Goal: Task Accomplishment & Management: Manage account settings

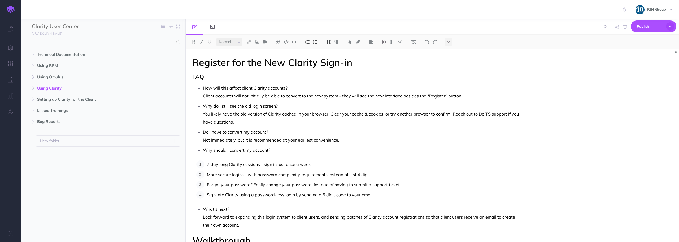
select select "null"
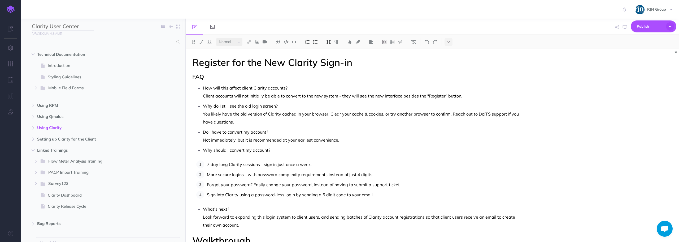
click at [66, 28] on input "Clarity User Center" at bounding box center [63, 27] width 62 height 8
click at [12, 29] on icon at bounding box center [10, 28] width 5 height 5
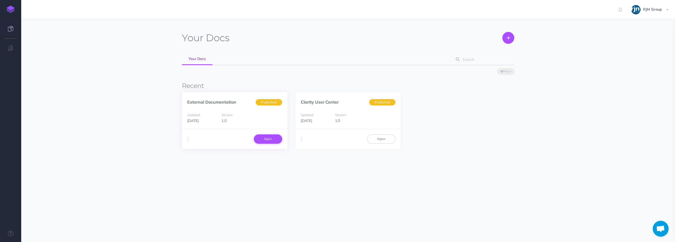
click at [272, 137] on link "Open" at bounding box center [268, 138] width 28 height 9
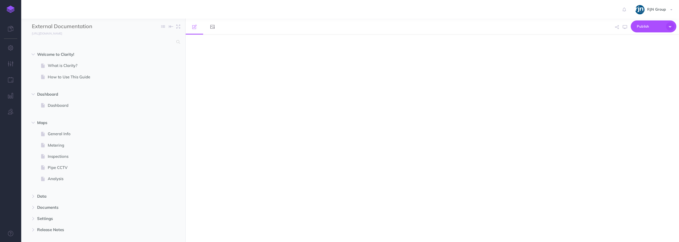
select select "null"
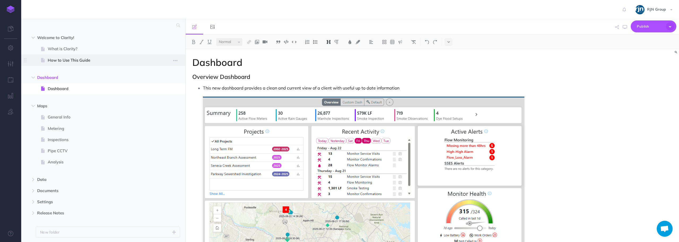
scroll to position [7, 0]
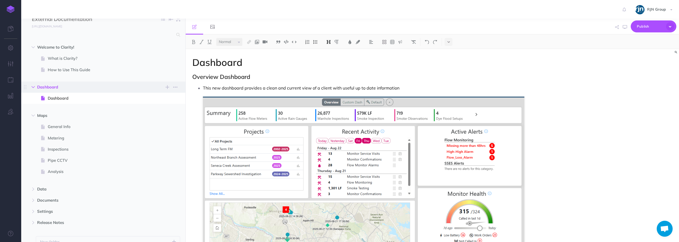
click at [34, 88] on icon "button" at bounding box center [33, 86] width 3 height 3
click at [34, 86] on icon "button" at bounding box center [33, 86] width 3 height 3
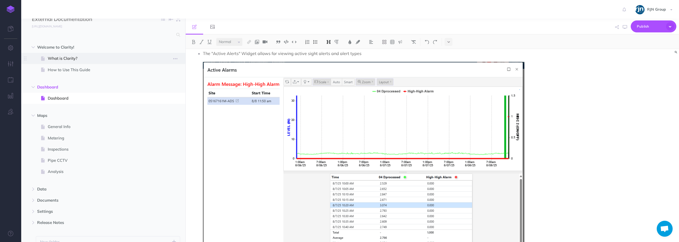
scroll to position [0, 0]
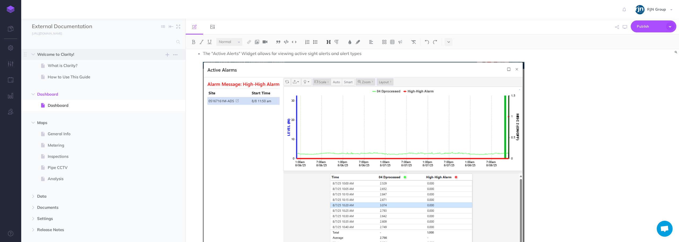
click at [90, 53] on span "Welcome to Clarity!" at bounding box center [92, 54] width 110 height 6
select select "null"
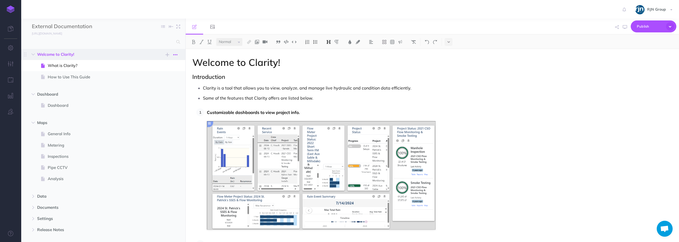
click at [174, 55] on icon "button" at bounding box center [175, 54] width 4 height 6
click at [153, 83] on link "Settings" at bounding box center [160, 81] width 40 height 9
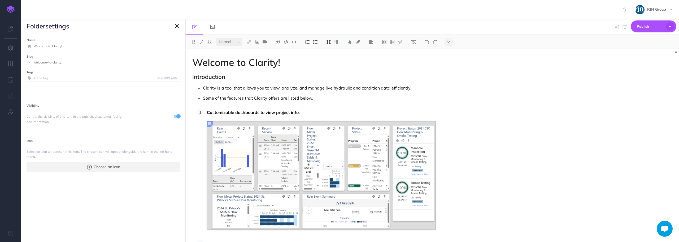
click at [179, 25] on button "button" at bounding box center [177, 26] width 6 height 6
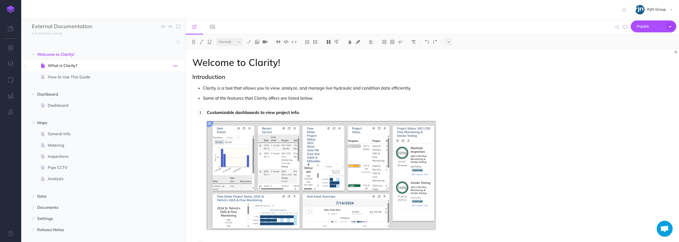
click at [174, 64] on icon "button" at bounding box center [175, 66] width 4 height 6
click at [159, 99] on link "Settings" at bounding box center [160, 101] width 40 height 9
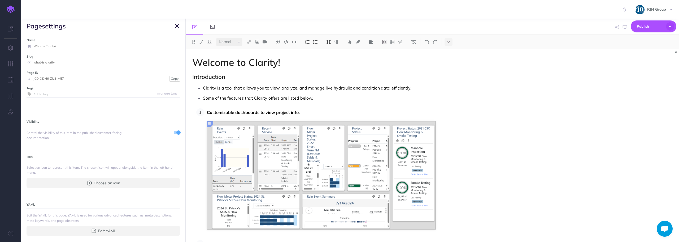
click at [176, 29] on icon "button" at bounding box center [177, 26] width 4 height 6
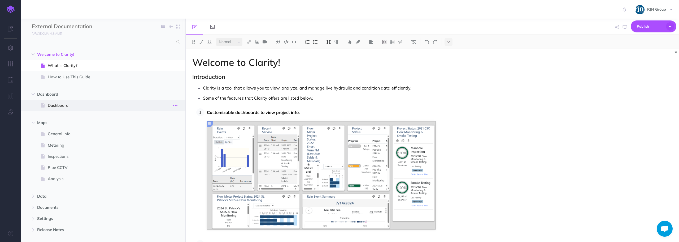
click at [176, 105] on icon "button" at bounding box center [175, 105] width 4 height 6
drag, startPoint x: 161, startPoint y: 139, endPoint x: 156, endPoint y: 133, distance: 7.9
click at [161, 139] on link "Settings" at bounding box center [160, 141] width 40 height 9
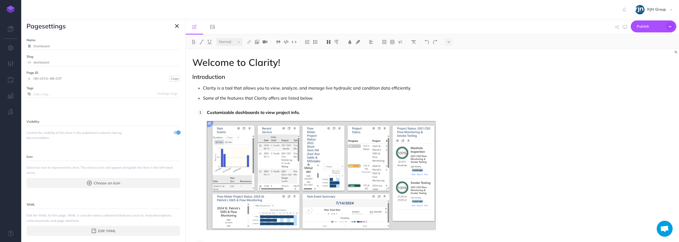
click at [175, 25] on icon "button" at bounding box center [177, 26] width 4 height 6
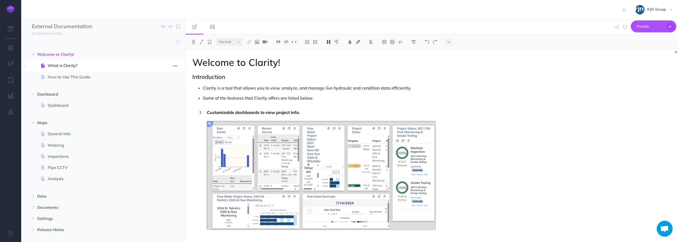
click at [176, 67] on icon "button" at bounding box center [175, 66] width 4 height 6
click at [164, 101] on link "Settings" at bounding box center [160, 101] width 40 height 9
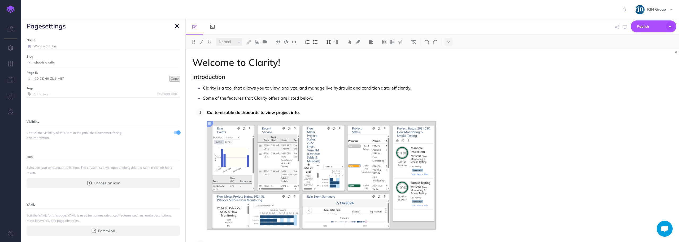
click at [169, 77] on button "Copy" at bounding box center [174, 79] width 11 height 6
click at [176, 23] on icon "button" at bounding box center [177, 26] width 4 height 6
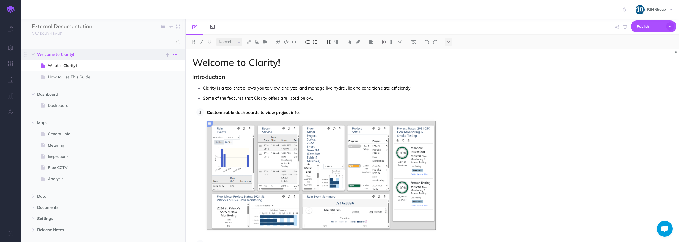
drag, startPoint x: 60, startPoint y: 55, endPoint x: 175, endPoint y: 57, distance: 115.4
click at [175, 57] on icon "button" at bounding box center [175, 54] width 4 height 6
click at [152, 81] on link "Settings" at bounding box center [160, 81] width 40 height 9
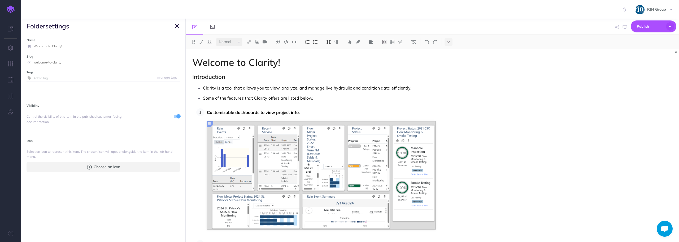
click at [176, 23] on icon "button" at bounding box center [177, 26] width 4 height 6
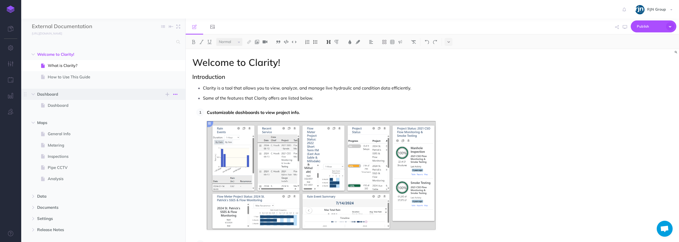
click at [175, 94] on icon "button" at bounding box center [175, 94] width 4 height 6
click at [154, 121] on link "Settings" at bounding box center [160, 121] width 40 height 9
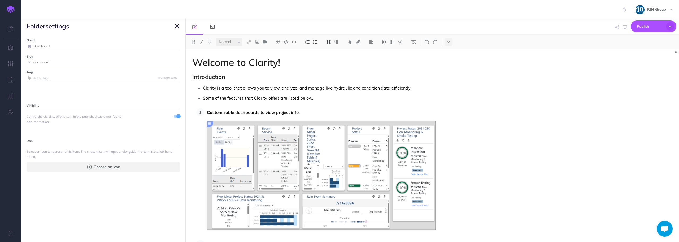
click at [176, 28] on icon "button" at bounding box center [177, 26] width 4 height 6
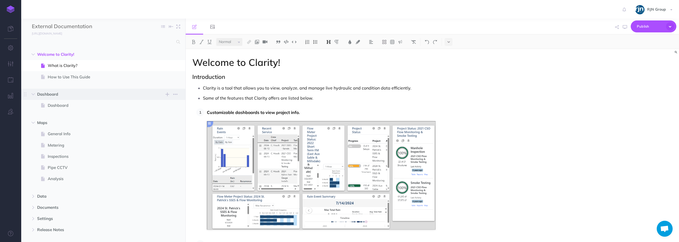
click at [78, 94] on span "Dashboard" at bounding box center [92, 94] width 110 height 6
select select "null"
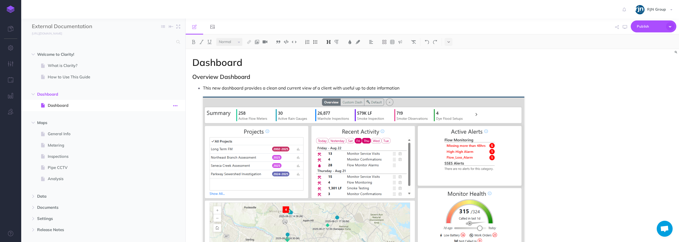
click at [177, 107] on icon "button" at bounding box center [175, 105] width 4 height 6
click at [154, 138] on link "Settings" at bounding box center [160, 141] width 40 height 9
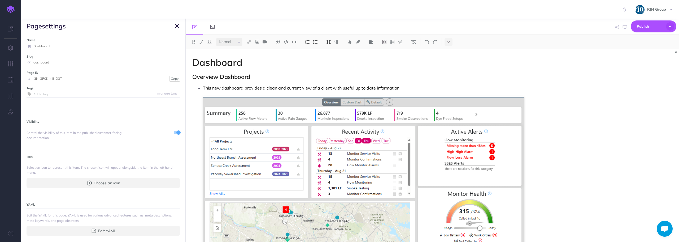
click at [177, 27] on icon "button" at bounding box center [177, 26] width 4 height 6
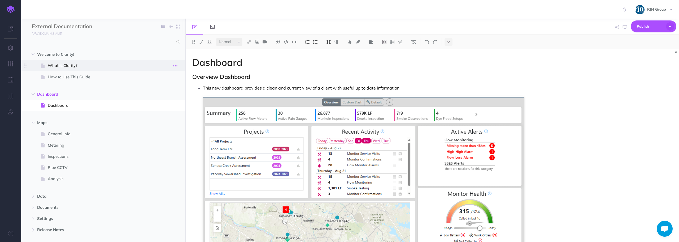
click at [176, 63] on icon "button" at bounding box center [175, 66] width 4 height 6
click at [159, 101] on link "Settings" at bounding box center [160, 101] width 40 height 9
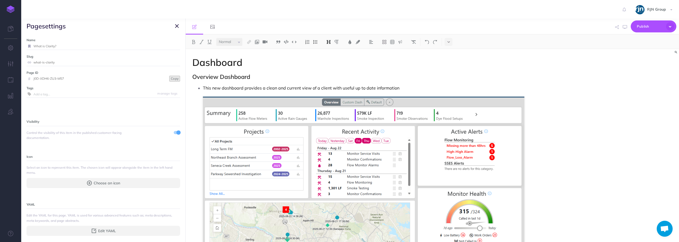
click at [172, 79] on button "Copy" at bounding box center [174, 79] width 11 height 6
click at [178, 24] on icon "button" at bounding box center [177, 26] width 4 height 6
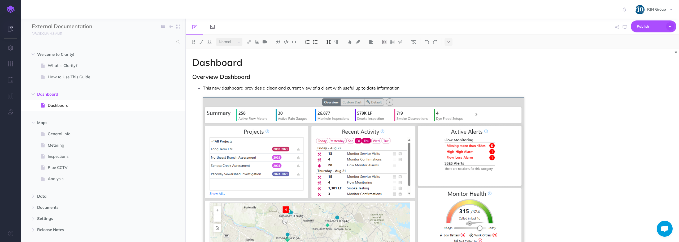
click at [12, 26] on link at bounding box center [10, 29] width 21 height 16
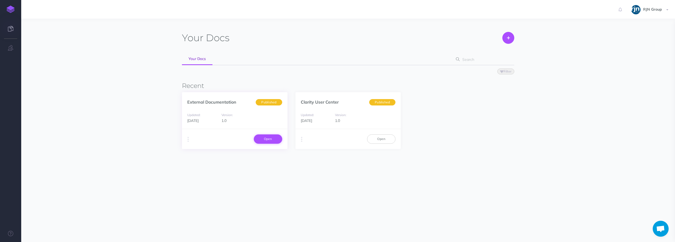
click at [274, 141] on link "Open" at bounding box center [268, 138] width 28 height 9
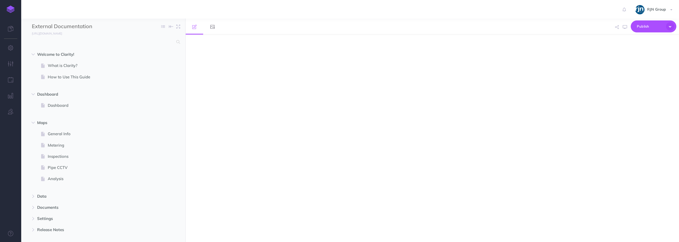
select select "null"
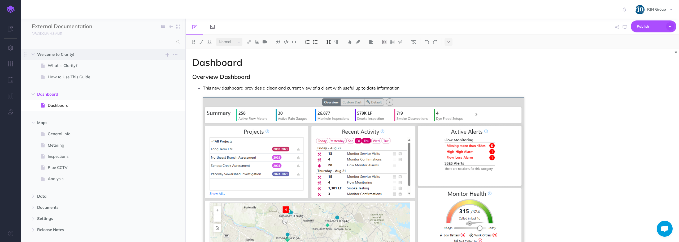
drag, startPoint x: 90, startPoint y: 54, endPoint x: 68, endPoint y: 53, distance: 21.7
click at [68, 53] on span "Welcome to Clarity!" at bounding box center [92, 54] width 110 height 6
select select "null"
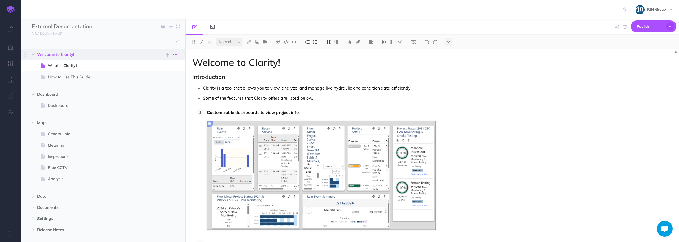
click at [176, 54] on icon "button" at bounding box center [175, 54] width 4 height 6
click at [160, 81] on link "Settings" at bounding box center [160, 81] width 40 height 9
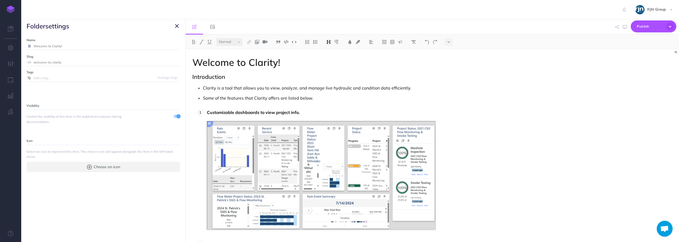
click at [177, 25] on icon "button" at bounding box center [177, 26] width 4 height 6
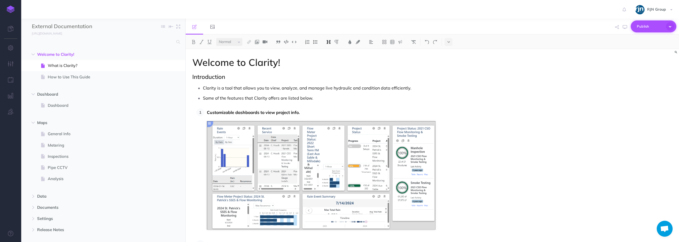
click at [670, 28] on icon "button" at bounding box center [670, 26] width 8 height 8
click at [578, 93] on div "Welcome to Clarity! Introduction Clarity is a tool that allows you to view, ana…" at bounding box center [432, 145] width 493 height 193
click at [676, 51] on icon "button" at bounding box center [676, 52] width 2 height 3
click at [644, 95] on div "Welcome to Clarity! Introduction Clarity is a tool that allows you to view, ana…" at bounding box center [432, 145] width 493 height 193
click at [675, 52] on button "button" at bounding box center [676, 52] width 7 height 6
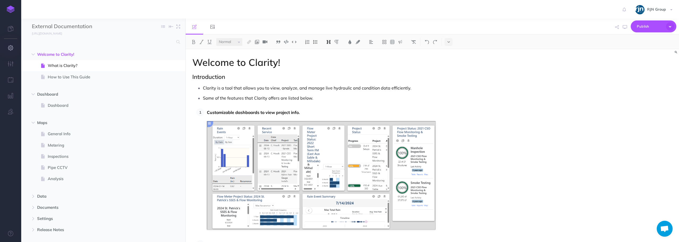
click at [9, 52] on button "button" at bounding box center [10, 48] width 21 height 16
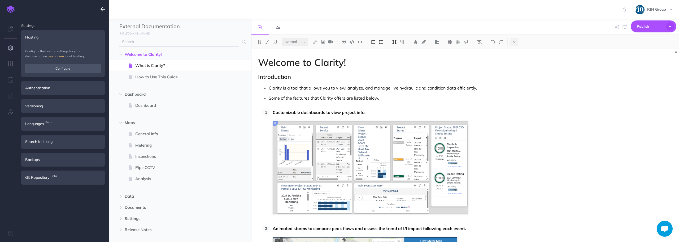
type input "italerts@rjnmail.com"
click at [7, 46] on button "button" at bounding box center [10, 48] width 21 height 16
click at [6, 112] on button "button" at bounding box center [10, 112] width 21 height 16
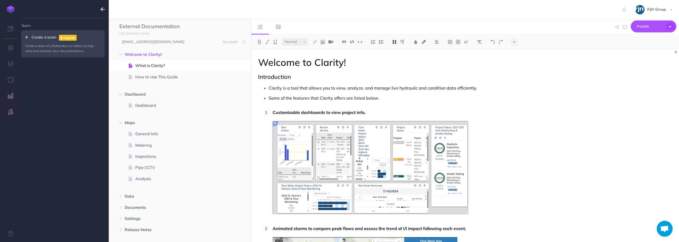
click at [8, 99] on button "button" at bounding box center [10, 96] width 21 height 16
click at [8, 81] on icon "button" at bounding box center [11, 79] width 6 height 5
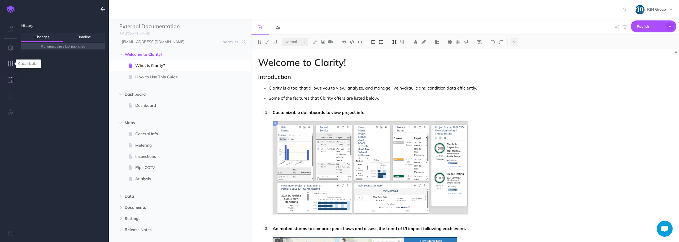
click at [10, 66] on icon "button" at bounding box center [11, 63] width 6 height 5
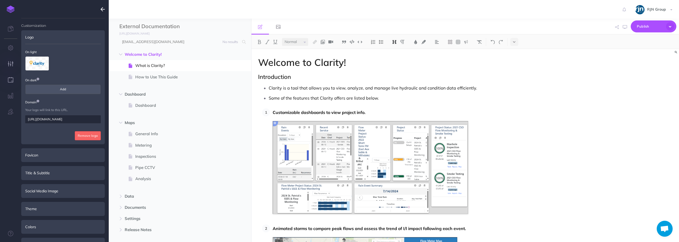
click at [8, 78] on icon "button" at bounding box center [11, 79] width 6 height 5
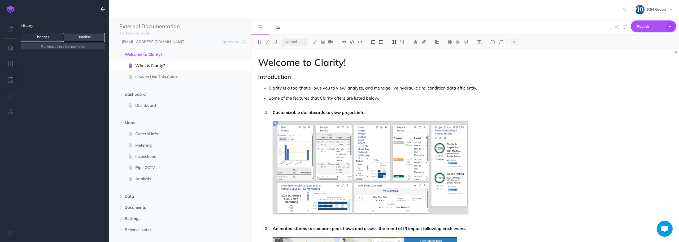
click at [79, 34] on link "Timeline" at bounding box center [84, 37] width 42 height 9
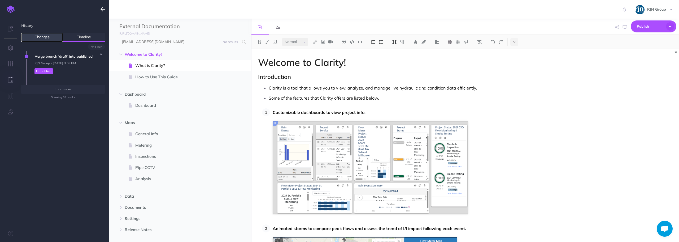
click at [51, 35] on link "Changes" at bounding box center [42, 37] width 42 height 9
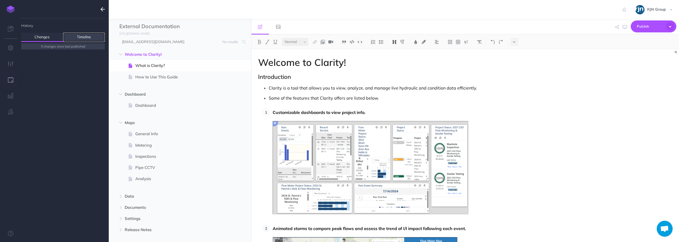
click at [74, 37] on link "Timeline" at bounding box center [84, 37] width 42 height 9
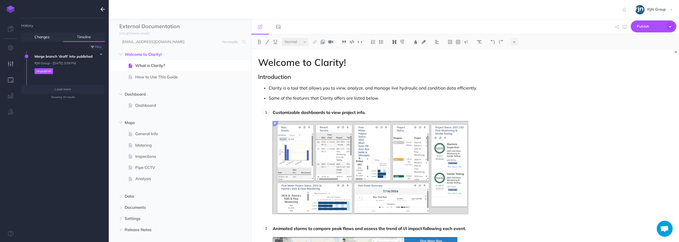
click at [12, 67] on button "button" at bounding box center [10, 64] width 21 height 16
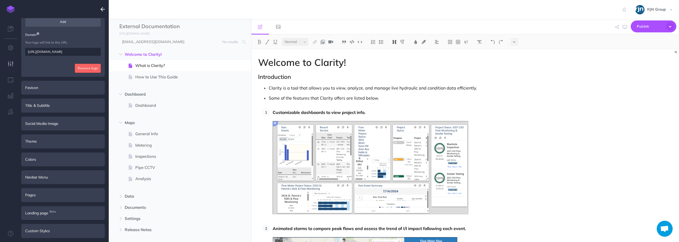
scroll to position [68, 0]
click at [103, 10] on icon "button" at bounding box center [103, 9] width 4 height 6
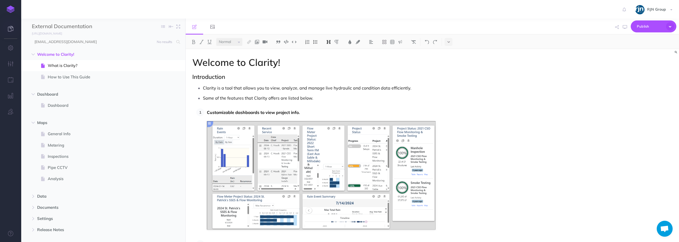
click at [11, 32] on link at bounding box center [10, 29] width 21 height 16
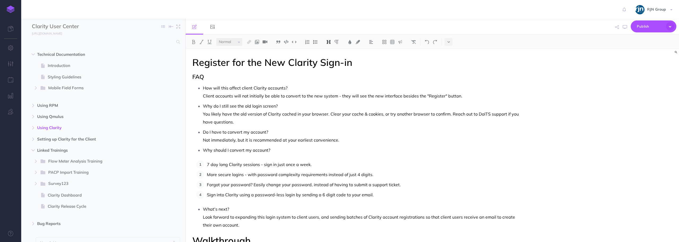
select select "null"
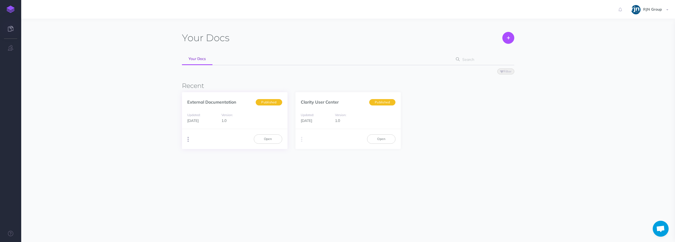
click at [189, 141] on button "button" at bounding box center [188, 139] width 5 height 8
click at [225, 168] on button "Advanced" at bounding box center [215, 168] width 66 height 9
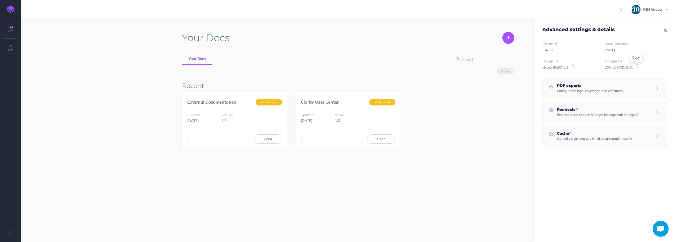
click at [637, 66] on icon at bounding box center [637, 66] width 5 height 4
click at [574, 65] on icon at bounding box center [573, 66] width 5 height 4
click at [266, 140] on link "Open" at bounding box center [268, 138] width 28 height 9
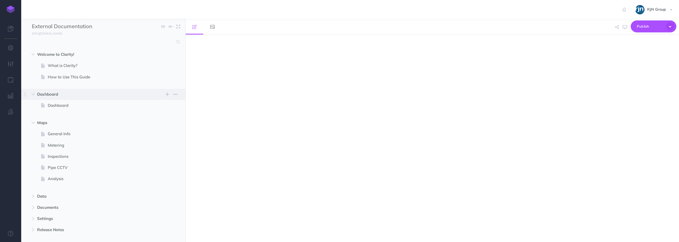
select select "null"
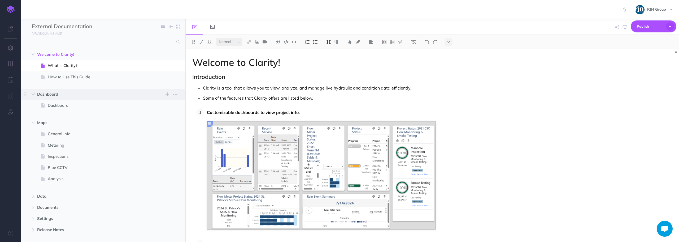
click at [75, 99] on span "Dashboard New folder Add a new folder inside this folder New page Add a new bla…" at bounding box center [109, 94] width 144 height 11
select select "null"
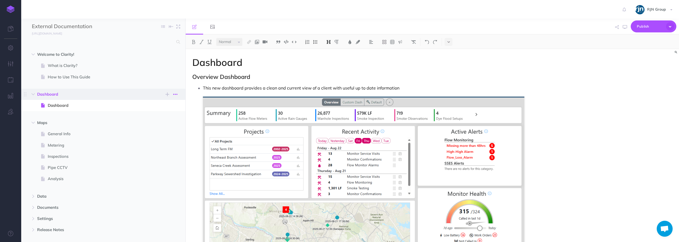
click at [175, 94] on icon "button" at bounding box center [175, 94] width 4 height 6
drag, startPoint x: 156, startPoint y: 121, endPoint x: 158, endPoint y: 117, distance: 4.4
click at [156, 121] on link "Settings" at bounding box center [160, 121] width 40 height 9
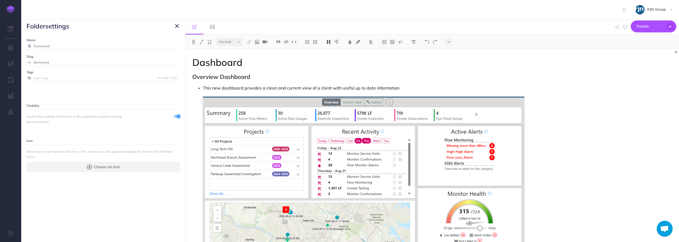
click at [176, 28] on icon "button" at bounding box center [177, 26] width 4 height 6
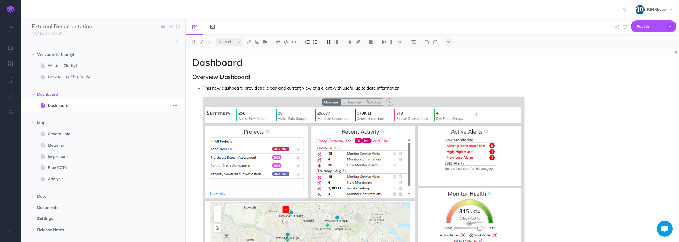
click at [178, 107] on button "button" at bounding box center [176, 105] width 10 height 7
click at [158, 139] on link "Settings" at bounding box center [160, 141] width 40 height 9
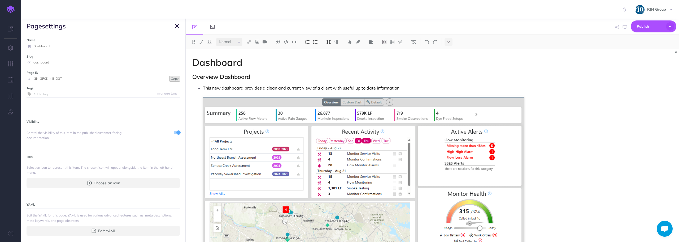
click at [172, 78] on button "Copy" at bounding box center [174, 79] width 11 height 6
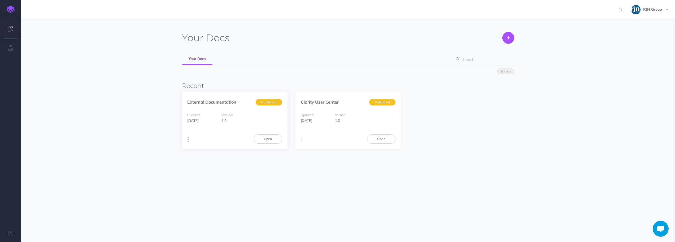
click at [188, 140] on icon "button" at bounding box center [188, 139] width 1 height 7
click at [222, 167] on button "Advanced" at bounding box center [215, 168] width 66 height 9
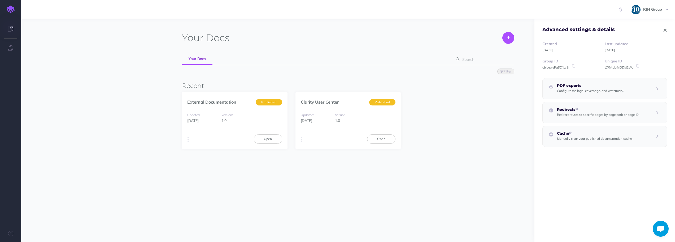
click at [619, 116] on small "Redirect routes to specific pages by page path or page ID." at bounding box center [598, 114] width 82 height 4
click at [631, 150] on p "Manually clear your published documentation cache." at bounding box center [595, 153] width 76 height 6
click at [608, 92] on small "Configure the logo, coverpage, and watermark." at bounding box center [590, 91] width 67 height 4
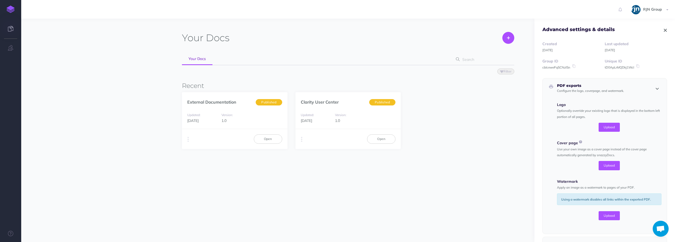
click at [653, 90] on icon "button" at bounding box center [657, 88] width 8 height 6
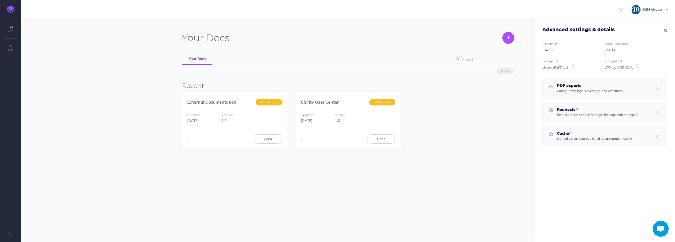
click at [15, 31] on link at bounding box center [10, 29] width 21 height 16
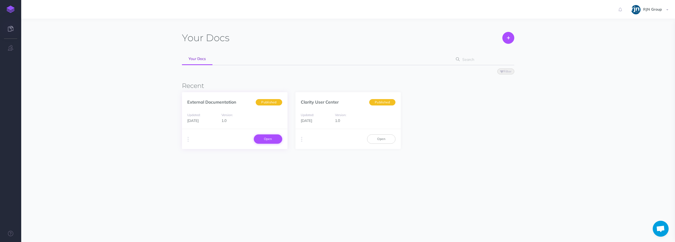
click at [266, 138] on link "Open" at bounding box center [268, 138] width 28 height 9
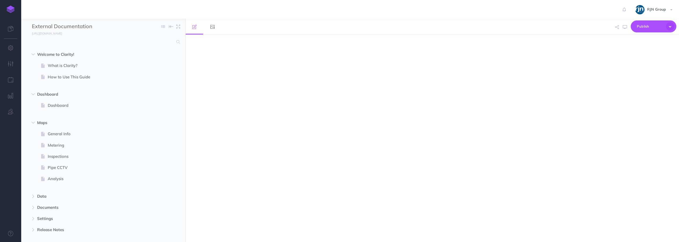
select select "null"
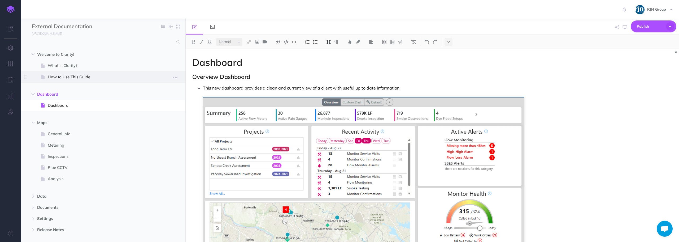
click at [150, 77] on span "How to Use This Guide" at bounding box center [101, 77] width 106 height 6
select select "null"
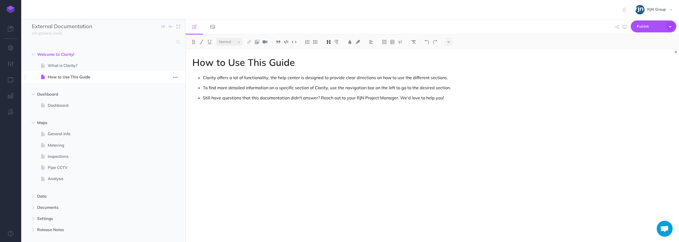
click at [176, 77] on icon "button" at bounding box center [175, 77] width 4 height 6
click at [158, 110] on link "Settings" at bounding box center [160, 112] width 40 height 9
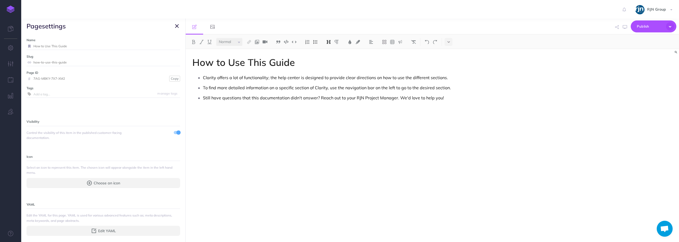
click at [177, 25] on icon "button" at bounding box center [177, 26] width 4 height 6
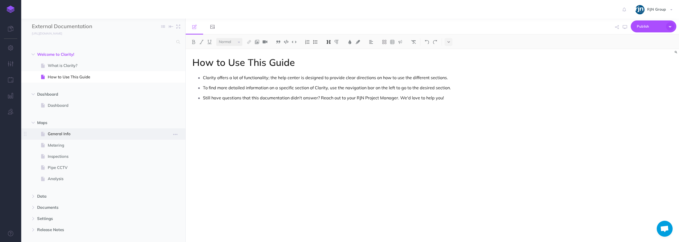
click at [156, 129] on span at bounding box center [103, 133] width 164 height 11
select select "null"
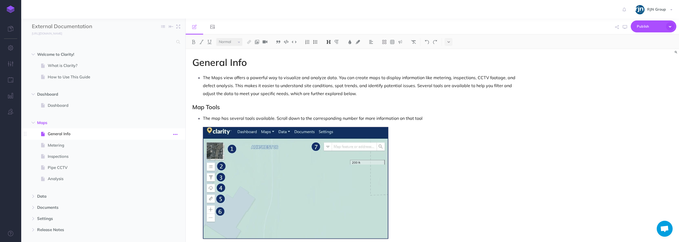
click at [177, 135] on icon "button" at bounding box center [175, 134] width 4 height 6
click at [161, 167] on link "Settings" at bounding box center [160, 169] width 40 height 9
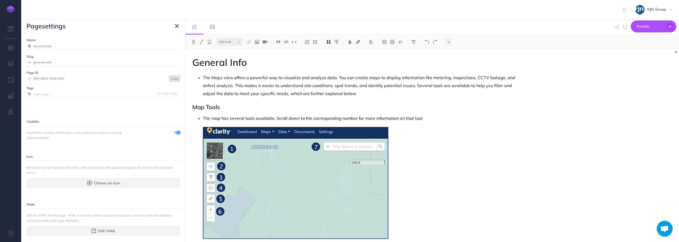
click at [169, 78] on button "Copy" at bounding box center [174, 79] width 11 height 6
click at [177, 26] on icon "button" at bounding box center [177, 26] width 4 height 6
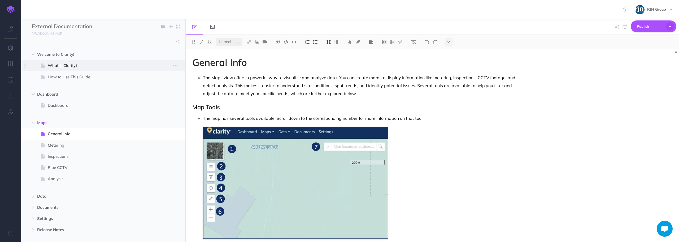
click at [77, 64] on span "What is Clarity?" at bounding box center [101, 65] width 106 height 6
select select "null"
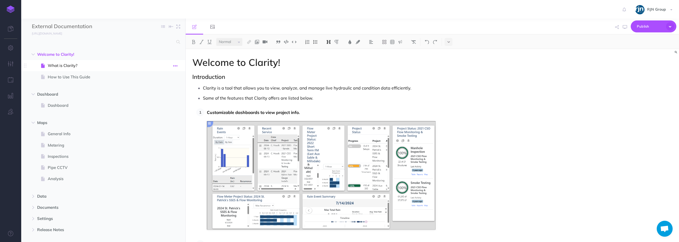
click at [176, 66] on icon "button" at bounding box center [175, 66] width 4 height 6
click at [162, 102] on link "Settings" at bounding box center [160, 101] width 40 height 9
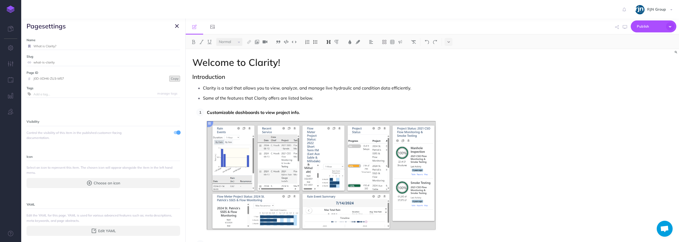
click at [171, 77] on button "Copy" at bounding box center [174, 79] width 11 height 6
click at [176, 26] on icon "button" at bounding box center [177, 26] width 4 height 6
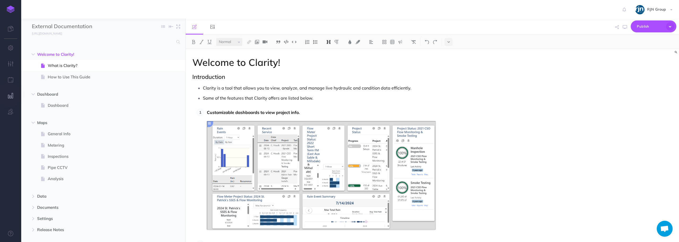
click at [11, 94] on icon "button" at bounding box center [11, 95] width 6 height 5
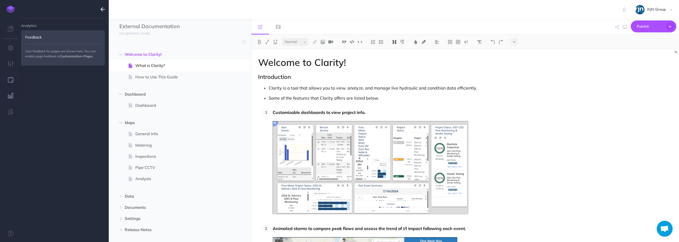
click at [12, 81] on icon "button" at bounding box center [11, 79] width 6 height 5
click at [80, 39] on link "Timeline" at bounding box center [84, 37] width 42 height 9
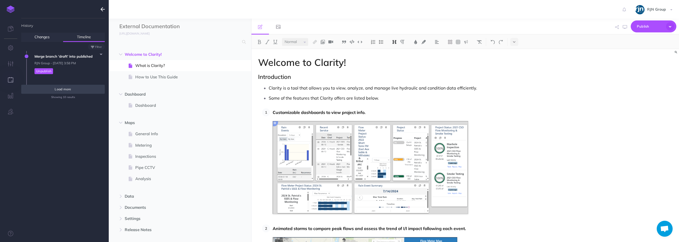
click at [70, 90] on span "Load more" at bounding box center [63, 89] width 16 height 4
click at [70, 91] on button "Load more" at bounding box center [63, 89] width 84 height 9
click at [70, 92] on button "Load more" at bounding box center [63, 89] width 84 height 9
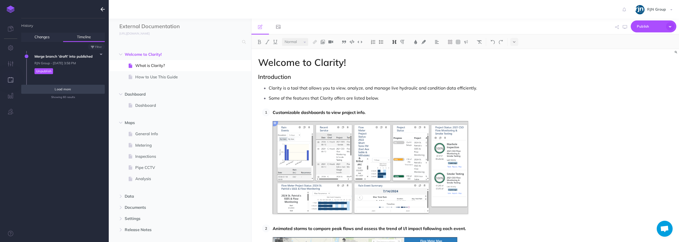
click at [70, 92] on button "Load more" at bounding box center [63, 89] width 84 height 9
click at [70, 92] on button "button" at bounding box center [63, 89] width 84 height 9
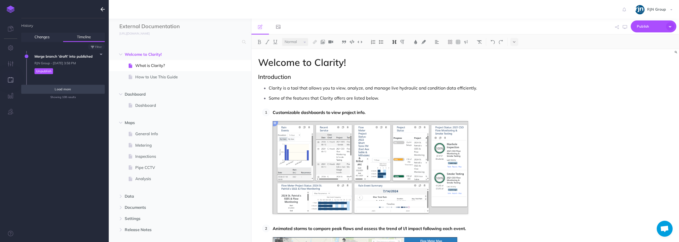
click at [70, 92] on button "Load more" at bounding box center [63, 89] width 84 height 9
click at [70, 92] on button "button" at bounding box center [63, 89] width 84 height 9
click at [98, 47] on small "Filter" at bounding box center [98, 46] width 7 height 3
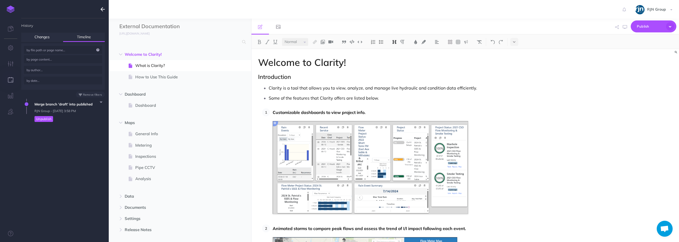
click at [99, 47] on input "text" at bounding box center [63, 50] width 78 height 8
click at [41, 36] on link "Changes" at bounding box center [42, 37] width 42 height 9
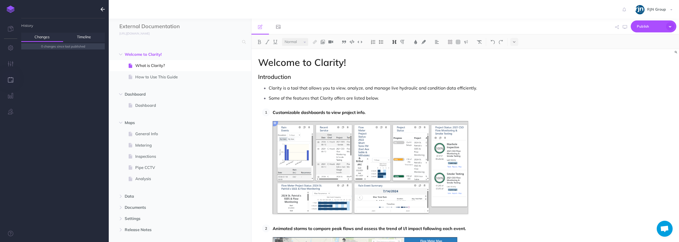
click at [66, 61] on ul "History Changes Timeline 0 changes since last published Discard all changes..." at bounding box center [63, 132] width 84 height 228
click at [80, 37] on link "Timeline" at bounding box center [84, 37] width 42 height 9
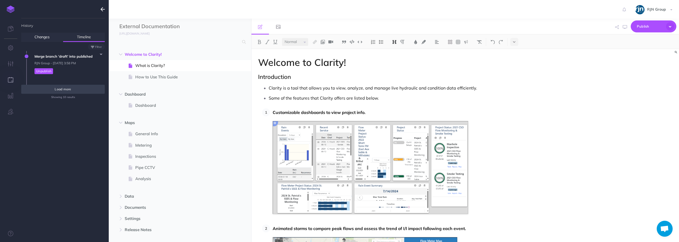
click at [71, 89] on span "Load more" at bounding box center [63, 89] width 16 height 4
drag, startPoint x: 82, startPoint y: 63, endPoint x: 85, endPoint y: 57, distance: 6.6
click at [85, 57] on span "Merge branch 'draft' into published RJN Group - Fri, Aug 29, 2025 3:58 PM Unpub…" at bounding box center [68, 64] width 73 height 26
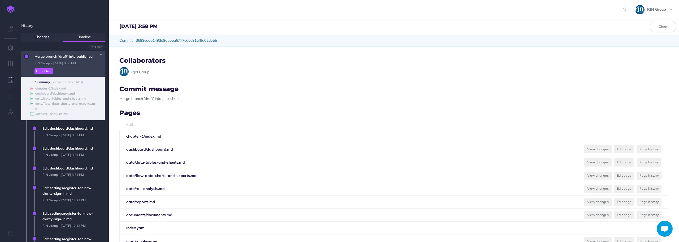
click at [87, 60] on span "Merge branch 'draft' into published RJN Group - Fri, Aug 29, 2025 3:58 PM Unpub…" at bounding box center [68, 64] width 73 height 26
click at [32, 90] on icon at bounding box center [32, 87] width 4 height 3
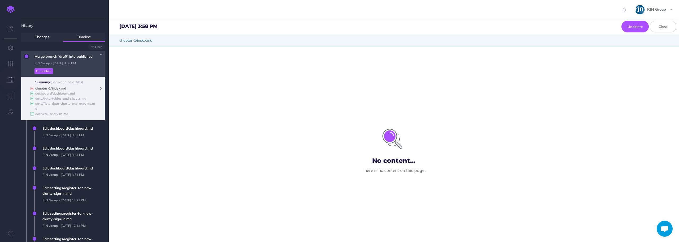
click at [32, 89] on icon at bounding box center [32, 87] width 4 height 3
click at [42, 89] on b "chapter-1/index.md" at bounding box center [50, 88] width 31 height 4
click at [99, 88] on icon at bounding box center [100, 88] width 3 height 3
click at [64, 92] on b "dashboard/dashboard.md" at bounding box center [55, 93] width 40 height 4
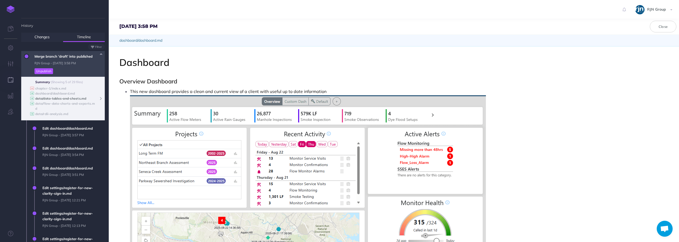
click at [67, 98] on b "data/data-tables-and-sheets.md" at bounding box center [60, 98] width 51 height 4
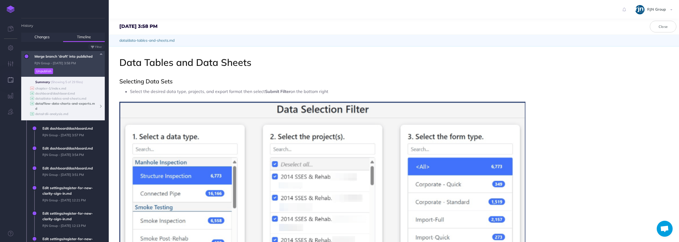
click at [60, 104] on b "data/flow-data-charts-and-exports.md" at bounding box center [65, 105] width 60 height 9
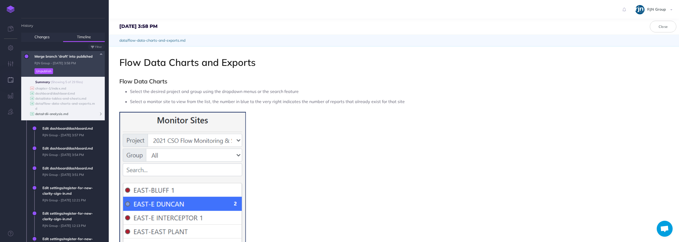
click at [61, 113] on b "data/rdii-analysis.md" at bounding box center [51, 114] width 33 height 4
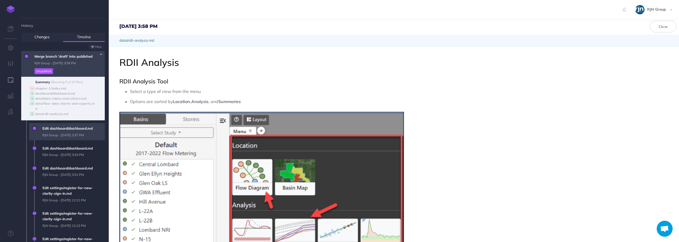
click at [71, 131] on span "Edit dashboard/dashboard.md RJN Group - [DATE] 3:57 PM" at bounding box center [72, 131] width 65 height 17
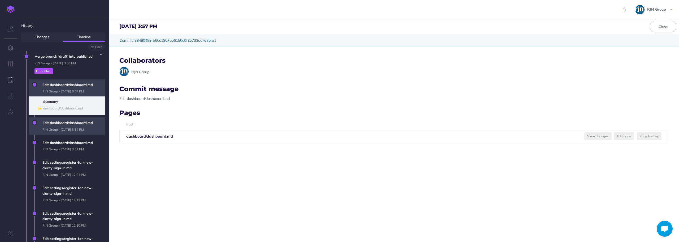
click at [65, 122] on span "Edit dashboard/dashboard.md RJN Group - [DATE] 3:54 PM" at bounding box center [72, 125] width 65 height 17
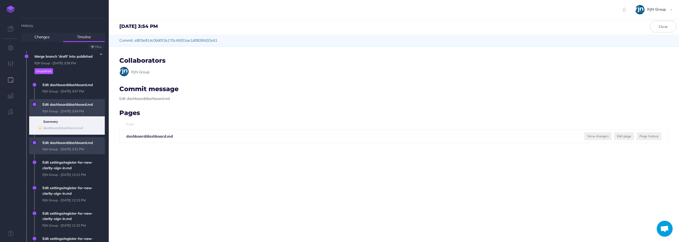
click at [68, 138] on span "Edit dashboard/dashboard.md RJN Group - [DATE] 3:51 PM" at bounding box center [72, 145] width 65 height 17
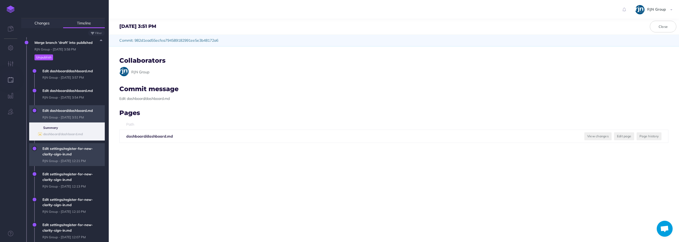
scroll to position [27, 0]
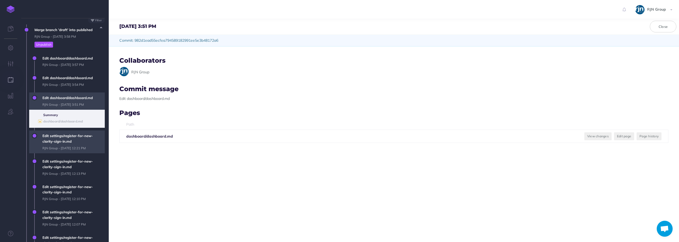
click at [68, 132] on span "Edit settings/register-for-new-clarity-sign-in.md RJN Group - [DATE] 12:21 PM" at bounding box center [72, 141] width 65 height 23
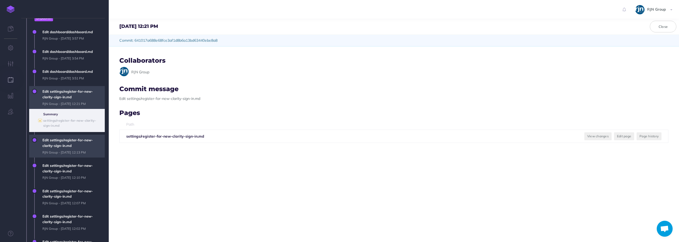
scroll to position [53, 0]
click at [69, 138] on span "Edit settings/register-for-new-clarity-sign-in.md RJN Group - [DATE] 12:13 PM" at bounding box center [72, 145] width 65 height 23
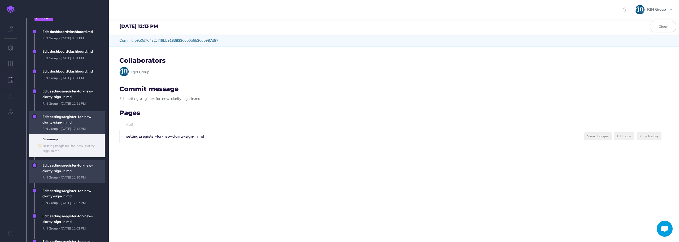
click at [71, 160] on span "Edit settings/register-for-new-clarity-sign-in.md RJN Group - [DATE] 12:10 PM" at bounding box center [72, 171] width 65 height 23
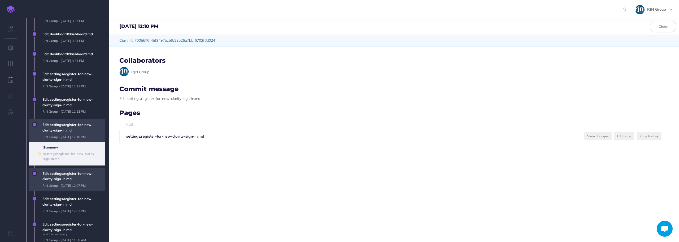
scroll to position [80, 0]
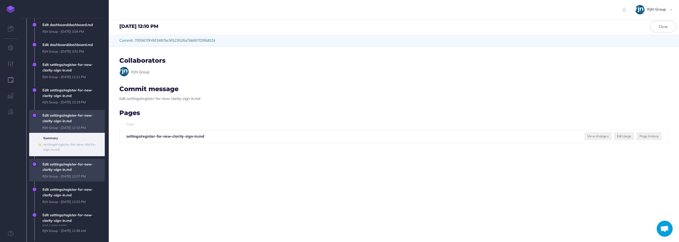
click at [71, 169] on span "Edit settings/register-for-new-clarity-sign-in.md RJN Group - [DATE] 12:07 PM" at bounding box center [72, 170] width 65 height 23
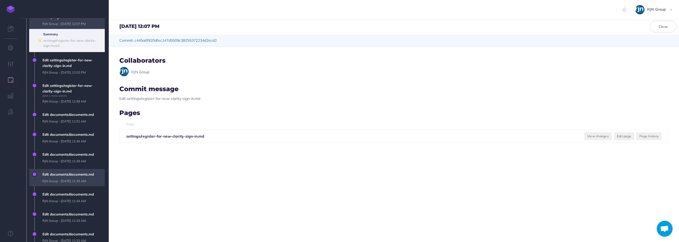
scroll to position [200, 0]
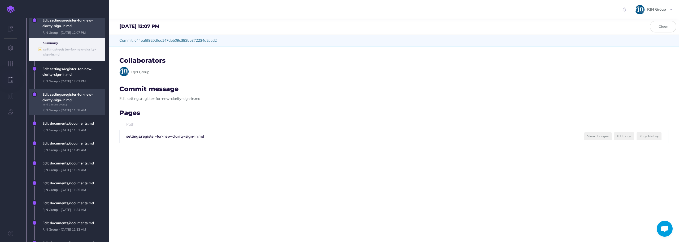
click at [57, 113] on span "Edit settings/register-for-new-clarity-sign-in.md (and 1 more event) RJN Group …" at bounding box center [72, 102] width 65 height 27
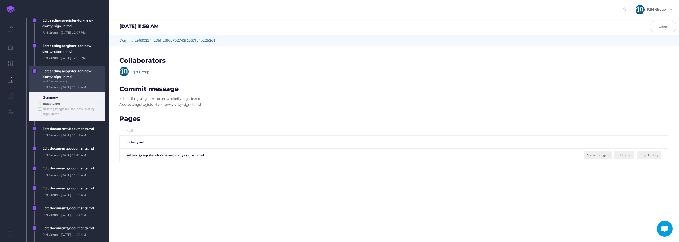
click at [51, 103] on b "index.yaml" at bounding box center [51, 104] width 17 height 4
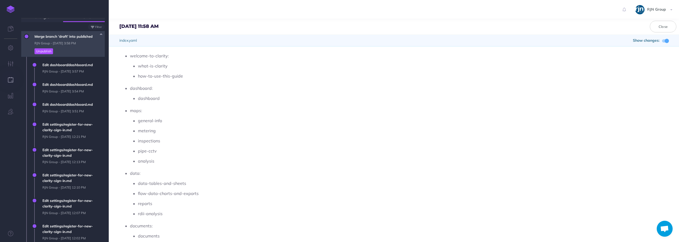
scroll to position [0, 0]
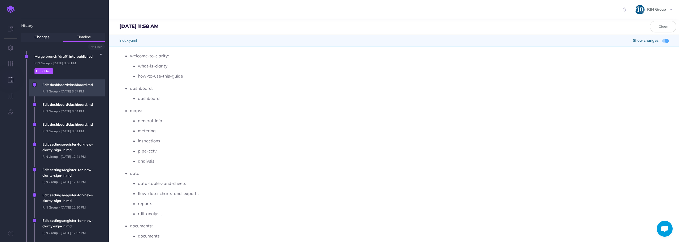
click at [77, 85] on span "Edit dashboard/dashboard.md RJN Group - [DATE] 3:57 PM" at bounding box center [72, 87] width 65 height 17
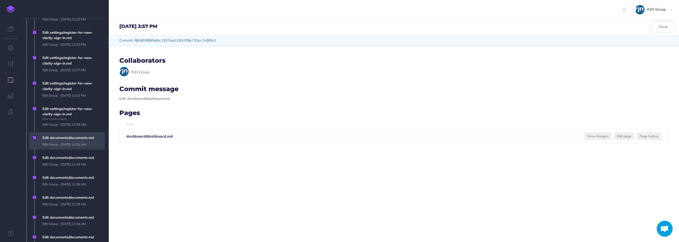
scroll to position [159, 0]
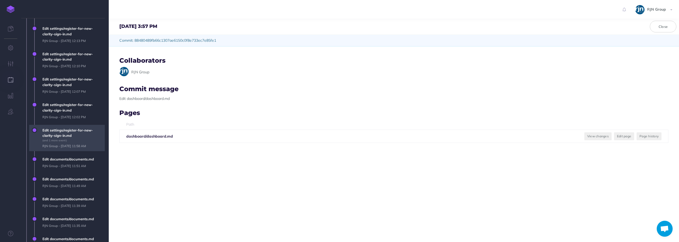
click at [82, 144] on span "Edit settings/register-for-new-clarity-sign-in.md (and 1 more event) RJN Group …" at bounding box center [72, 138] width 65 height 27
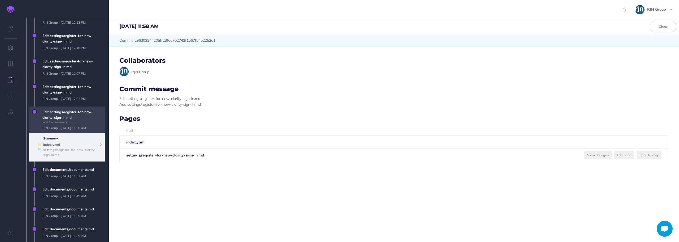
click at [56, 145] on b "index.yaml" at bounding box center [51, 144] width 17 height 4
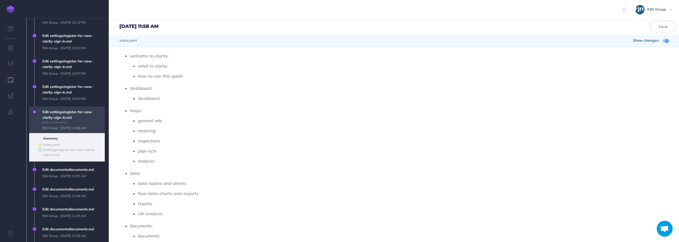
click at [68, 126] on span "Edit settings/register-for-new-clarity-sign-in.md (and 1 more event) RJN Group …" at bounding box center [72, 119] width 65 height 27
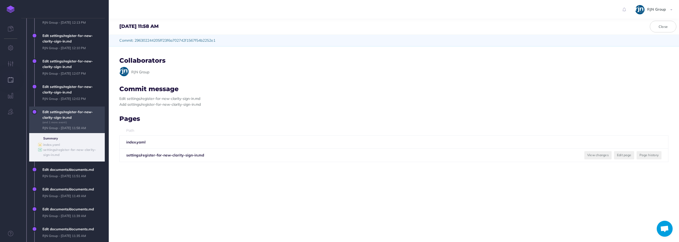
click at [69, 120] on span "Edit settings/register-for-new-clarity-sign-in.md (and 1 more event) RJN Group …" at bounding box center [72, 119] width 65 height 27
click at [55, 146] on b "index.yaml" at bounding box center [51, 144] width 17 height 4
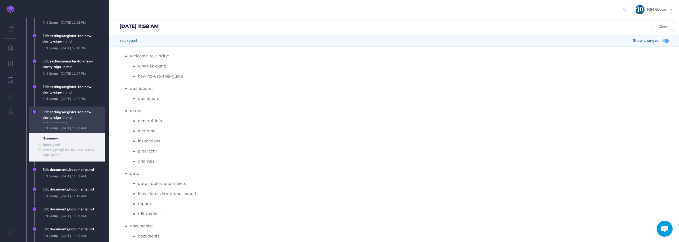
click at [69, 115] on span "Edit settings/register-for-new-clarity-sign-in.md (and 1 more event) RJN Group …" at bounding box center [72, 119] width 65 height 27
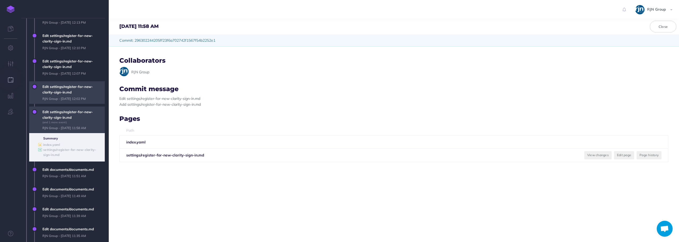
click at [73, 92] on span "Edit settings/register-for-new-clarity-sign-in.md RJN Group - Fri, Aug 22, 2025…" at bounding box center [72, 92] width 65 height 23
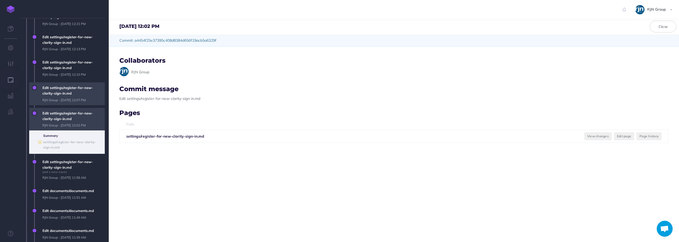
click at [61, 99] on span "Edit settings/register-for-new-clarity-sign-in.md RJN Group - Fri, Aug 22, 2025…" at bounding box center [72, 93] width 65 height 23
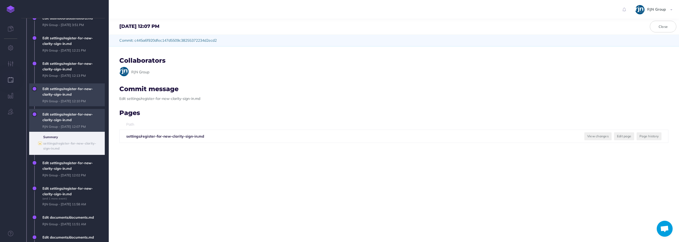
click at [59, 102] on span "Edit settings/register-for-new-clarity-sign-in.md RJN Group - Fri, Aug 22, 2025…" at bounding box center [72, 94] width 65 height 23
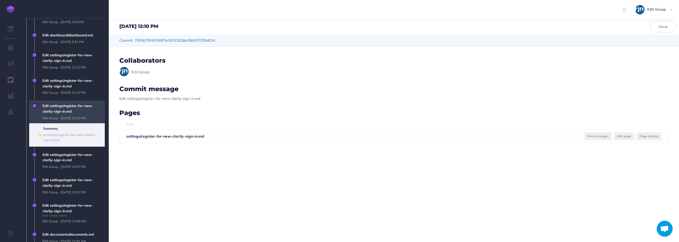
scroll to position [80, 0]
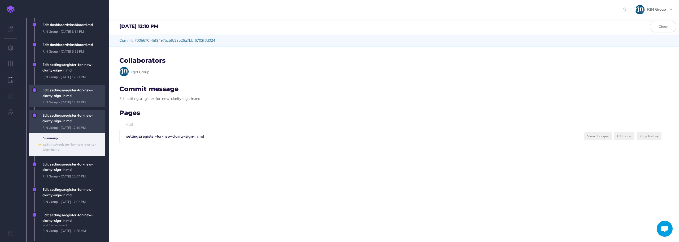
click at [59, 103] on span "Edit settings/register-for-new-clarity-sign-in.md RJN Group - Fri, Aug 22, 2025…" at bounding box center [72, 96] width 65 height 23
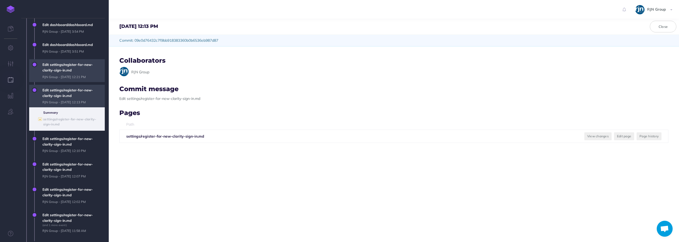
click at [64, 77] on span "Edit settings/register-for-new-clarity-sign-in.md RJN Group - Fri, Aug 22, 2025…" at bounding box center [72, 70] width 65 height 23
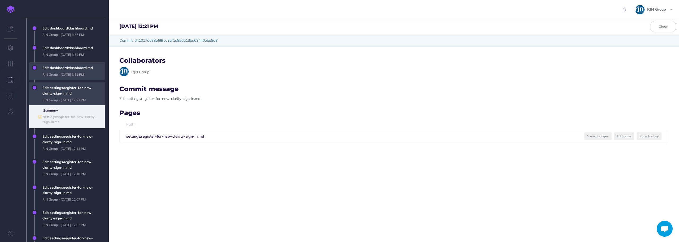
scroll to position [27, 0]
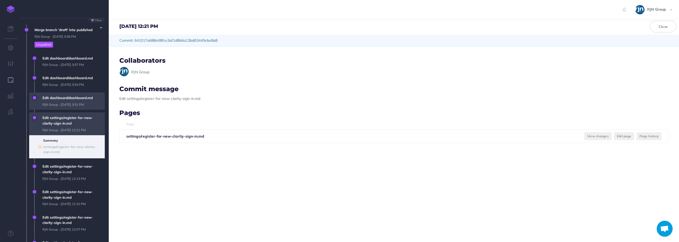
click at [69, 99] on span "Edit dashboard/dashboard.md RJN Group - Fri, Aug 29, 2025 3:51 PM" at bounding box center [72, 100] width 65 height 17
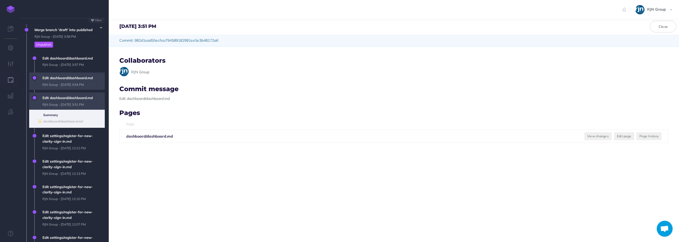
click at [69, 80] on span "Edit dashboard/dashboard.md RJN Group - Fri, Aug 29, 2025 3:54 PM" at bounding box center [72, 80] width 65 height 17
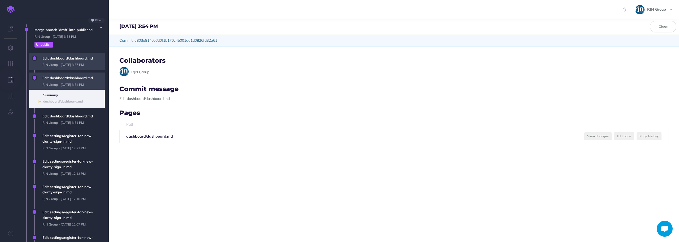
click at [68, 63] on span "Edit dashboard/dashboard.md RJN Group - Fri, Aug 29, 2025 3:57 PM" at bounding box center [72, 61] width 65 height 17
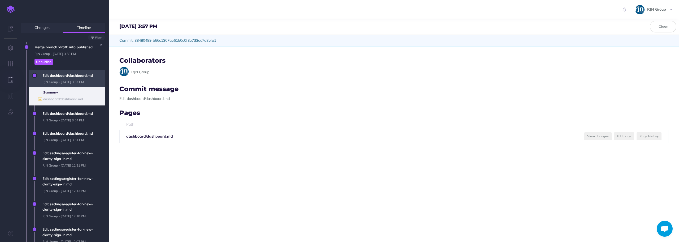
scroll to position [0, 0]
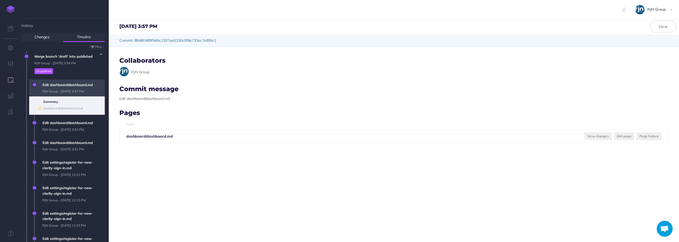
click at [75, 83] on span "Edit dashboard/dashboard.md RJN Group - Fri, Aug 29, 2025 3:57 PM" at bounding box center [72, 87] width 65 height 17
click at [72, 87] on span "Edit dashboard/dashboard.md RJN Group - Fri, Aug 29, 2025 3:57 PM" at bounding box center [72, 87] width 65 height 17
click at [71, 108] on b "dashboard/dashboard.md" at bounding box center [63, 108] width 40 height 4
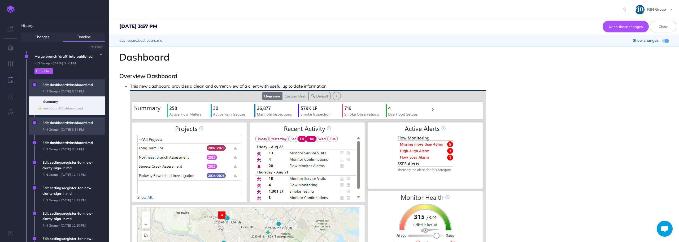
click at [72, 119] on span "Edit dashboard/dashboard.md RJN Group - Fri, Aug 29, 2025 3:54 PM" at bounding box center [72, 125] width 65 height 17
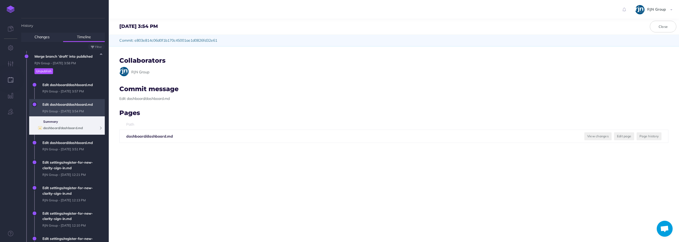
click at [63, 129] on b "dashboard/dashboard.md" at bounding box center [63, 128] width 40 height 4
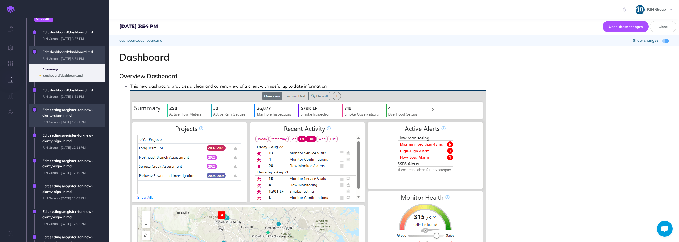
scroll to position [53, 0]
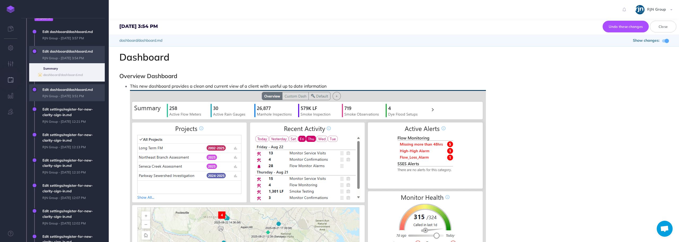
click at [72, 97] on span "Edit dashboard/dashboard.md RJN Group - Fri, Aug 29, 2025 3:51 PM" at bounding box center [72, 92] width 65 height 17
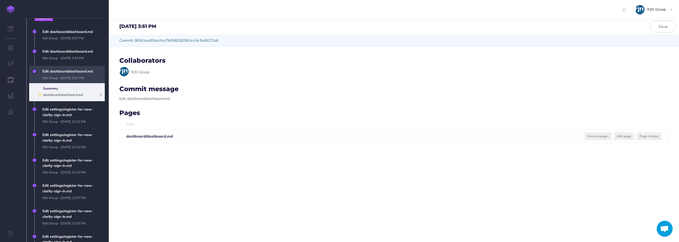
click at [75, 94] on b "dashboard/dashboard.md" at bounding box center [63, 95] width 40 height 4
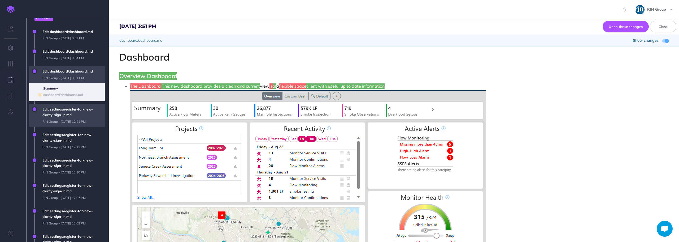
click at [73, 106] on span "Edit settings/register-for-new-clarity-sign-in.md RJN Group - Fri, Aug 22, 2025…" at bounding box center [72, 115] width 65 height 23
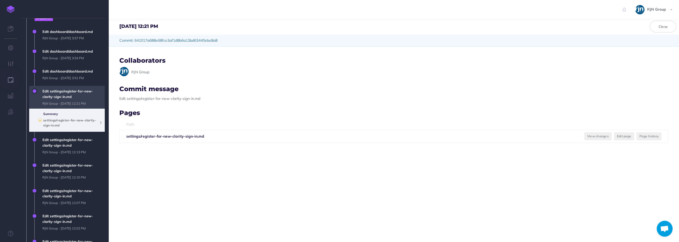
click at [63, 121] on b "settings/register-for-new-clarity-sign-in.md" at bounding box center [69, 122] width 53 height 9
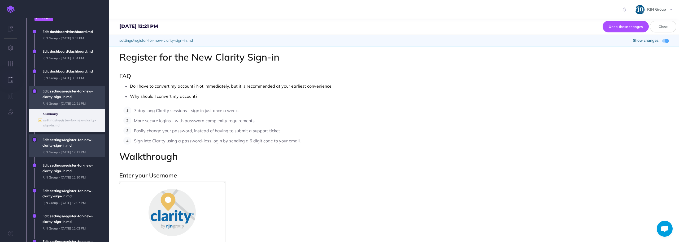
click at [72, 135] on span "Edit settings/register-for-new-clarity-sign-in.md RJN Group - Fri, Aug 22, 2025…" at bounding box center [72, 145] width 65 height 23
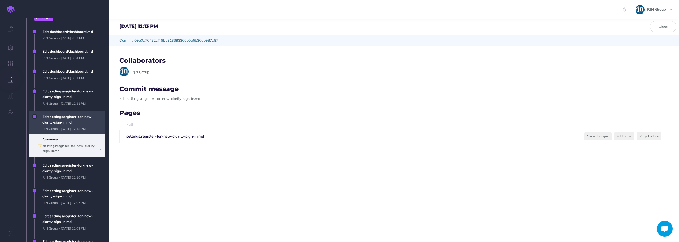
click at [63, 146] on b "settings/register-for-new-clarity-sign-in.md" at bounding box center [69, 147] width 53 height 9
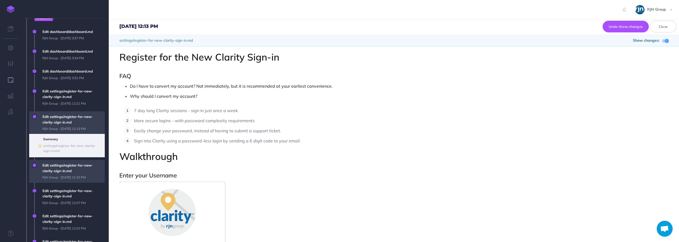
click at [62, 161] on span "Edit settings/register-for-new-clarity-sign-in.md RJN Group - Fri, Aug 22, 2025…" at bounding box center [72, 171] width 65 height 23
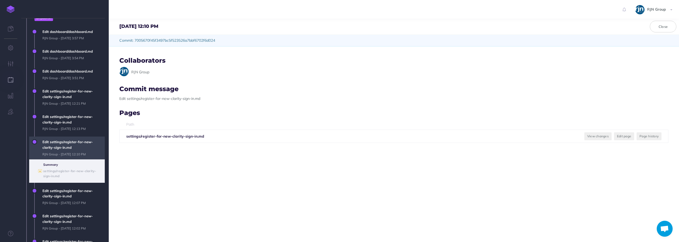
click at [61, 184] on span "Edit settings/register-for-new-clarity-sign-in.md RJN Group - Fri, Aug 22, 2025…" at bounding box center [63, 160] width 84 height 49
click at [60, 188] on span "Edit settings/register-for-new-clarity-sign-in.md RJN Group - Fri, Aug 22, 2025…" at bounding box center [72, 196] width 65 height 23
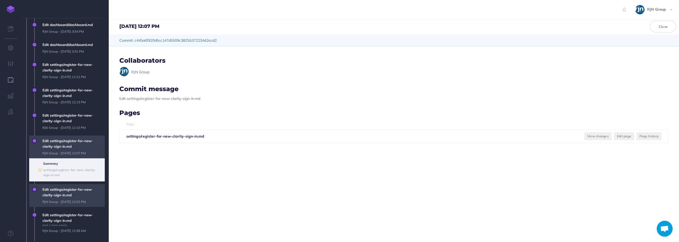
click at [66, 190] on span "Edit settings/register-for-new-clarity-sign-in.md RJN Group - Fri, Aug 22, 2025…" at bounding box center [72, 195] width 65 height 23
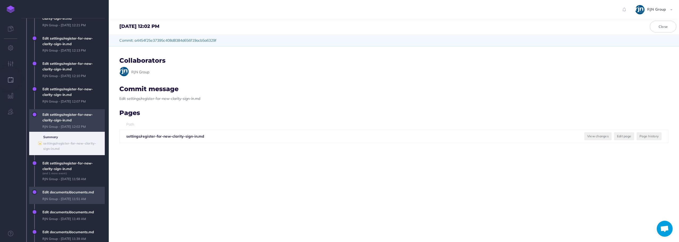
scroll to position [133, 0]
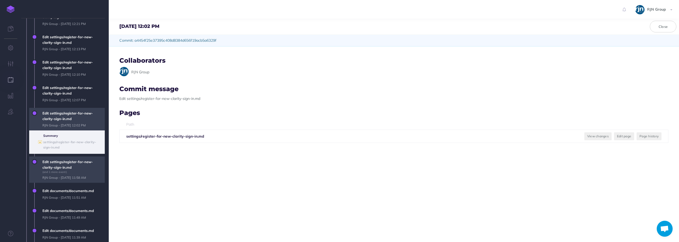
click at [65, 174] on span "Edit settings/register-for-new-clarity-sign-in.md (and 1 more event) RJN Group …" at bounding box center [72, 169] width 65 height 27
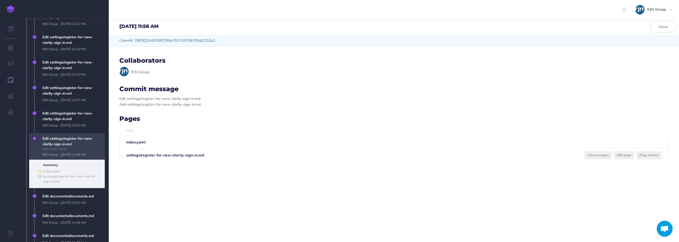
click at [142, 142] on b "index.yaml" at bounding box center [135, 142] width 19 height 5
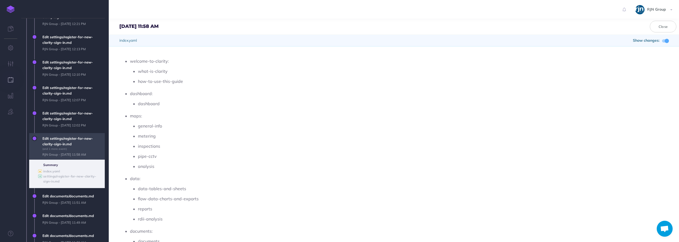
scroll to position [27, 0]
click at [48, 170] on b "index.yaml" at bounding box center [51, 171] width 17 height 4
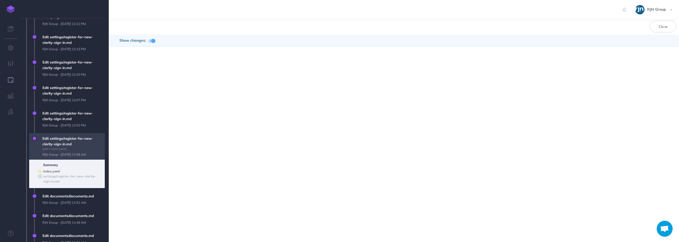
scroll to position [0, 0]
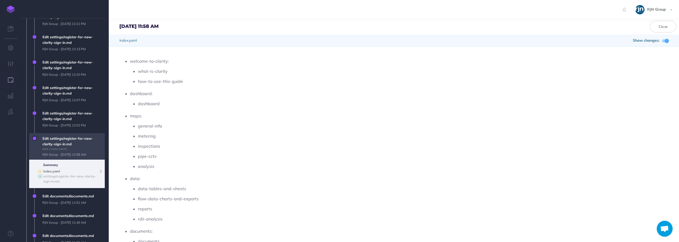
click at [101, 169] on small at bounding box center [100, 171] width 3 height 4
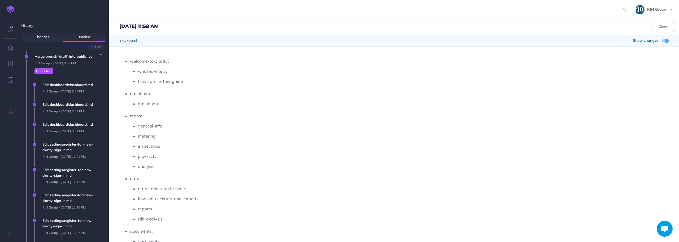
click at [16, 29] on link at bounding box center [10, 29] width 21 height 16
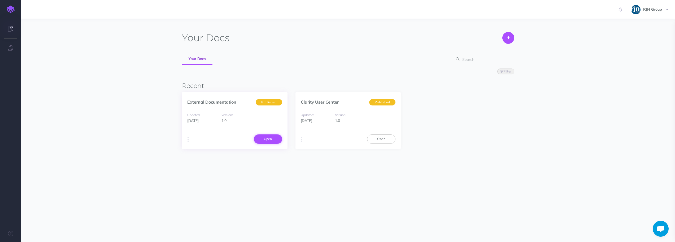
click at [267, 141] on link "Open" at bounding box center [268, 138] width 28 height 9
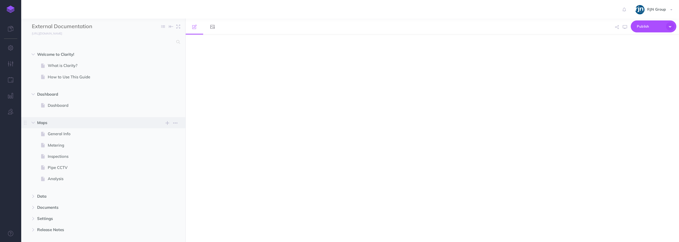
select select "null"
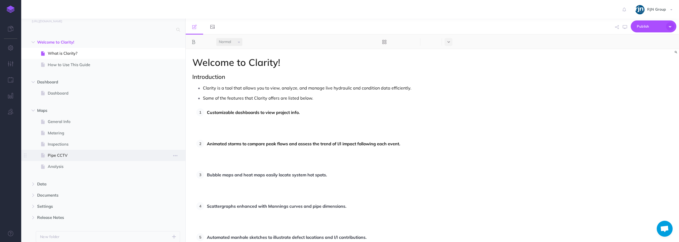
scroll to position [34, 0]
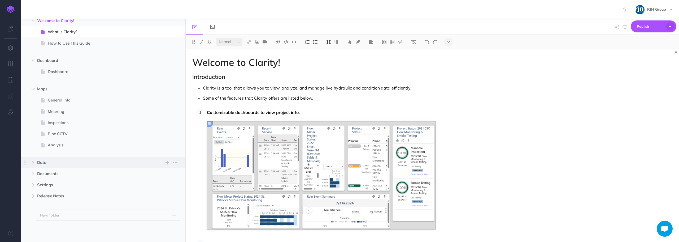
click at [34, 161] on icon "button" at bounding box center [33, 162] width 3 height 3
drag, startPoint x: 33, startPoint y: 162, endPoint x: 32, endPoint y: 167, distance: 5.6
click at [33, 162] on icon "button" at bounding box center [33, 162] width 3 height 3
click at [31, 172] on button "button" at bounding box center [33, 173] width 10 height 6
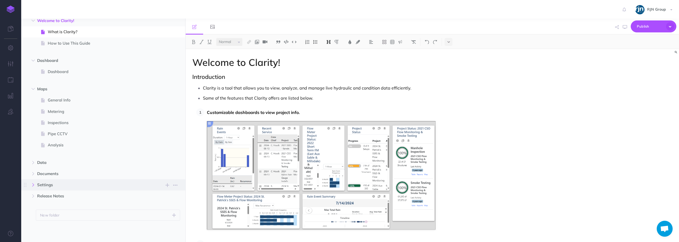
click at [32, 186] on icon "button" at bounding box center [33, 184] width 3 height 3
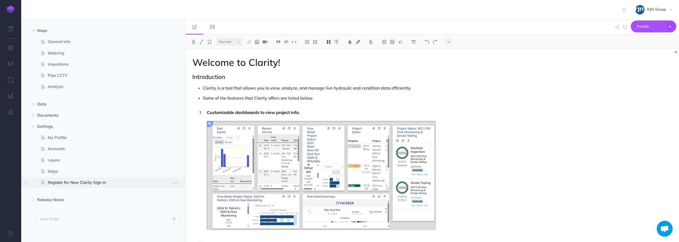
scroll to position [96, 0]
click at [75, 180] on span "Register for New Clarity Sign in" at bounding box center [101, 178] width 106 height 6
select select "null"
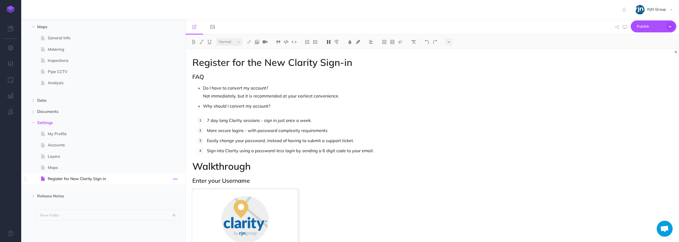
click at [174, 180] on icon "button" at bounding box center [175, 179] width 4 height 6
click at [159, 214] on link "Settings" at bounding box center [160, 214] width 40 height 9
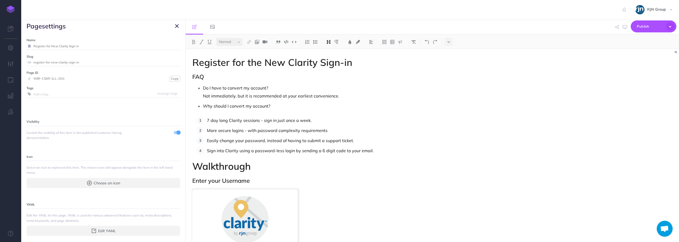
click at [176, 25] on icon "button" at bounding box center [177, 26] width 4 height 6
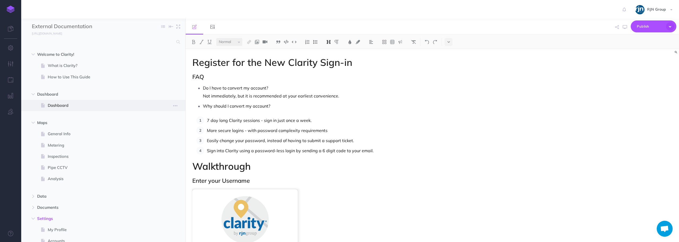
click at [75, 104] on span "Dashboard" at bounding box center [101, 105] width 106 height 6
select select "null"
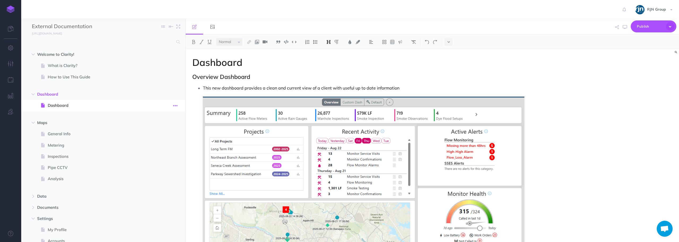
click at [176, 105] on icon "button" at bounding box center [175, 105] width 4 height 6
click at [9, 51] on button "button" at bounding box center [10, 48] width 21 height 16
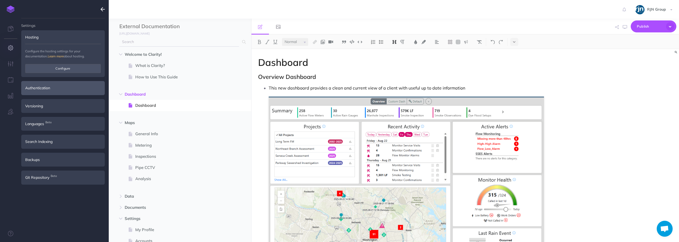
type input "italerts@rjnmail.com"
click at [7, 77] on button "button" at bounding box center [10, 80] width 21 height 16
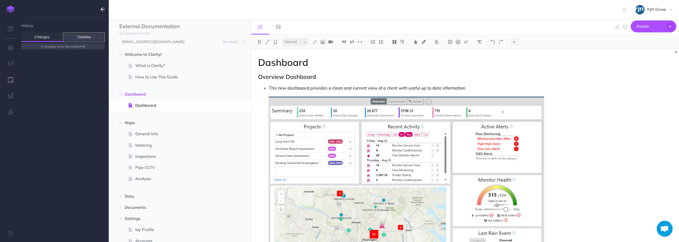
click at [73, 38] on link "Timeline" at bounding box center [84, 37] width 42 height 9
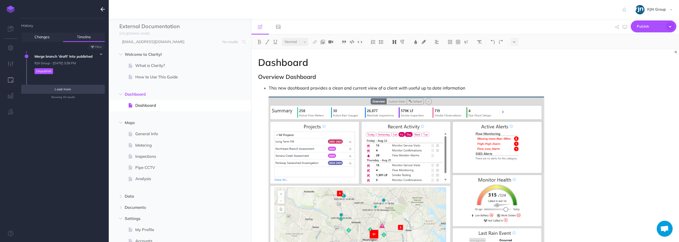
click at [75, 88] on button "Load more" at bounding box center [63, 89] width 84 height 9
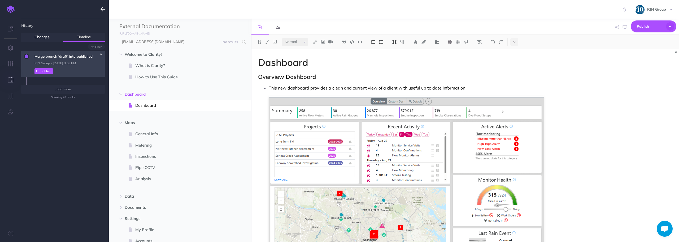
click at [102, 53] on icon "button" at bounding box center [101, 54] width 2 height 3
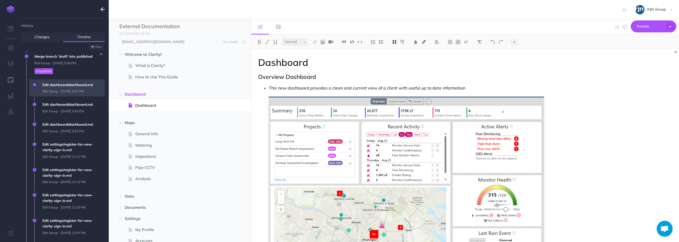
click at [73, 85] on span "Edit dashboard/dashboard.md RJN Group - Fri, Aug 29, 2025 3:57 PM" at bounding box center [72, 87] width 65 height 17
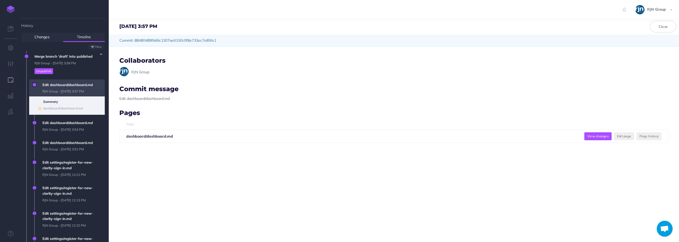
click at [598, 136] on button "View changes" at bounding box center [597, 136] width 27 height 8
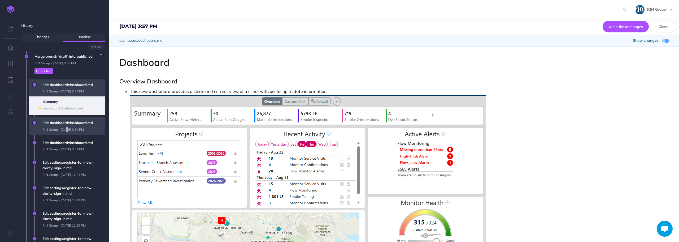
click at [65, 130] on span "Edit dashboard/dashboard.md RJN Group - Fri, Aug 29, 2025 3:54 PM" at bounding box center [72, 125] width 65 height 17
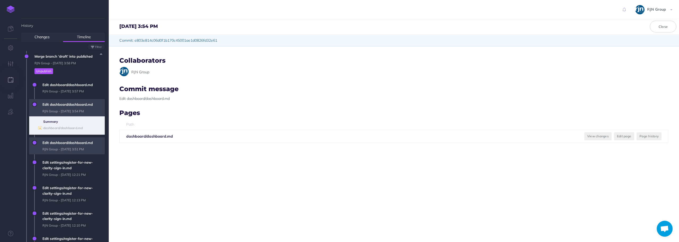
click at [61, 146] on span "Edit dashboard/dashboard.md RJN Group - Fri, Aug 29, 2025 3:51 PM" at bounding box center [72, 145] width 65 height 17
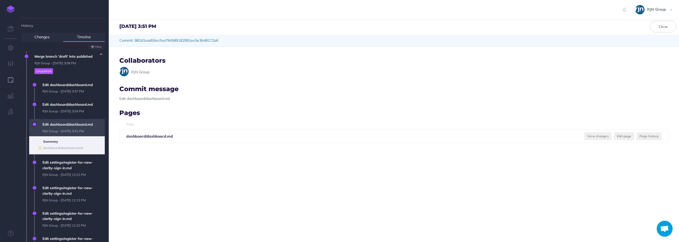
click at [64, 125] on span "Edit dashboard/dashboard.md RJN Group - Fri, Aug 29, 2025 3:51 PM" at bounding box center [72, 127] width 65 height 17
click at [62, 127] on span "Edit dashboard/dashboard.md RJN Group - Fri, Aug 29, 2025 3:51 PM" at bounding box center [72, 127] width 65 height 17
click at [63, 143] on li "Summary" at bounding box center [72, 141] width 59 height 5
click at [64, 158] on span "Edit settings/register-for-new-clarity-sign-in.md RJN Group - Fri, Aug 22, 2025…" at bounding box center [72, 168] width 65 height 23
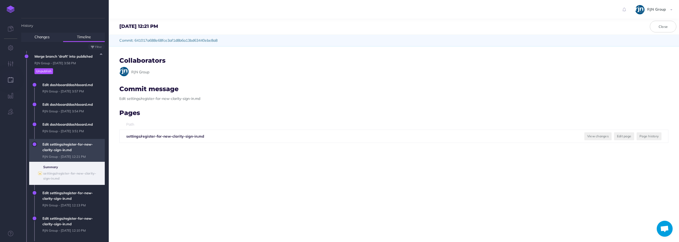
click at [56, 154] on span "Edit settings/register-for-new-clarity-sign-in.md RJN Group - Fri, Aug 22, 2025…" at bounding box center [72, 150] width 65 height 23
click at [64, 130] on span "Edit dashboard/dashboard.md RJN Group - Fri, Aug 29, 2025 3:51 PM" at bounding box center [72, 127] width 65 height 17
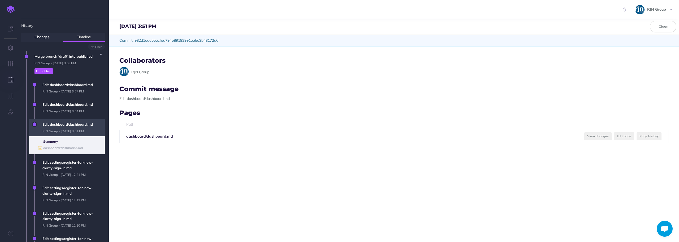
click at [145, 136] on b "dashboard/dashboard.md" at bounding box center [149, 136] width 47 height 5
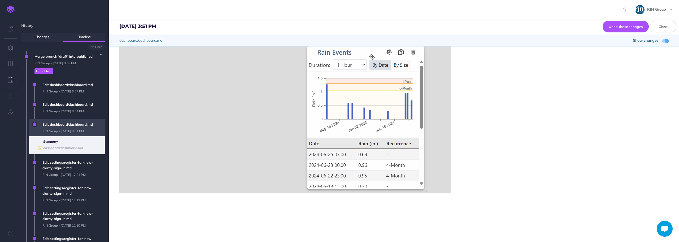
scroll to position [1780, 0]
click at [73, 128] on span "Edit dashboard/dashboard.md RJN Group - Fri, Aug 29, 2025 3:51 PM" at bounding box center [72, 127] width 65 height 17
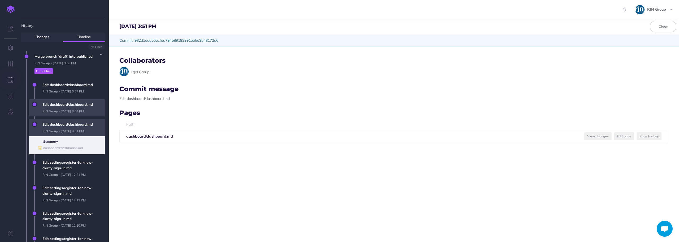
click at [77, 112] on span "Edit dashboard/dashboard.md RJN Group - Fri, Aug 29, 2025 3:54 PM" at bounding box center [72, 107] width 65 height 17
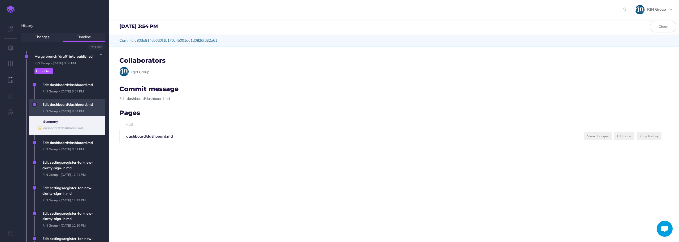
click at [145, 138] on b "dashboard/dashboard.md" at bounding box center [149, 136] width 47 height 5
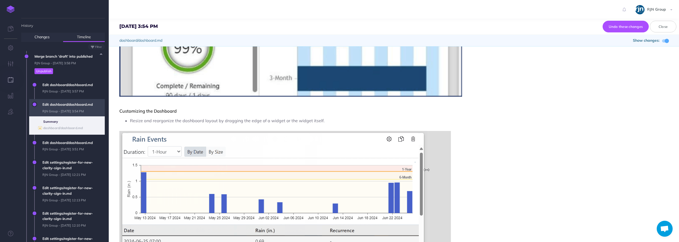
scroll to position [1649, 0]
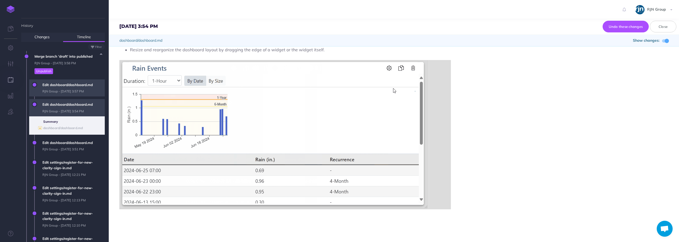
click at [74, 86] on span "Edit dashboard/dashboard.md RJN Group - Fri, Aug 29, 2025 3:57 PM" at bounding box center [72, 87] width 65 height 17
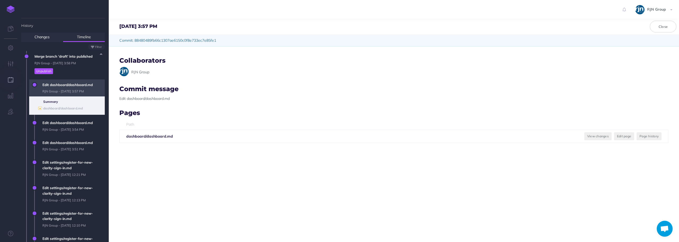
click at [150, 136] on b "dashboard/dashboard.md" at bounding box center [149, 136] width 47 height 5
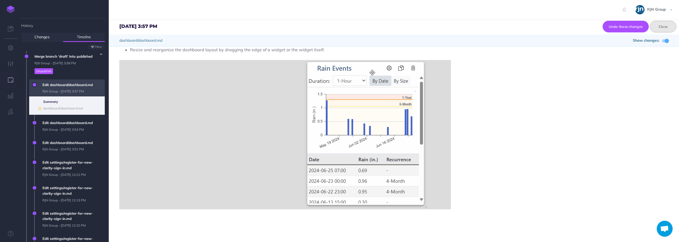
click at [658, 31] on button "Close" at bounding box center [663, 27] width 27 height 12
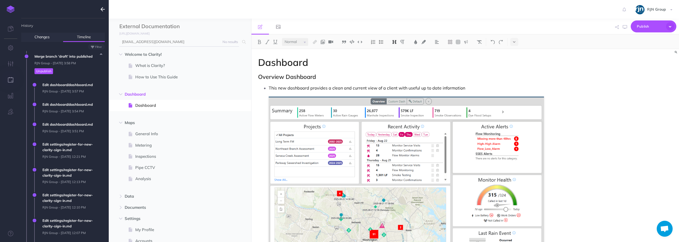
click at [226, 43] on input "italerts@rjnmail.com" at bounding box center [179, 42] width 120 height 10
drag, startPoint x: 162, startPoint y: 40, endPoint x: 104, endPoint y: 40, distance: 58.1
click at [109, 40] on div "Toggle Navigation RJN Group Settings Account Settings Teams Create Team Support…" at bounding box center [394, 121] width 570 height 242
click at [338, 75] on h2 "Overview Dashboard" at bounding box center [401, 76] width 286 height 6
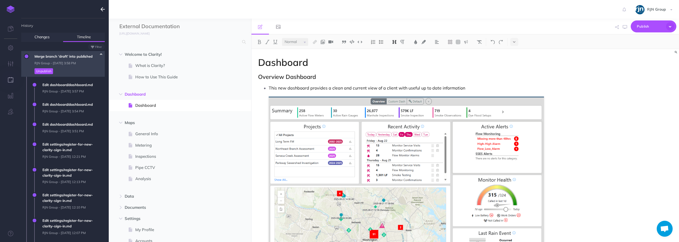
click at [101, 54] on icon "button" at bounding box center [101, 54] width 2 height 3
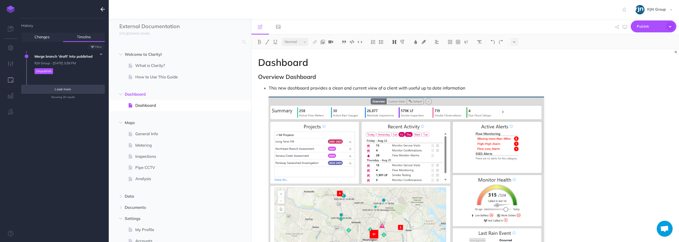
click at [66, 87] on span "Load more" at bounding box center [63, 89] width 16 height 4
click at [99, 56] on button "button" at bounding box center [100, 54] width 7 height 6
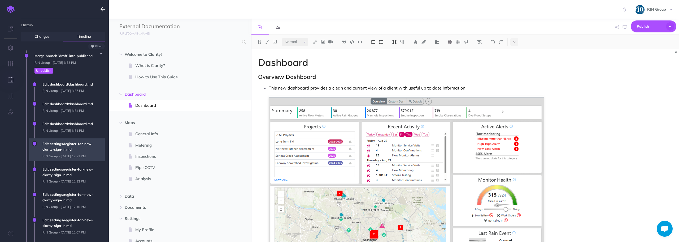
scroll to position [0, 0]
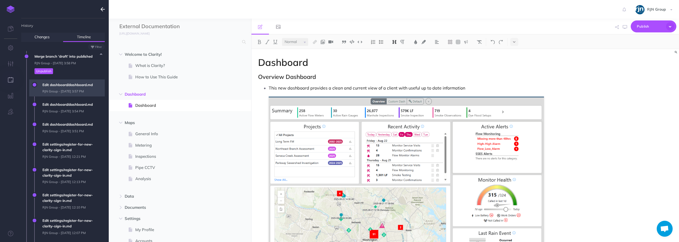
click at [82, 91] on span "Edit dashboard/dashboard.md RJN Group - Fri, Aug 29, 2025 3:57 PM" at bounding box center [72, 87] width 65 height 17
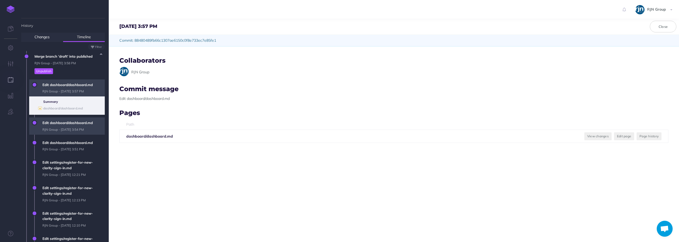
click at [71, 122] on span "Edit dashboard/dashboard.md RJN Group - Fri, Aug 29, 2025 3:54 PM" at bounding box center [72, 125] width 65 height 17
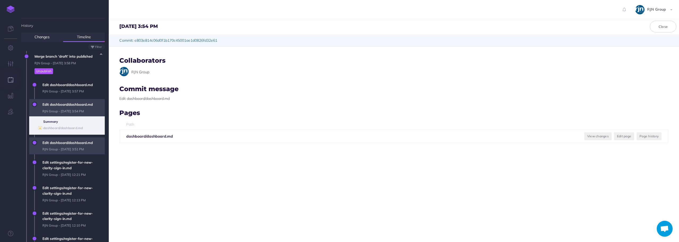
click at [72, 140] on span "Edit dashboard/dashboard.md RJN Group - Fri, Aug 29, 2025 3:51 PM" at bounding box center [72, 145] width 65 height 17
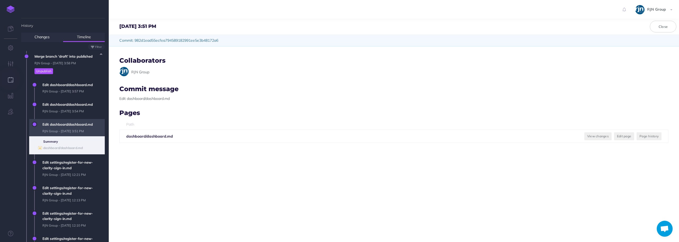
click at [79, 155] on span "Edit dashboard/dashboard.md RJN Group - Fri, Aug 29, 2025 3:51 PM Summary ● das…" at bounding box center [63, 138] width 84 height 38
click at [79, 161] on span "Edit settings/register-for-new-clarity-sign-in.md RJN Group - Fri, Aug 22, 2025…" at bounding box center [72, 168] width 65 height 23
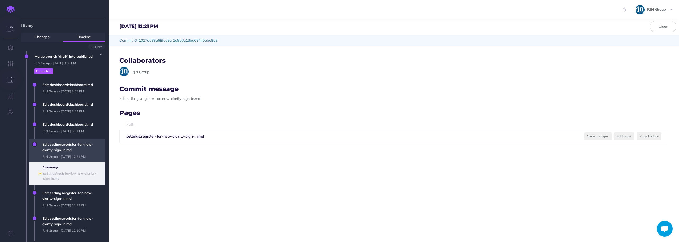
click at [7, 27] on link at bounding box center [10, 29] width 21 height 16
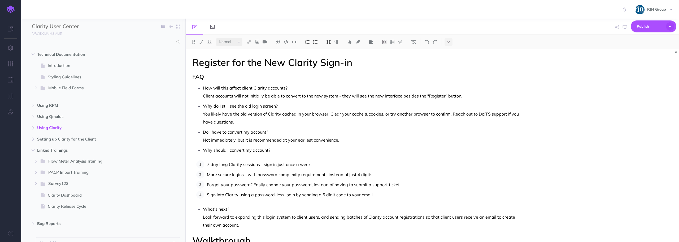
select select "null"
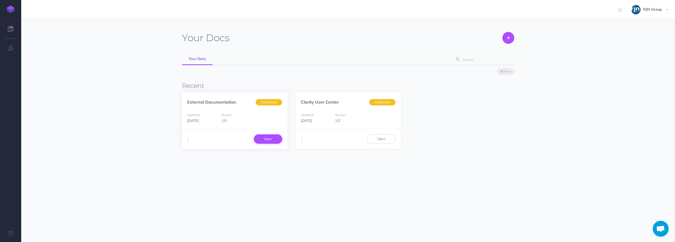
click at [266, 140] on link "Open" at bounding box center [268, 138] width 28 height 9
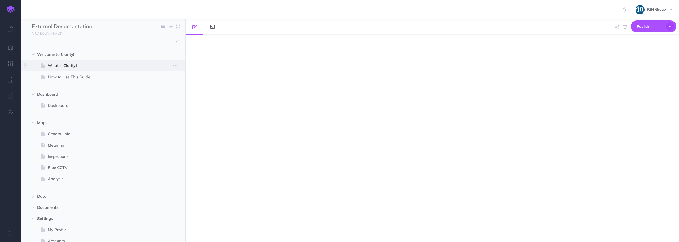
select select "null"
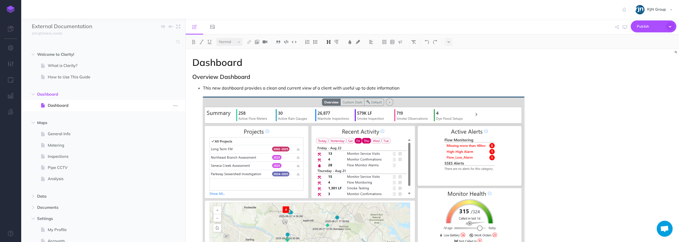
click at [68, 105] on span "Dashboard" at bounding box center [101, 105] width 106 height 6
click at [174, 106] on icon "button" at bounding box center [175, 105] width 4 height 6
click at [160, 139] on link "Settings" at bounding box center [160, 141] width 40 height 9
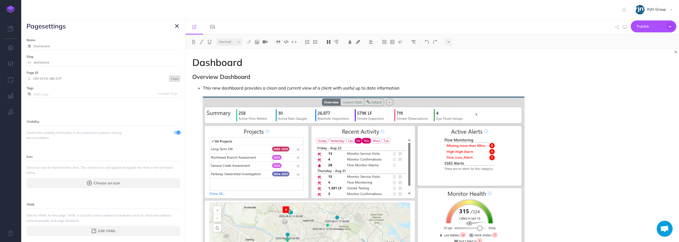
click at [175, 79] on button "Copy" at bounding box center [174, 79] width 11 height 6
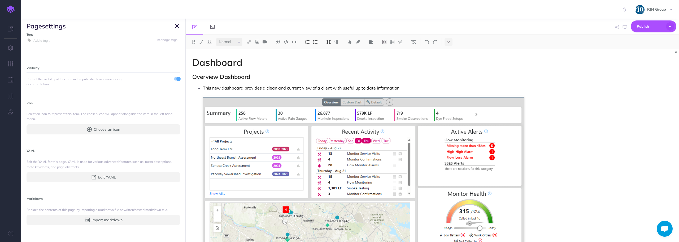
scroll to position [54, 0]
click at [128, 176] on button "Edit YAML" at bounding box center [104, 177] width 154 height 10
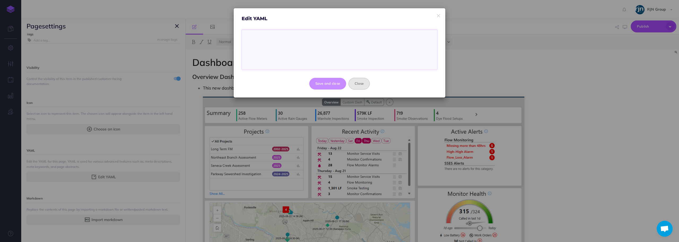
click at [358, 86] on button "Close" at bounding box center [358, 84] width 21 height 12
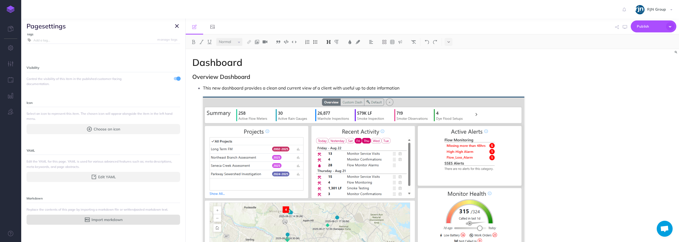
click at [156, 216] on button "Import markdown" at bounding box center [104, 219] width 154 height 10
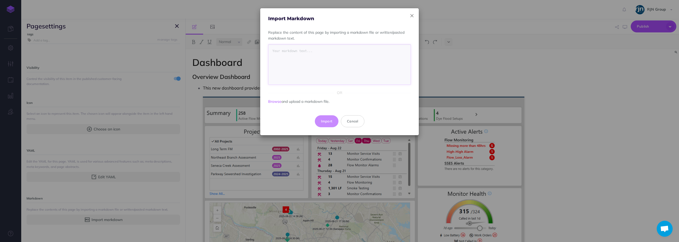
click at [413, 14] on icon "button" at bounding box center [411, 16] width 3 height 6
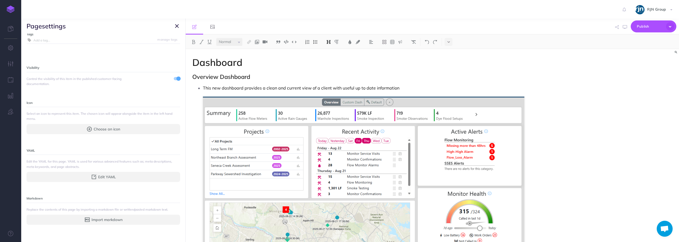
click at [15, 12] on link at bounding box center [10, 9] width 21 height 19
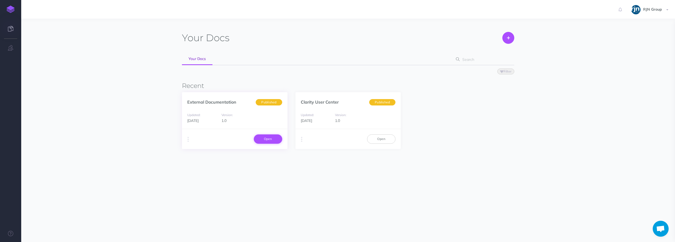
click at [277, 136] on link "Open" at bounding box center [268, 138] width 28 height 9
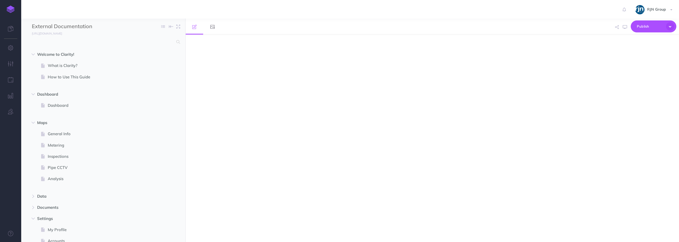
select select "null"
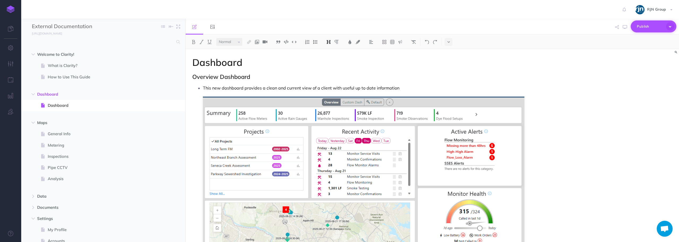
click at [673, 27] on icon "button" at bounding box center [670, 26] width 8 height 8
click at [175, 106] on icon "button" at bounding box center [175, 105] width 4 height 6
click at [160, 117] on link "Page history" at bounding box center [160, 115] width 40 height 9
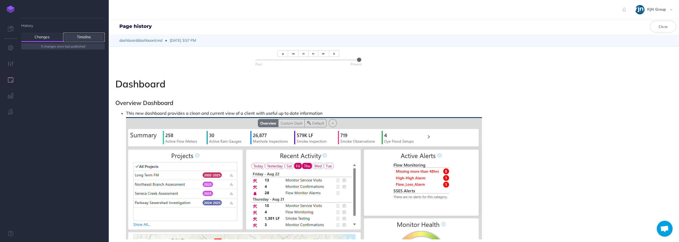
click at [86, 38] on link "Timeline" at bounding box center [84, 37] width 42 height 9
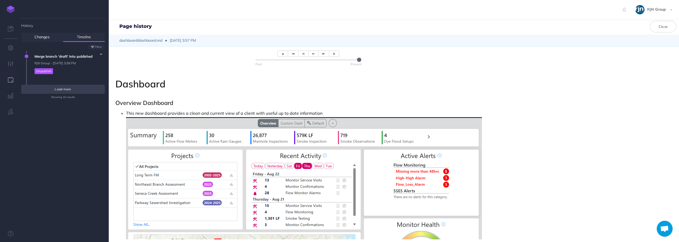
click at [60, 90] on span "Load more" at bounding box center [63, 89] width 16 height 4
click at [64, 91] on button "Load more" at bounding box center [63, 89] width 84 height 9
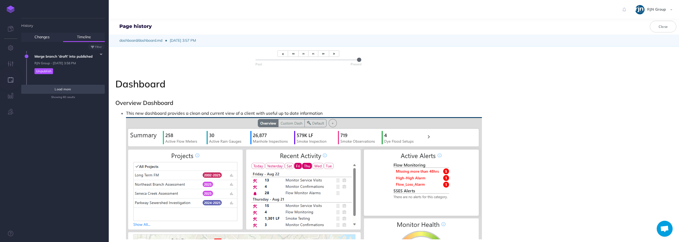
click at [64, 91] on button "Load more" at bounding box center [63, 89] width 84 height 9
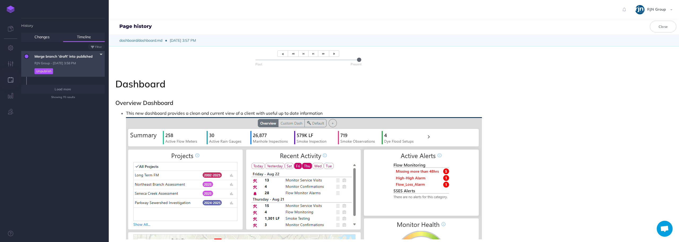
click at [100, 55] on icon "button" at bounding box center [101, 54] width 2 height 3
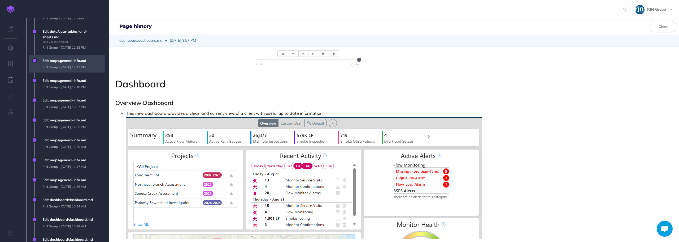
scroll to position [929, 0]
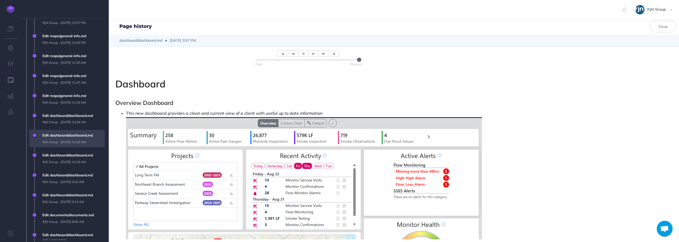
click at [70, 134] on span "Edit dashboard/dashboard.md RJN Group - Fri, Oct 25, 2024 10:28 AM" at bounding box center [72, 138] width 65 height 17
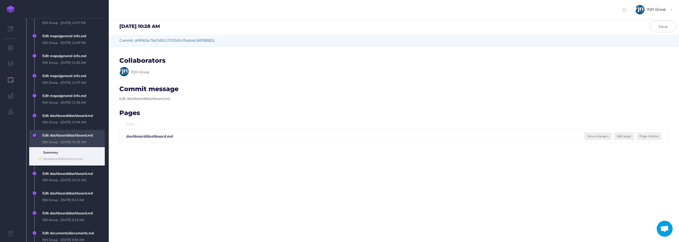
click at [141, 137] on b "dashboard/dashboard.md" at bounding box center [149, 136] width 47 height 5
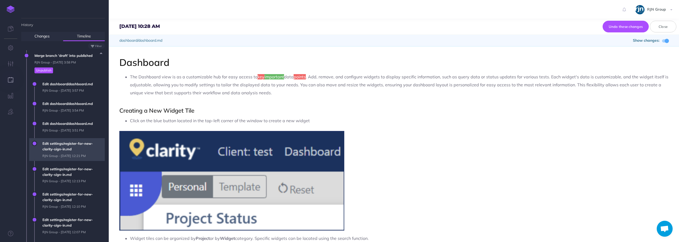
scroll to position [0, 0]
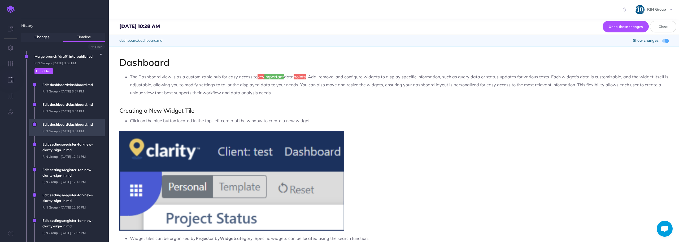
click at [72, 131] on span "Edit dashboard/dashboard.md RJN Group - Fri, Aug 29, 2025 3:51 PM" at bounding box center [72, 127] width 65 height 17
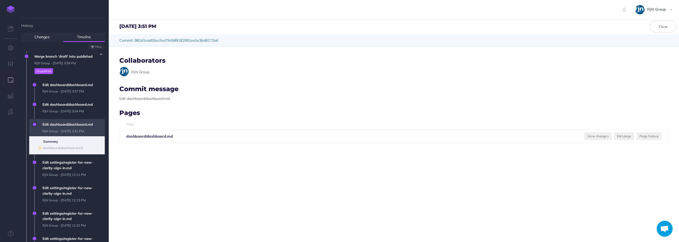
click at [132, 123] on th "Path" at bounding box center [303, 124] width 366 height 10
click at [68, 126] on span "Edit dashboard/dashboard.md RJN Group - Fri, Aug 29, 2025 3:51 PM" at bounding box center [72, 127] width 65 height 17
click at [64, 126] on span "Edit dashboard/dashboard.md RJN Group - Fri, Aug 29, 2025 3:51 PM" at bounding box center [72, 127] width 65 height 17
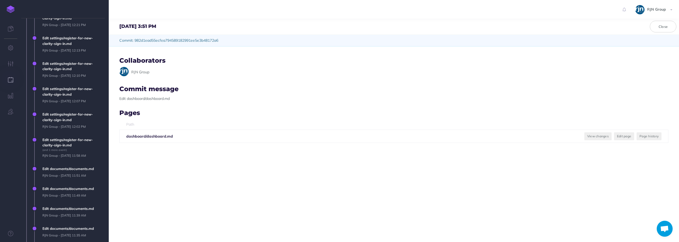
scroll to position [159, 0]
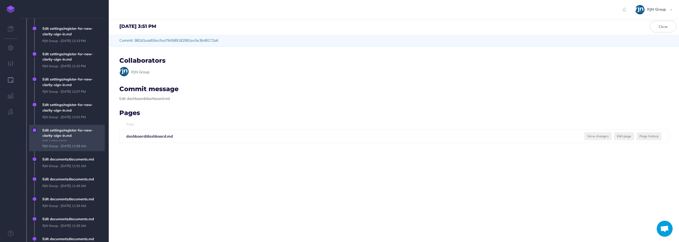
click at [68, 140] on span "Edit settings/register-for-new-clarity-sign-in.md (and 1 more event) RJN Group …" at bounding box center [72, 138] width 65 height 27
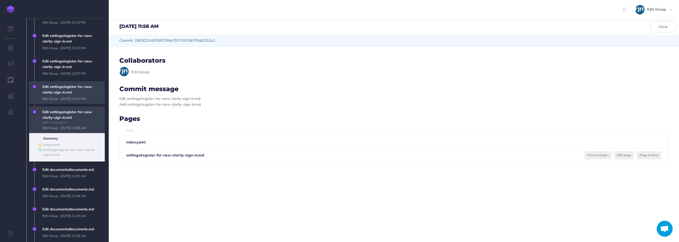
click at [65, 99] on span "Edit settings/register-for-new-clarity-sign-in.md RJN Group - Fri, Aug 22, 2025…" at bounding box center [72, 92] width 65 height 23
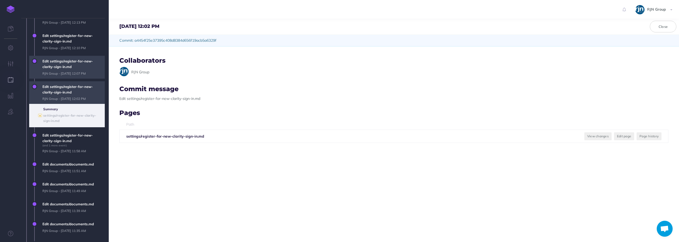
click at [66, 72] on span "Edit settings/register-for-new-clarity-sign-in.md RJN Group - Fri, Aug 22, 2025…" at bounding box center [72, 67] width 65 height 23
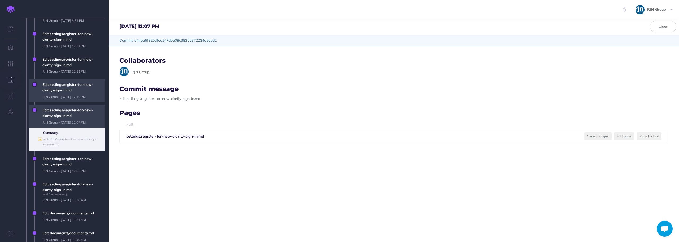
scroll to position [106, 0]
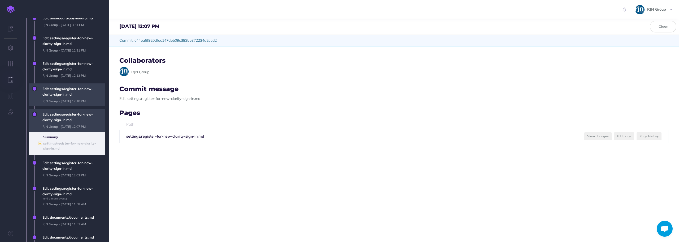
click at [62, 102] on span "Edit settings/register-for-new-clarity-sign-in.md RJN Group - Fri, Aug 22, 2025…" at bounding box center [72, 94] width 65 height 23
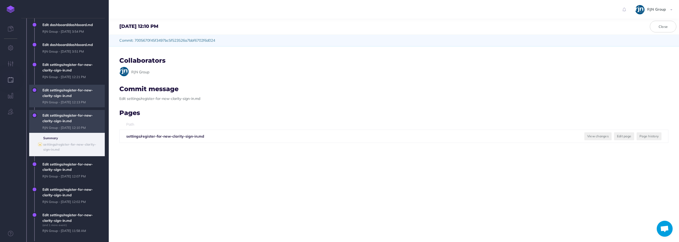
click at [63, 94] on span "Edit settings/register-for-new-clarity-sign-in.md RJN Group - Fri, Aug 22, 2025…" at bounding box center [72, 96] width 65 height 23
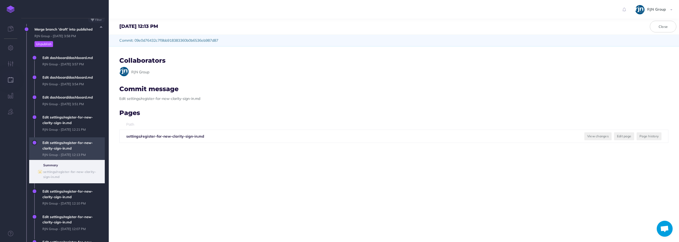
scroll to position [27, 0]
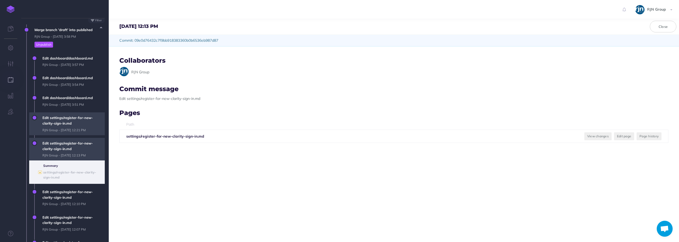
click at [59, 114] on span "Edit settings/register-for-new-clarity-sign-in.md RJN Group - Fri, Aug 22, 2025…" at bounding box center [72, 123] width 65 height 23
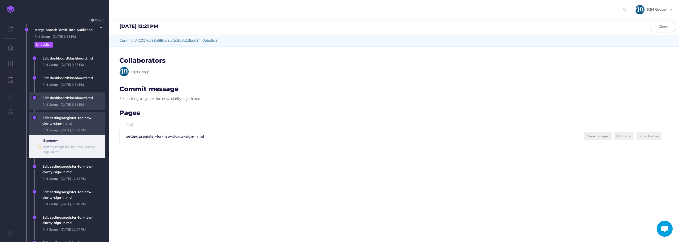
click at [62, 102] on span "Edit dashboard/dashboard.md RJN Group - Fri, Aug 29, 2025 3:51 PM" at bounding box center [72, 100] width 65 height 17
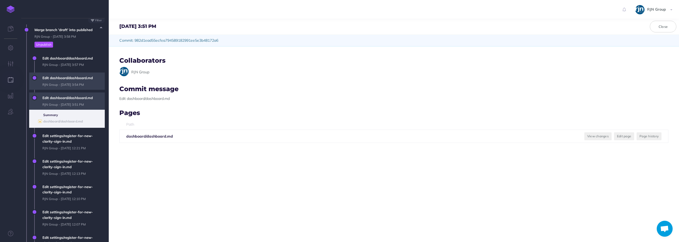
click at [62, 89] on span "Edit dashboard/dashboard.md RJN Group - Fri, Aug 29, 2025 3:54 PM" at bounding box center [72, 80] width 65 height 17
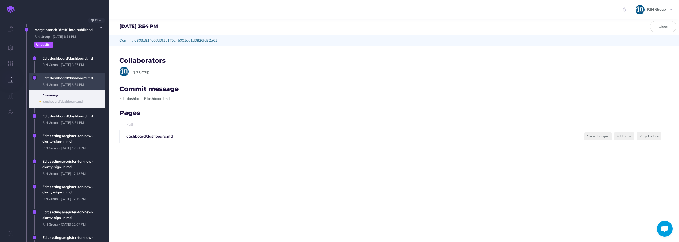
click at [62, 75] on span "Edit dashboard/dashboard.md RJN Group - Fri, Aug 29, 2025 3:54 PM" at bounding box center [72, 80] width 65 height 17
click at [68, 70] on span "Edit dashboard/dashboard.md RJN Group - Fri, Aug 29, 2025 3:57 PM" at bounding box center [63, 63] width 84 height 20
click at [69, 69] on span "Edit dashboard/dashboard.md RJN Group - Fri, Aug 29, 2025 3:57 PM" at bounding box center [72, 61] width 65 height 17
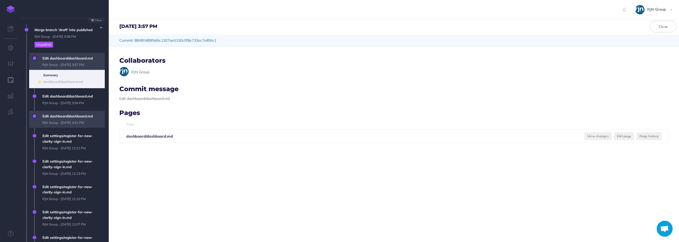
scroll to position [0, 0]
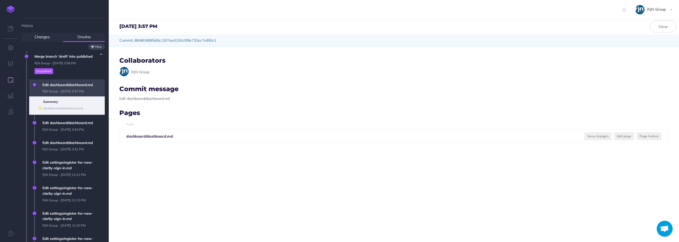
click at [102, 48] on button "Filter" at bounding box center [96, 47] width 17 height 6
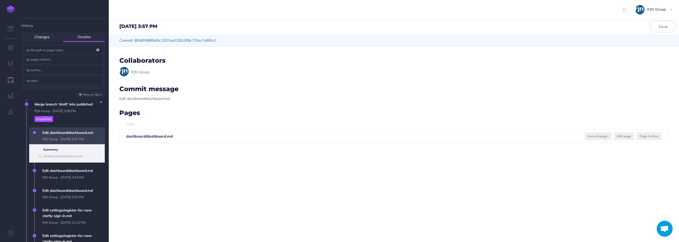
click at [82, 59] on input "text" at bounding box center [63, 59] width 78 height 8
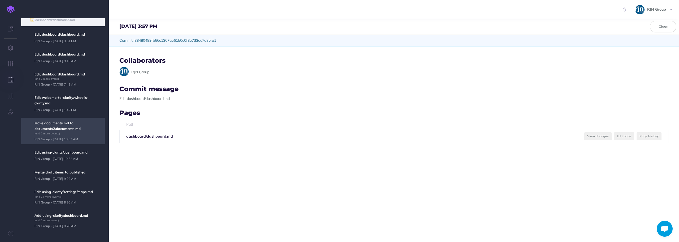
scroll to position [111, 0]
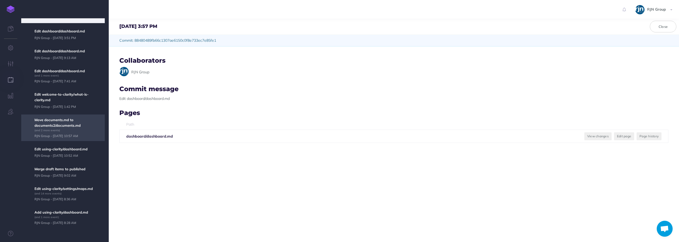
click at [83, 132] on span "Move documents.md to documents2/documents.md (and 2 more events) RJN Group - Mo…" at bounding box center [63, 127] width 84 height 27
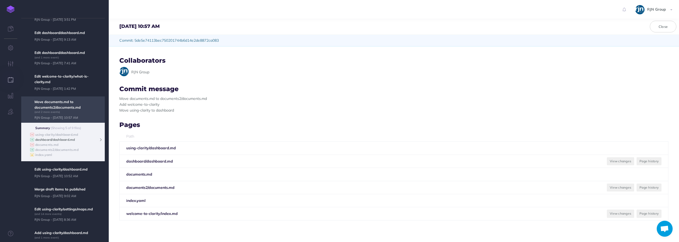
click at [53, 139] on b "dashboard/dashboard.md" at bounding box center [55, 139] width 40 height 4
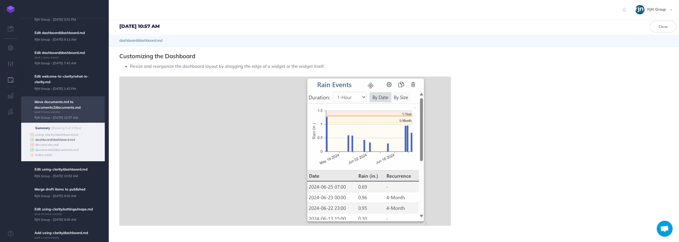
scroll to position [989, 0]
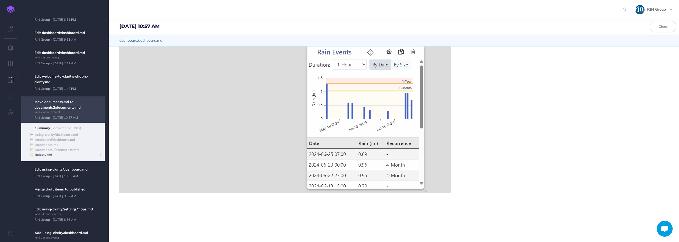
click at [46, 156] on b "index.yaml" at bounding box center [43, 155] width 17 height 4
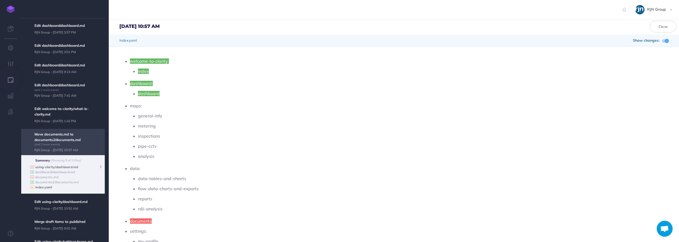
scroll to position [0, 0]
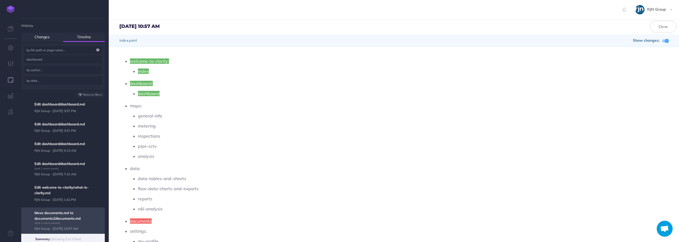
click at [55, 59] on input "dashboard" at bounding box center [63, 59] width 78 height 8
drag, startPoint x: 0, startPoint y: 58, endPoint x: -3, endPoint y: 58, distance: 2.9
click at [0, 58] on html "Toggle Navigation RJN Group Settings Account Settings Teams Create Team Support…" at bounding box center [339, 141] width 679 height 283
type input "yaml"
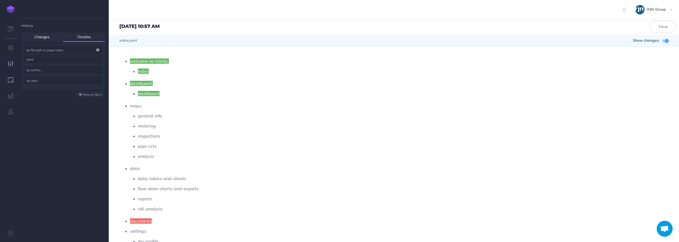
drag, startPoint x: 44, startPoint y: 60, endPoint x: 17, endPoint y: 58, distance: 26.9
click at [20, 58] on div "History Changes Timeline 0 changes since last published Discard all changes... …" at bounding box center [10, 121] width 21 height 242
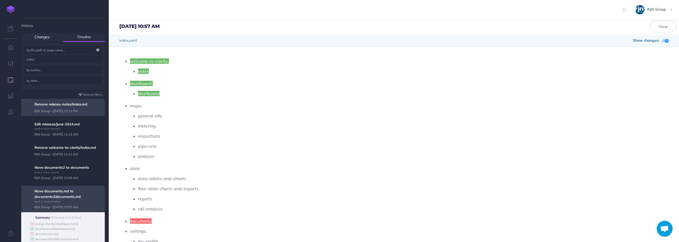
click at [63, 104] on span "Remove release-notes/index.md RJN Group - Mon, Aug 19, 2024 12:11 PM" at bounding box center [63, 107] width 84 height 17
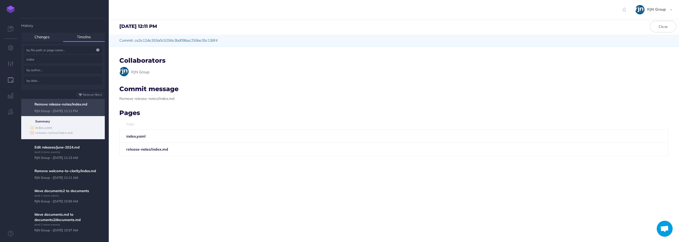
click at [47, 59] on input "index" at bounding box center [63, 59] width 78 height 8
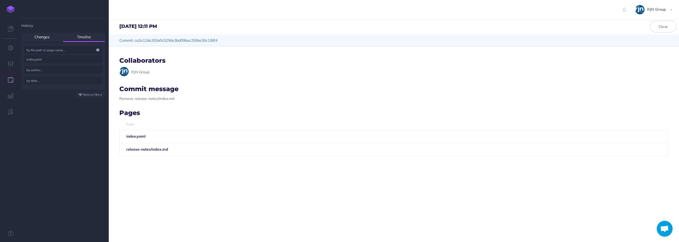
drag, startPoint x: 44, startPoint y: 59, endPoint x: 34, endPoint y: 59, distance: 9.8
click at [34, 59] on input "index.yaml" at bounding box center [63, 59] width 78 height 8
type input "index"
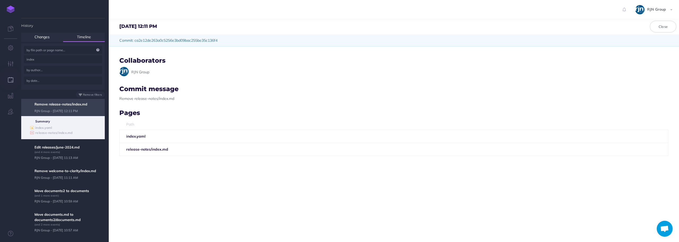
click at [69, 108] on span "Remove release-notes/index.md RJN Group - Mon, Aug 19, 2024 12:11 PM" at bounding box center [63, 107] width 84 height 17
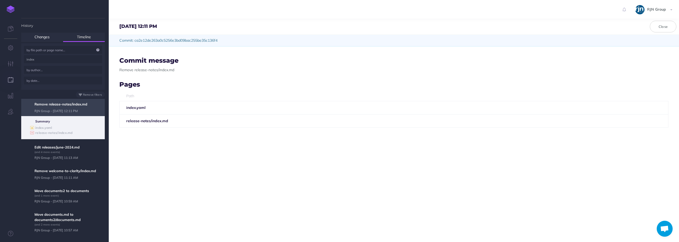
click at [70, 124] on ul "Summary ● index.yaml release-notes/index.md" at bounding box center [63, 127] width 84 height 23
click at [137, 108] on b "index.yaml" at bounding box center [135, 107] width 19 height 5
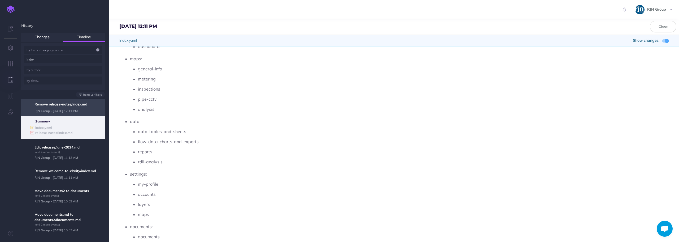
scroll to position [111, 0]
drag, startPoint x: 63, startPoint y: 49, endPoint x: 12, endPoint y: 49, distance: 50.7
click at [12, 49] on div "History Changes Timeline 0 changes since last published Discard all changes... …" at bounding box center [10, 121] width 21 height 242
click at [58, 50] on input "text" at bounding box center [63, 50] width 78 height 8
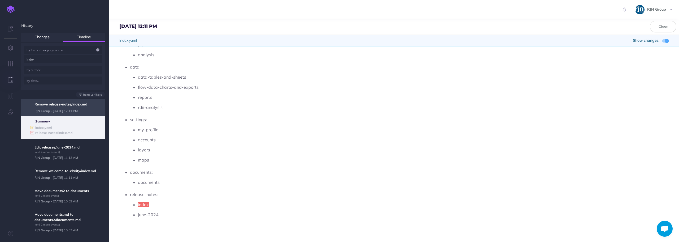
click at [58, 50] on input "text" at bounding box center [63, 50] width 78 height 8
click at [40, 62] on input "index" at bounding box center [63, 59] width 78 height 8
click at [39, 62] on input "index" at bounding box center [63, 59] width 78 height 8
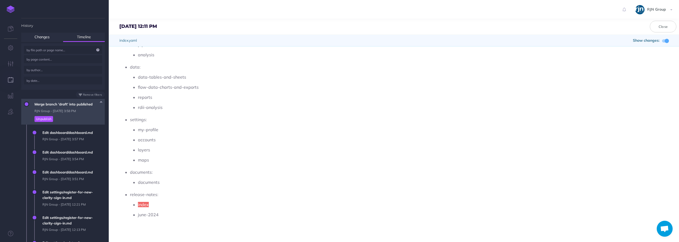
click at [64, 110] on span "Merge branch 'draft' into published RJN Group - Fri, Aug 29, 2025 3:58 PM Unpub…" at bounding box center [68, 112] width 73 height 26
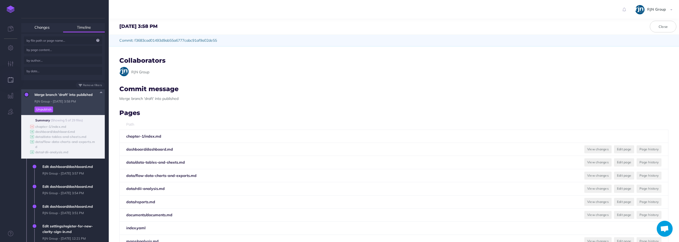
scroll to position [0, 0]
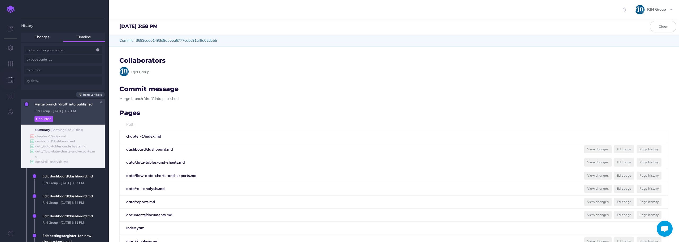
click at [97, 94] on small "Remove filters" at bounding box center [92, 94] width 19 height 3
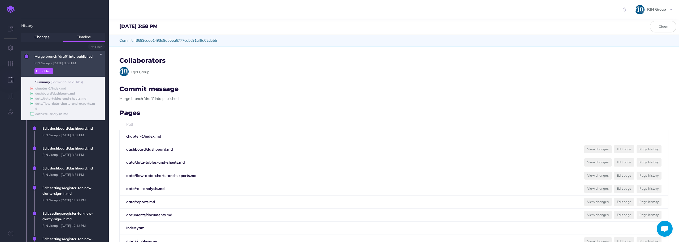
click at [145, 137] on b "chapter-1/index.md" at bounding box center [143, 136] width 35 height 5
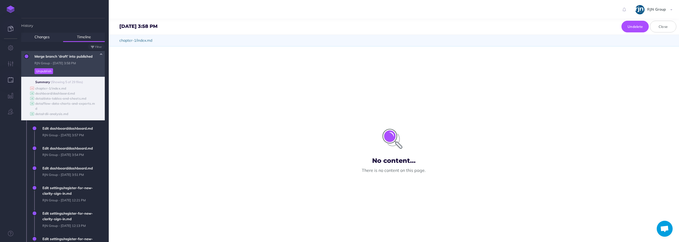
click at [7, 29] on link at bounding box center [10, 29] width 21 height 16
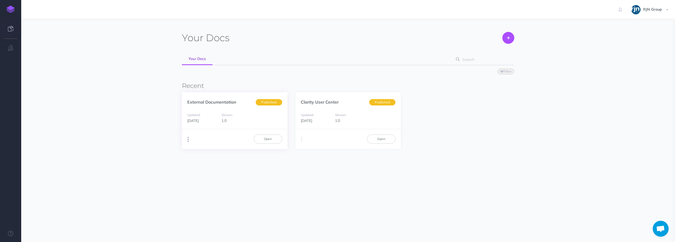
click at [188, 137] on icon "button" at bounding box center [188, 139] width 1 height 7
click at [220, 170] on button "Advanced" at bounding box center [215, 168] width 66 height 9
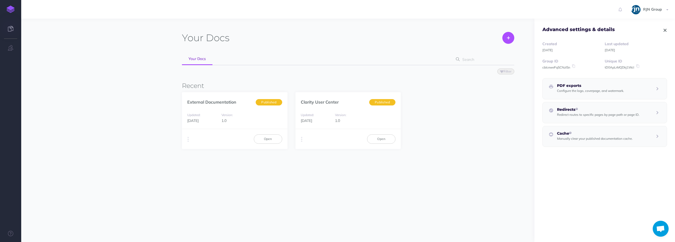
click at [614, 132] on h5 "Cache" at bounding box center [595, 133] width 76 height 4
click at [572, 132] on icon at bounding box center [570, 132] width 2 height 3
click at [656, 134] on icon "button" at bounding box center [657, 136] width 8 height 6
click at [650, 152] on span "Clear cache" at bounding box center [650, 151] width 18 height 4
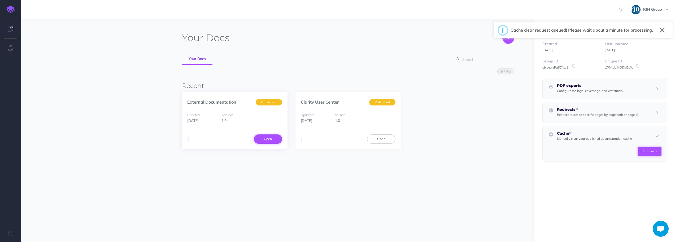
drag, startPoint x: 268, startPoint y: 141, endPoint x: 264, endPoint y: 138, distance: 5.1
click at [268, 141] on link "Open" at bounding box center [268, 138] width 28 height 9
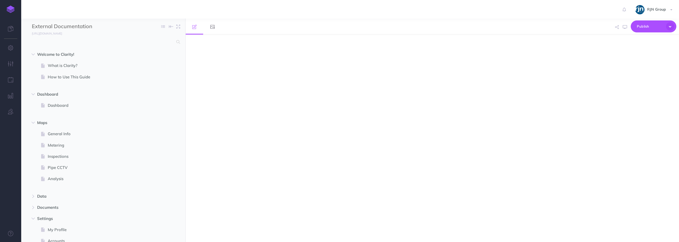
select select "null"
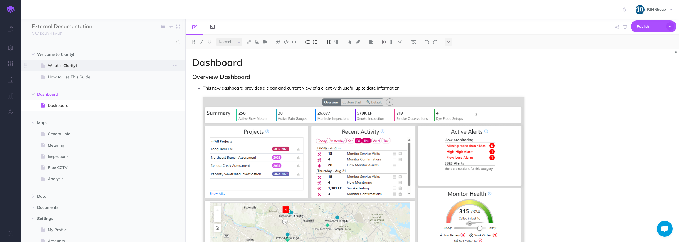
click at [69, 69] on span at bounding box center [103, 65] width 164 height 11
select select "null"
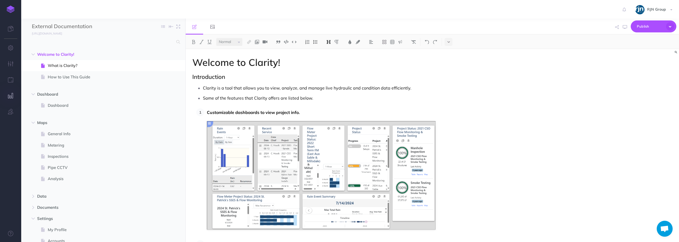
click at [13, 95] on icon "button" at bounding box center [11, 95] width 6 height 5
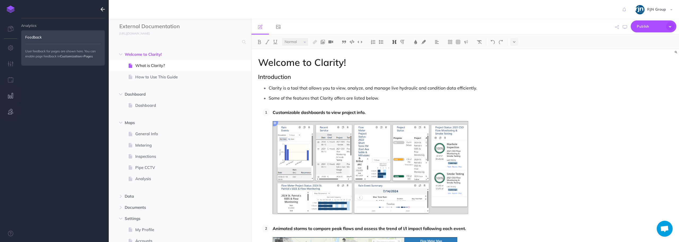
click at [12, 111] on icon "button" at bounding box center [10, 111] width 5 height 5
click at [8, 74] on button "button" at bounding box center [10, 80] width 21 height 16
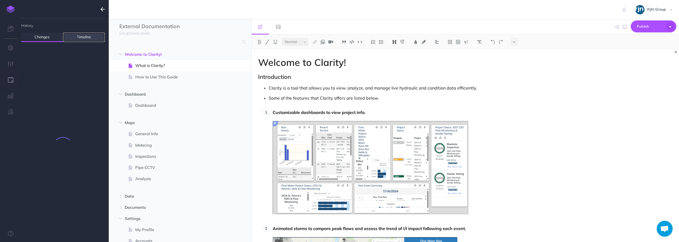
click at [81, 39] on link "Timeline" at bounding box center [84, 37] width 42 height 9
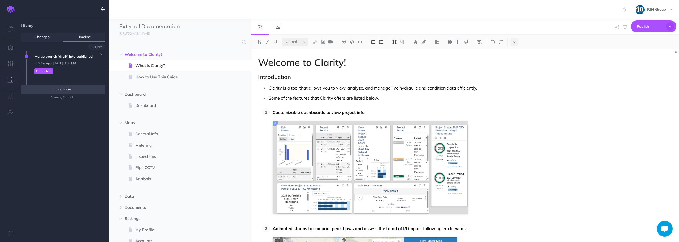
click at [66, 88] on span "Load more" at bounding box center [63, 89] width 16 height 4
click at [70, 90] on span "Load more" at bounding box center [63, 89] width 16 height 4
click at [70, 90] on button "Load more" at bounding box center [63, 89] width 84 height 9
click at [70, 90] on button "button" at bounding box center [63, 89] width 84 height 9
click at [99, 59] on span "Merge branch 'draft' into published RJN Group - Fri, Aug 29, 2025 3:58 PM Unpub…" at bounding box center [68, 64] width 73 height 26
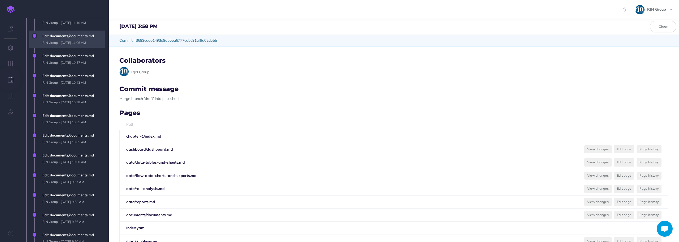
scroll to position [474, 0]
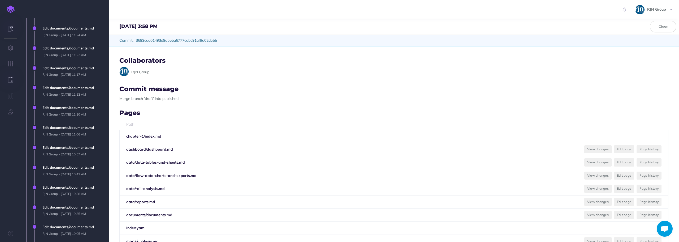
click at [15, 29] on link at bounding box center [10, 29] width 21 height 16
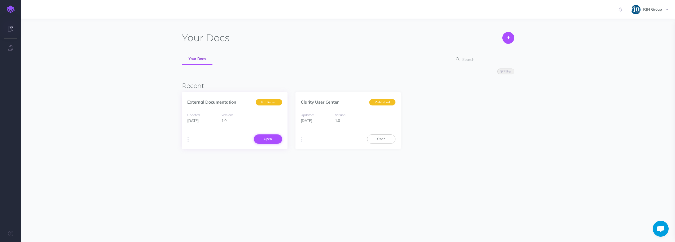
drag, startPoint x: 263, startPoint y: 138, endPoint x: 172, endPoint y: 112, distance: 94.4
click at [262, 138] on link "Open" at bounding box center [268, 138] width 28 height 9
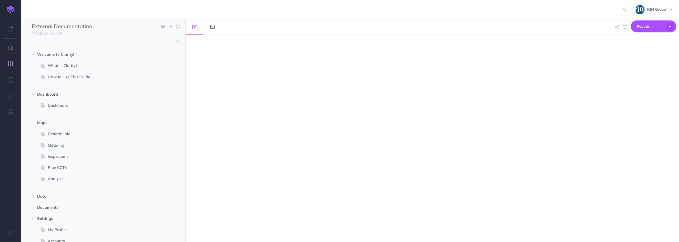
select select "null"
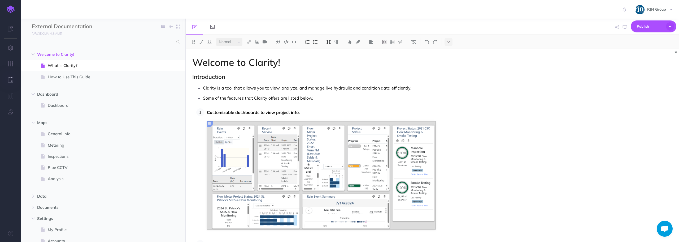
click at [9, 79] on icon "button" at bounding box center [11, 79] width 6 height 5
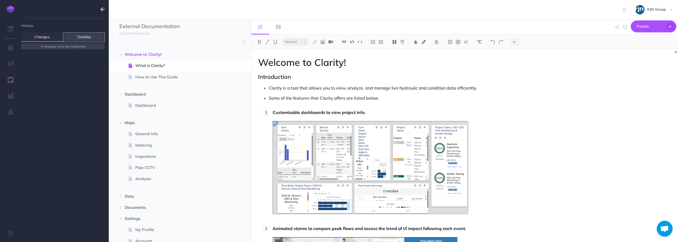
click at [67, 38] on link "Timeline" at bounding box center [84, 37] width 42 height 9
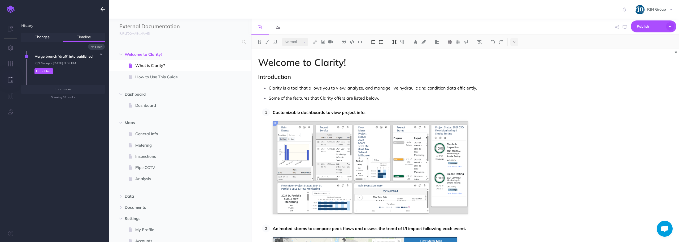
click at [98, 46] on small "Filter" at bounding box center [98, 46] width 7 height 3
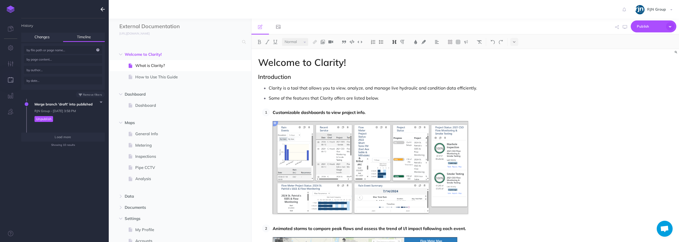
click at [45, 49] on input "text" at bounding box center [63, 50] width 78 height 8
click at [43, 57] on input "text" at bounding box center [63, 59] width 78 height 8
click at [49, 50] on input "text" at bounding box center [63, 50] width 78 height 8
paste input ""Using Clarity"
click at [29, 50] on input ""Using Clarity" at bounding box center [63, 50] width 78 height 8
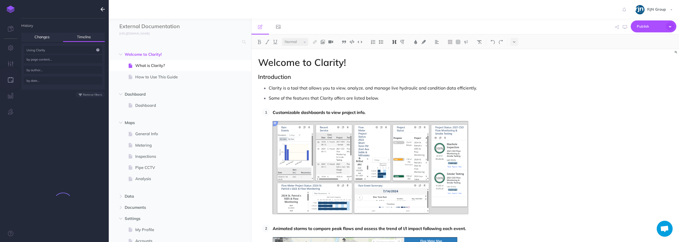
type input "Using Clarity"
click at [43, 33] on link "Changes" at bounding box center [42, 37] width 42 height 9
click at [72, 37] on link "Timeline" at bounding box center [84, 37] width 42 height 9
click at [65, 88] on span "Load more" at bounding box center [63, 89] width 16 height 4
click at [65, 89] on button "button" at bounding box center [63, 89] width 84 height 9
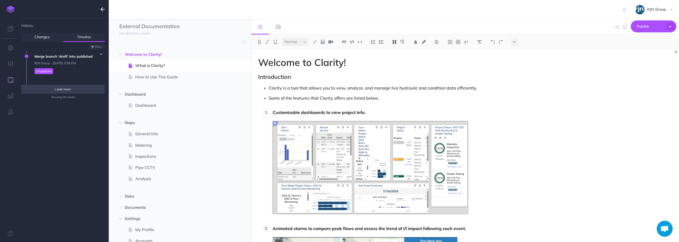
click at [65, 89] on span "Load more" at bounding box center [63, 89] width 16 height 4
click at [65, 89] on button "Load more" at bounding box center [63, 89] width 84 height 9
click at [65, 89] on button "button" at bounding box center [63, 89] width 84 height 9
click at [65, 89] on span "Load more" at bounding box center [63, 89] width 16 height 4
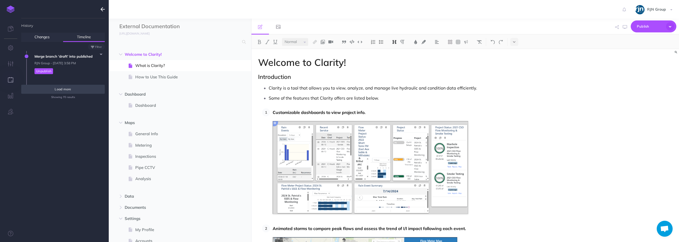
click at [65, 89] on button "Load more" at bounding box center [63, 89] width 84 height 9
click at [65, 89] on span "Load more" at bounding box center [63, 89] width 16 height 4
click at [65, 89] on button "Load more" at bounding box center [63, 89] width 84 height 9
click at [94, 49] on button "Filter" at bounding box center [96, 47] width 17 height 6
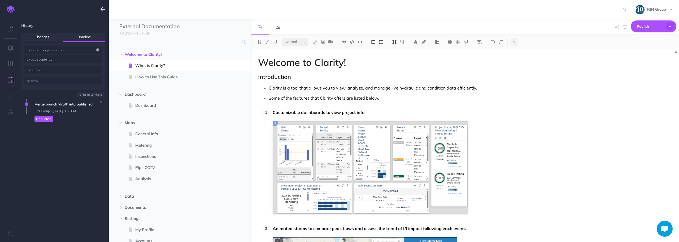
click at [46, 59] on input "text" at bounding box center [63, 59] width 78 height 8
paste input ""Using Clarity"
click at [29, 59] on input ""Using Clarity" at bounding box center [63, 59] width 78 height 8
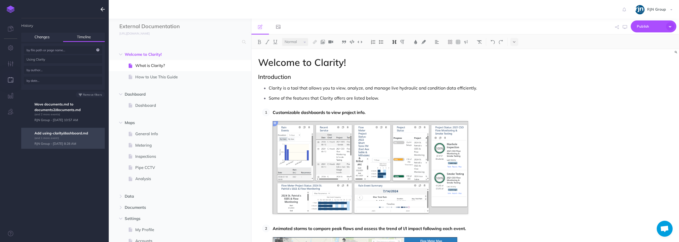
click at [81, 134] on span "Add using-clarity/dashboard.md (and 1 more event) RJN Group - Fri, Aug 2, 2024 …" at bounding box center [63, 138] width 84 height 21
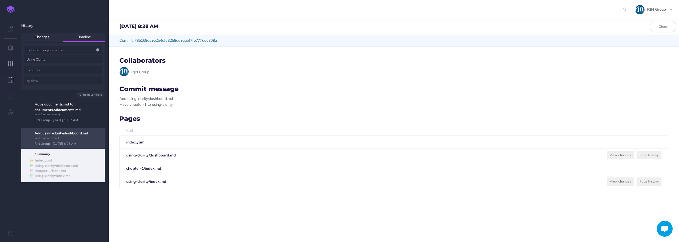
drag, startPoint x: 50, startPoint y: 60, endPoint x: 19, endPoint y: 62, distance: 30.5
click at [14, 61] on div "History Changes Timeline 0 changes since last published Discard all changes... …" at bounding box center [10, 121] width 21 height 242
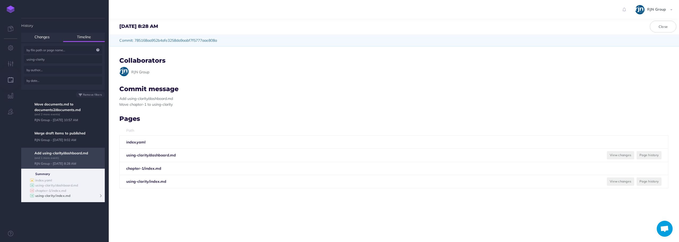
type input "using-clarity"
click at [66, 195] on b "using-clarity/index.md" at bounding box center [52, 195] width 35 height 4
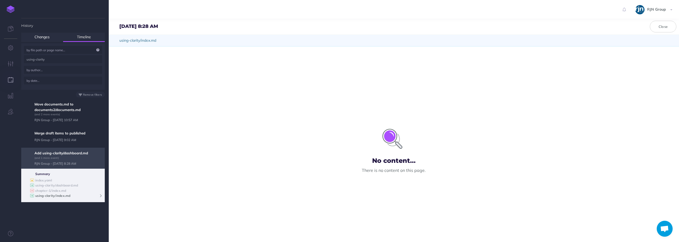
click at [50, 196] on b "using-clarity/index.md" at bounding box center [52, 195] width 35 height 4
click at [53, 188] on b "chapter-1/index.md" at bounding box center [50, 190] width 31 height 4
click at [48, 181] on b "index.yaml" at bounding box center [43, 180] width 17 height 4
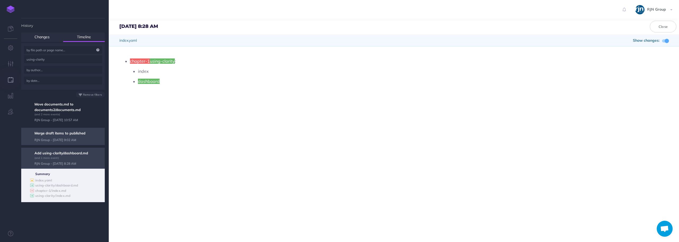
click at [62, 139] on span "Merge draft items to published RJN Group - Fri, Aug 2, 2024 9:02 AM" at bounding box center [63, 136] width 84 height 17
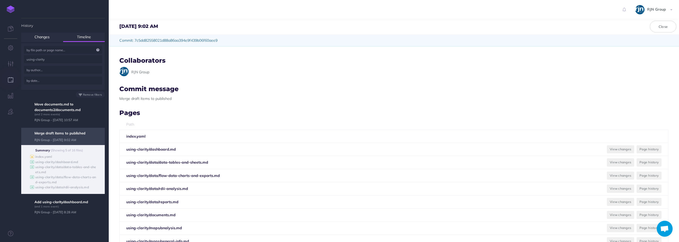
click at [137, 135] on b "index.yaml" at bounding box center [135, 136] width 19 height 5
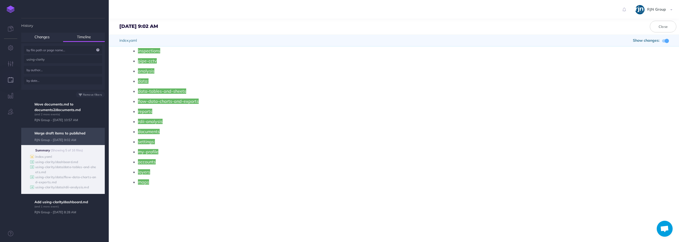
scroll to position [3, 0]
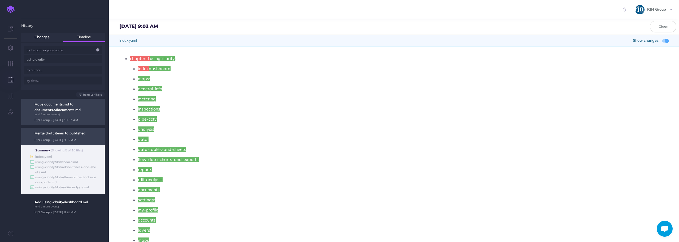
click at [58, 107] on span "Move documents.md to documents2/documents.md (and 2 more events) RJN Group - Mo…" at bounding box center [63, 112] width 84 height 27
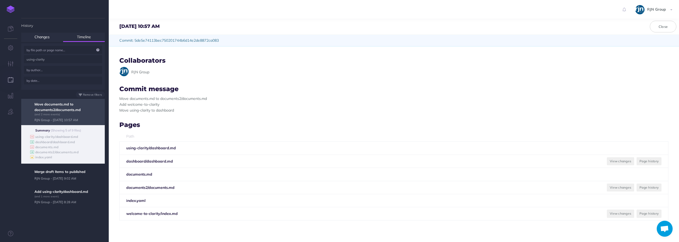
click at [136, 199] on b "index.yaml" at bounding box center [135, 200] width 19 height 5
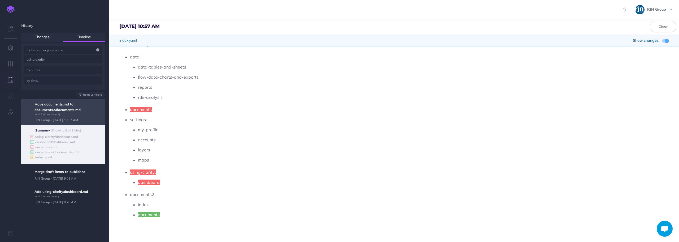
scroll to position [0, 0]
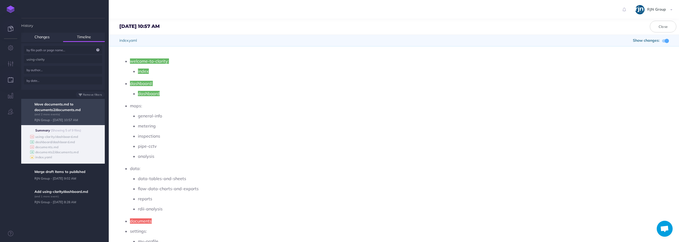
click at [6, 28] on link at bounding box center [10, 29] width 21 height 16
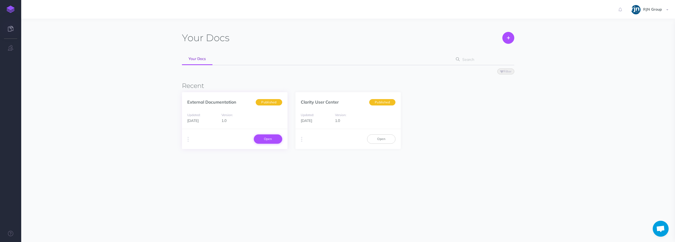
click at [261, 142] on link "Open" at bounding box center [268, 138] width 28 height 9
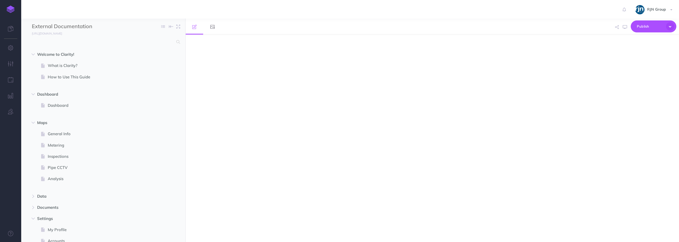
select select "null"
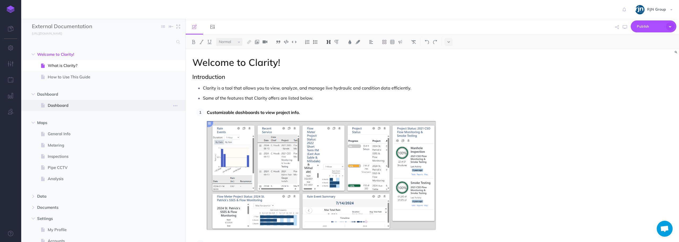
click at [91, 105] on span "Dashboard" at bounding box center [101, 105] width 106 height 6
select select "null"
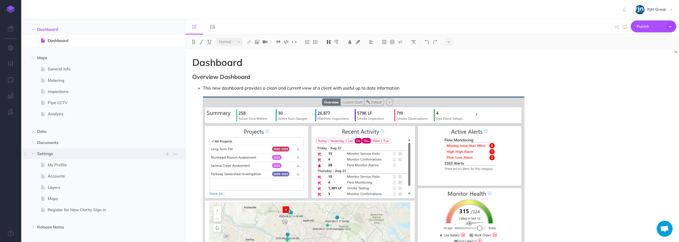
scroll to position [69, 0]
click at [56, 137] on span "Documents" at bounding box center [92, 138] width 110 height 6
select select "null"
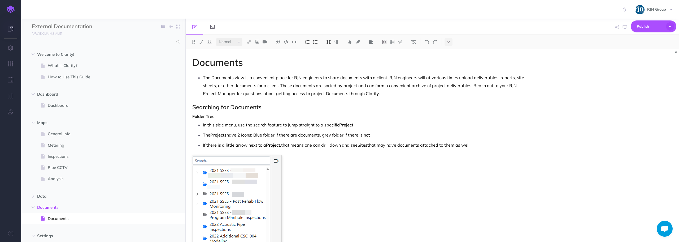
click at [10, 28] on icon at bounding box center [10, 28] width 5 height 5
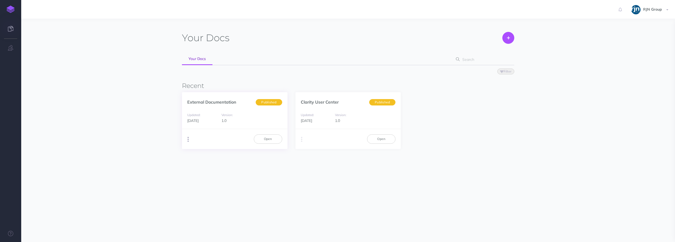
click at [190, 141] on button "button" at bounding box center [188, 139] width 5 height 8
click at [206, 168] on button "Advanced" at bounding box center [215, 168] width 66 height 9
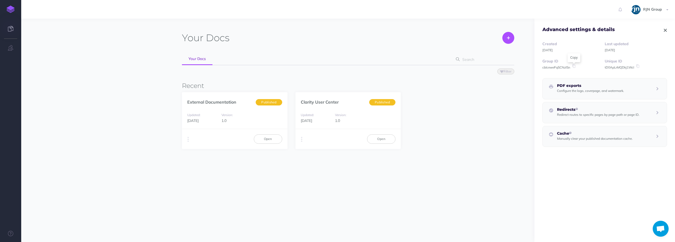
click at [572, 67] on icon at bounding box center [573, 66] width 5 height 4
drag, startPoint x: 605, startPoint y: 69, endPoint x: 608, endPoint y: 69, distance: 2.9
click at [608, 69] on div "Group ID cbIceweFqSCNzlSn Unique ID tD0ApLrMQDkj1WcI" at bounding box center [604, 64] width 125 height 12
click at [635, 66] on icon at bounding box center [637, 66] width 5 height 4
click at [272, 138] on link "Open" at bounding box center [268, 138] width 28 height 9
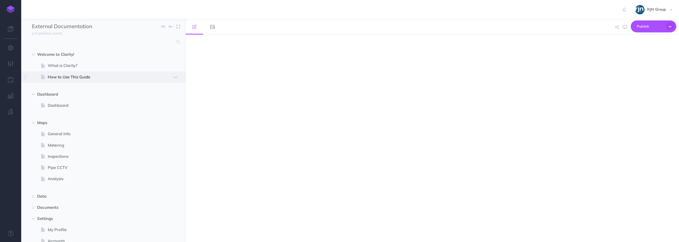
select select "null"
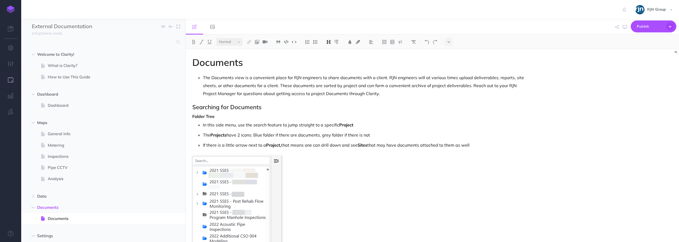
click at [7, 79] on button "button" at bounding box center [10, 80] width 21 height 16
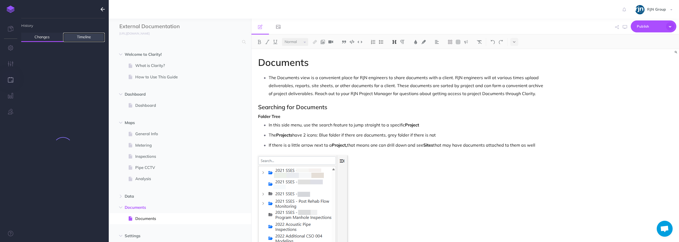
click at [78, 36] on link "Timeline" at bounding box center [84, 37] width 42 height 9
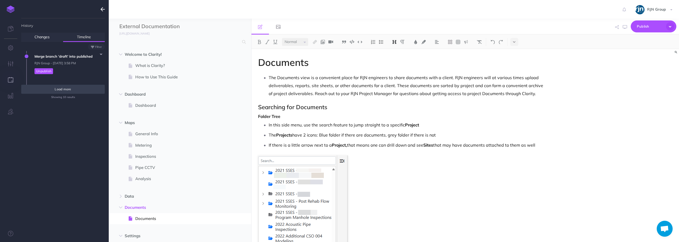
click at [82, 86] on button "Load more" at bounding box center [63, 89] width 84 height 9
click at [82, 86] on button "button" at bounding box center [63, 89] width 84 height 9
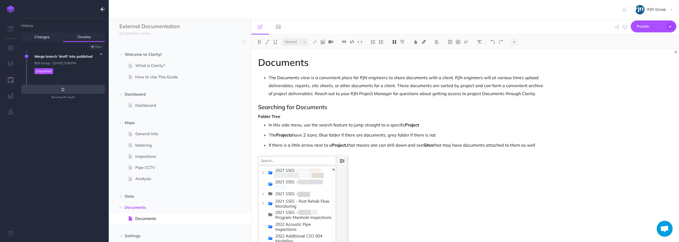
click at [82, 86] on button "button" at bounding box center [63, 89] width 84 height 9
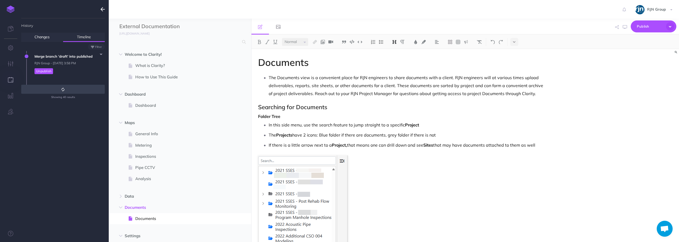
click at [82, 86] on button "button" at bounding box center [63, 89] width 84 height 9
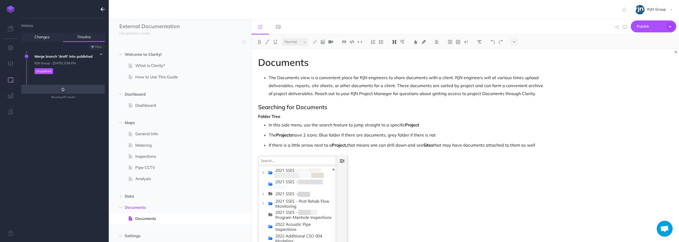
click at [82, 86] on button "button" at bounding box center [63, 89] width 84 height 9
click at [82, 86] on button "Load more" at bounding box center [63, 89] width 84 height 9
click at [82, 86] on span "Created RJN Group - [DATE] 8:31 AM" at bounding box center [68, 88] width 73 height 18
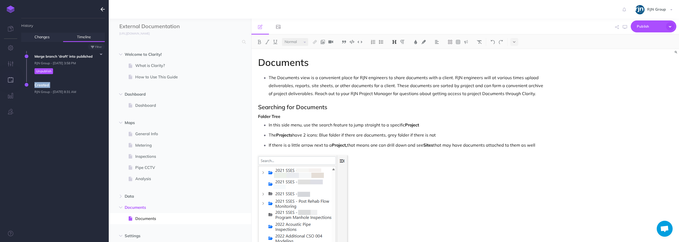
click at [82, 86] on span "Created RJN Group - [DATE] 8:31 AM" at bounding box center [68, 88] width 73 height 18
click at [86, 109] on ul "History Changes Timeline 0 changes since last published Discard all changes... …" at bounding box center [63, 132] width 84 height 228
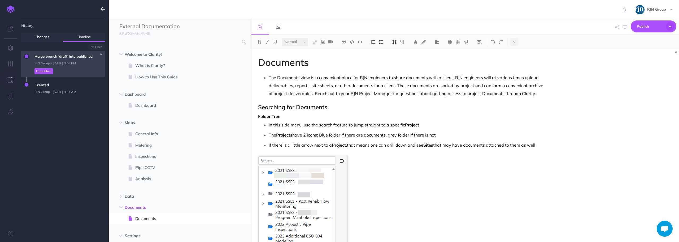
click at [100, 54] on icon "button" at bounding box center [101, 54] width 2 height 3
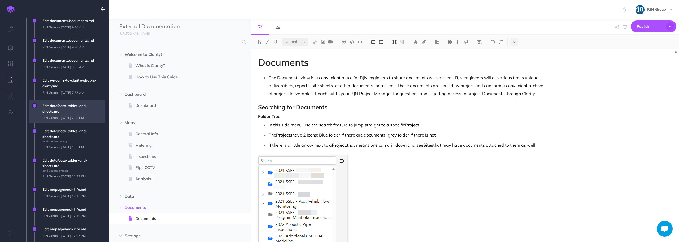
scroll to position [690, 0]
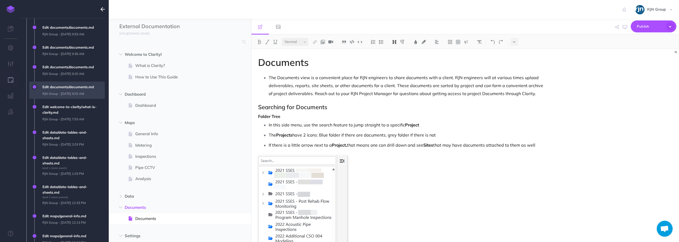
click at [77, 97] on span "Edit documents/documents.md RJN Group - Fri, May 30, 2025 9:02 AM" at bounding box center [72, 89] width 65 height 17
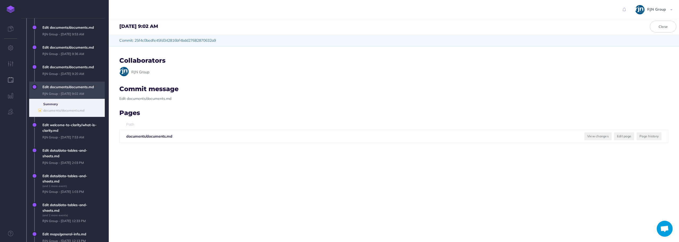
click at [80, 79] on span "Edit documents/documents.md RJN Group - Fri, May 30, 2025 9:20 AM" at bounding box center [63, 72] width 84 height 20
click at [75, 73] on span "Edit documents/documents.md RJN Group - Fri, May 30, 2025 9:20 AM" at bounding box center [72, 70] width 65 height 17
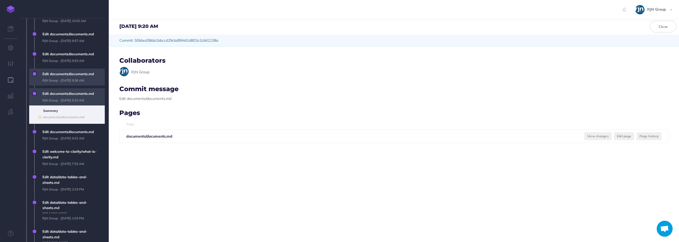
click at [73, 83] on span "Edit documents/documents.md RJN Group - Fri, May 30, 2025 9:36 AM" at bounding box center [72, 76] width 65 height 17
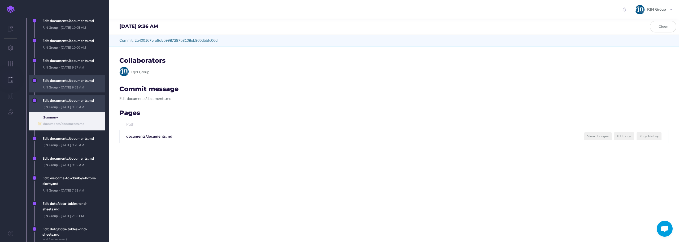
click at [68, 85] on span "Edit documents/documents.md RJN Group - Fri, May 30, 2025 9:53 AM" at bounding box center [72, 83] width 65 height 17
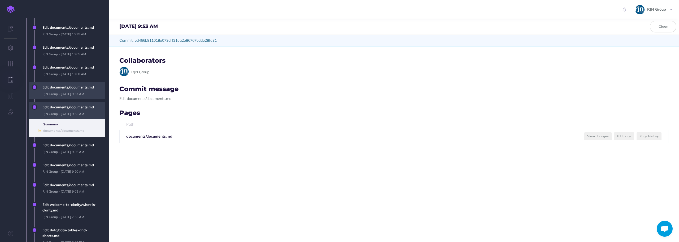
click at [66, 95] on span "Edit documents/documents.md RJN Group - Fri, May 30, 2025 9:57 AM" at bounding box center [72, 90] width 65 height 17
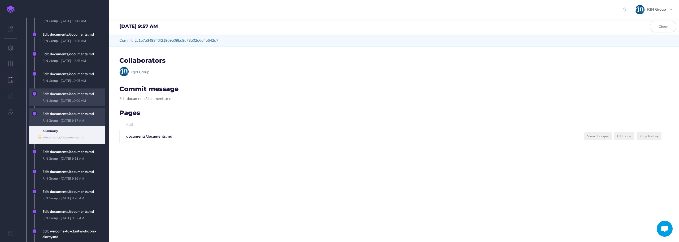
click at [66, 99] on span "Edit documents/documents.md RJN Group - Fri, May 30, 2025 10:00 AM" at bounding box center [72, 96] width 65 height 17
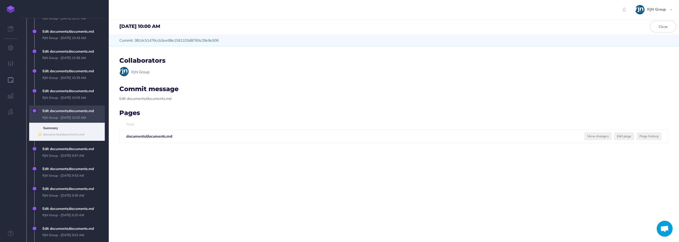
scroll to position [557, 0]
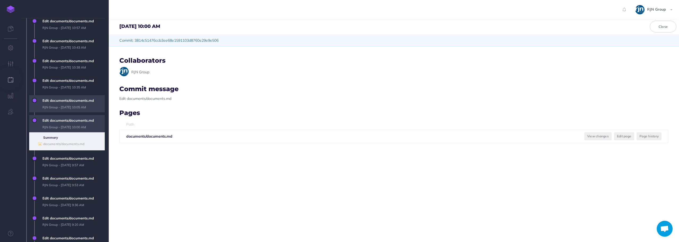
click at [66, 102] on span "Edit documents/documents.md RJN Group - Fri, May 30, 2025 10:05 AM" at bounding box center [72, 103] width 65 height 17
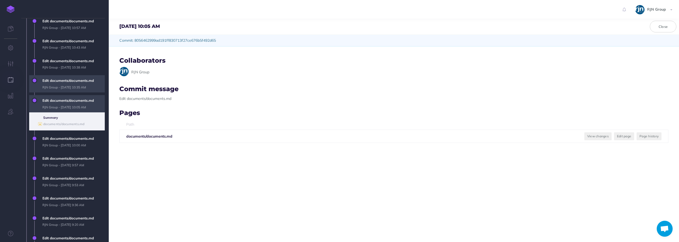
click at [69, 88] on span "Edit documents/documents.md RJN Group - Fri, May 30, 2025 10:35 AM" at bounding box center [72, 83] width 65 height 17
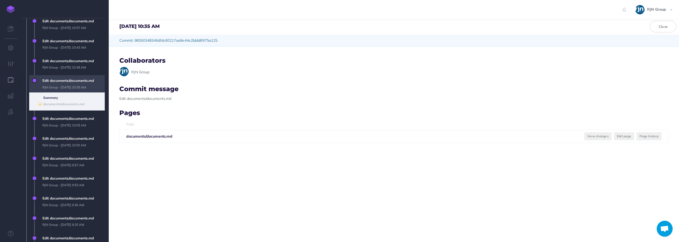
click at [73, 73] on span "Edit documents/documents.md RJN Group - Fri, May 30, 2025 10:38 AM" at bounding box center [63, 65] width 84 height 20
click at [75, 69] on span "Edit documents/documents.md RJN Group - Fri, May 30, 2025 10:38 AM" at bounding box center [72, 63] width 65 height 17
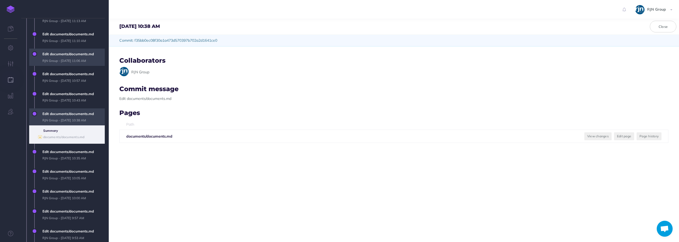
scroll to position [477, 0]
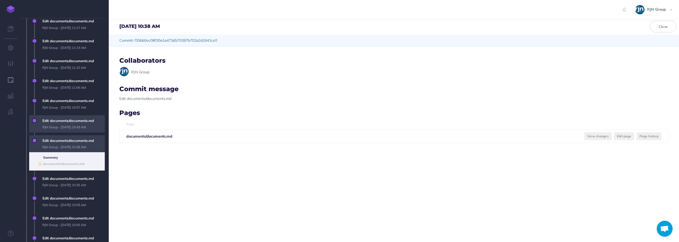
click at [67, 120] on span "Edit documents/documents.md RJN Group - Fri, May 30, 2025 10:43 AM" at bounding box center [72, 123] width 65 height 17
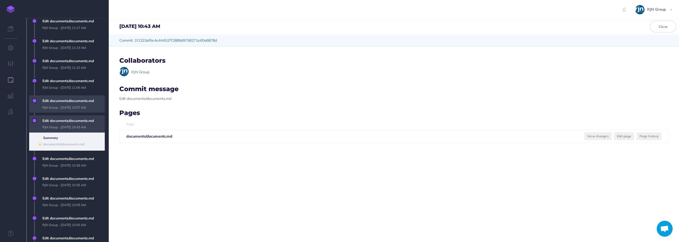
click at [68, 102] on span "Edit documents/documents.md RJN Group - Fri, May 30, 2025 10:57 AM" at bounding box center [72, 103] width 65 height 17
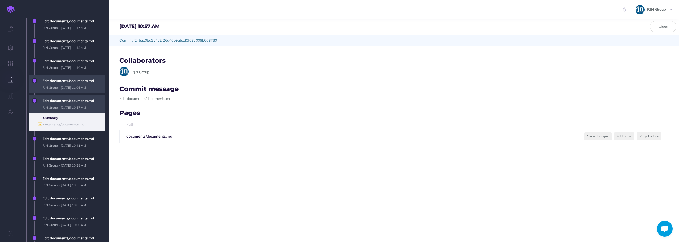
click at [67, 89] on span "Edit documents/documents.md RJN Group - Fri, May 30, 2025 11:06 AM" at bounding box center [72, 83] width 65 height 17
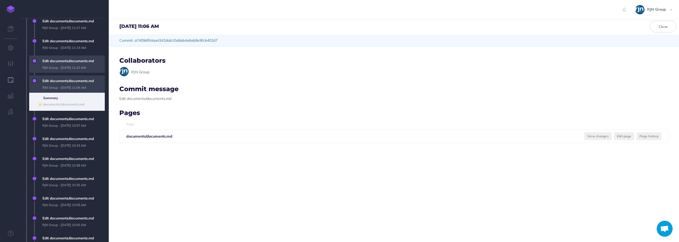
click at [73, 66] on span "Edit documents/documents.md RJN Group - Fri, May 30, 2025 11:10 AM" at bounding box center [72, 63] width 65 height 17
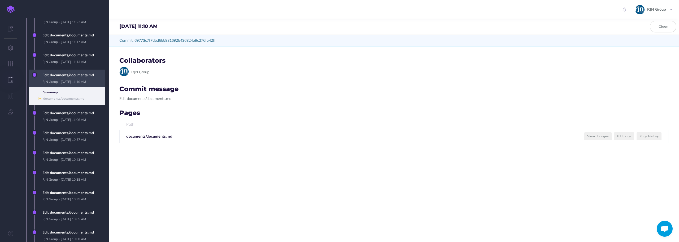
scroll to position [451, 0]
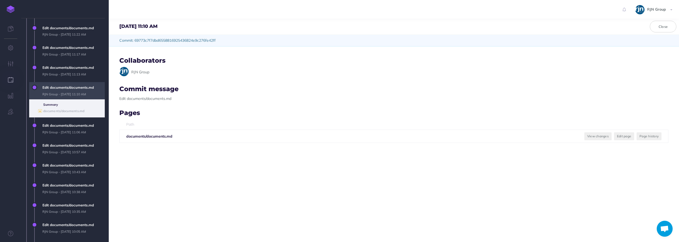
click at [158, 136] on b "documents/documents.md" at bounding box center [149, 136] width 46 height 5
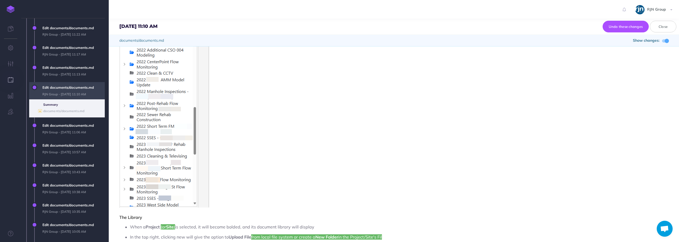
scroll to position [371, 0]
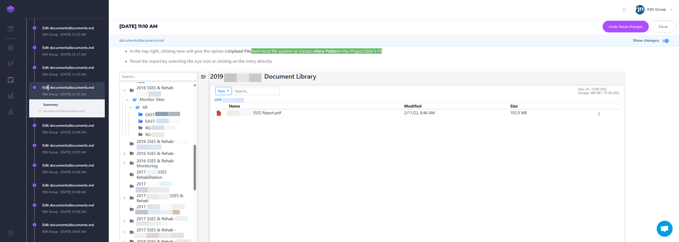
click at [48, 86] on span "Edit documents/documents.md RJN Group - Fri, May 30, 2025 11:10 AM" at bounding box center [72, 90] width 65 height 17
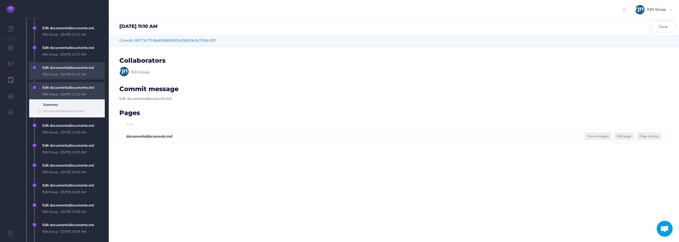
click at [55, 72] on span "Edit documents/documents.md RJN Group - Fri, May 30, 2025 11:13 AM" at bounding box center [72, 70] width 65 height 17
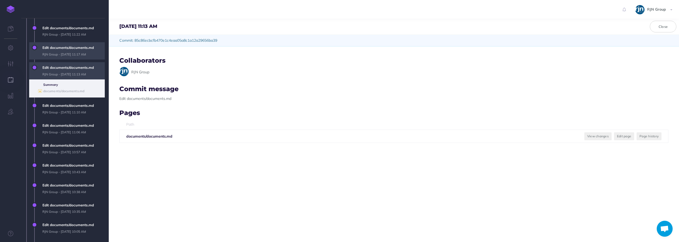
click at [59, 54] on span "Edit documents/documents.md RJN Group - Fri, May 30, 2025 11:17 AM" at bounding box center [72, 50] width 65 height 17
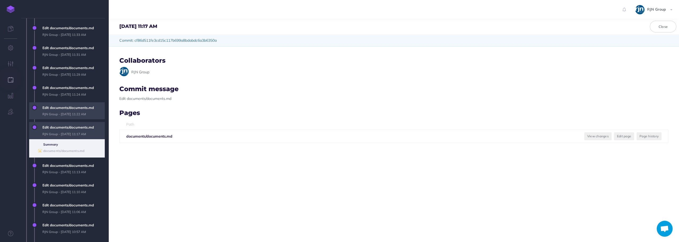
click at [62, 103] on span "Edit documents/documents.md RJN Group - Fri, May 30, 2025 11:22 AM" at bounding box center [72, 110] width 65 height 17
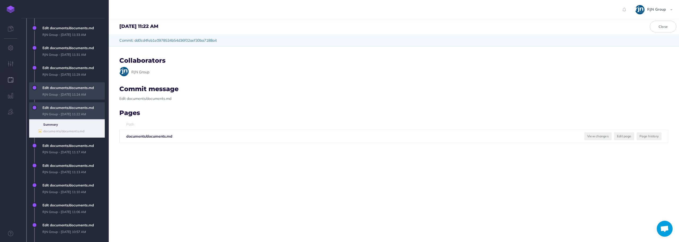
click at [62, 94] on span "Edit documents/documents.md RJN Group - Fri, May 30, 2025 11:24 AM" at bounding box center [72, 90] width 65 height 17
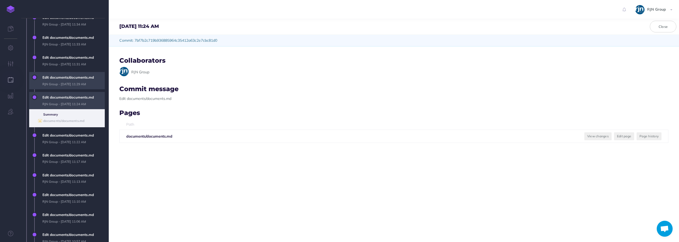
scroll to position [345, 0]
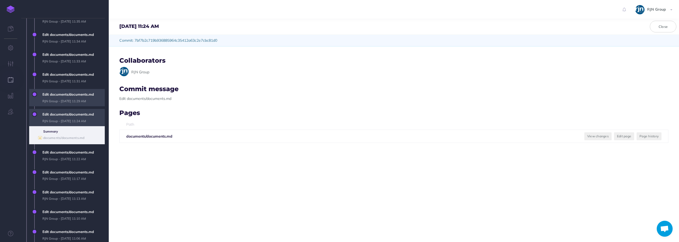
click at [63, 98] on span "Edit documents/documents.md RJN Group - Fri, May 30, 2025 11:29 AM" at bounding box center [72, 97] width 65 height 17
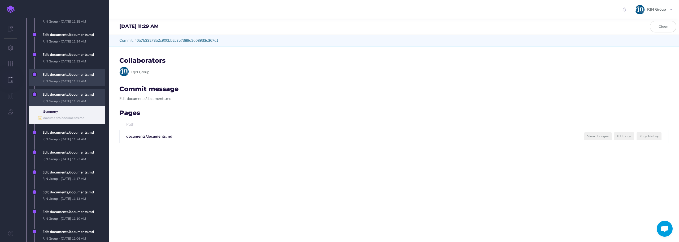
click at [66, 84] on span "Edit documents/documents.md RJN Group - Fri, May 30, 2025 11:31 AM" at bounding box center [72, 77] width 65 height 17
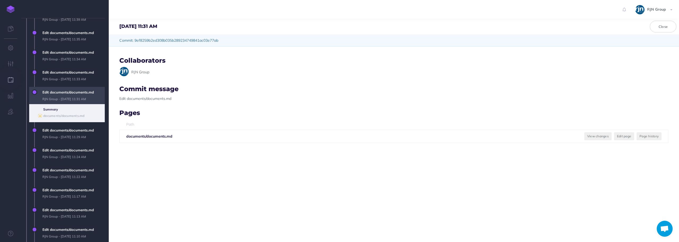
scroll to position [292, 0]
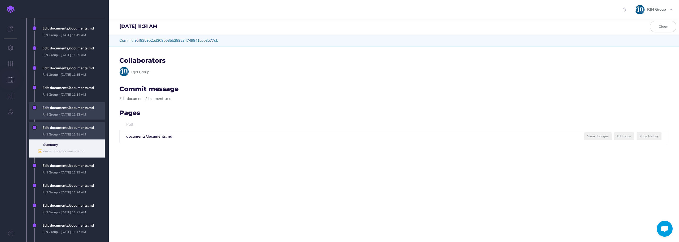
click at [67, 114] on span "Edit documents/documents.md RJN Group - Fri, May 30, 2025 11:33 AM" at bounding box center [72, 110] width 65 height 17
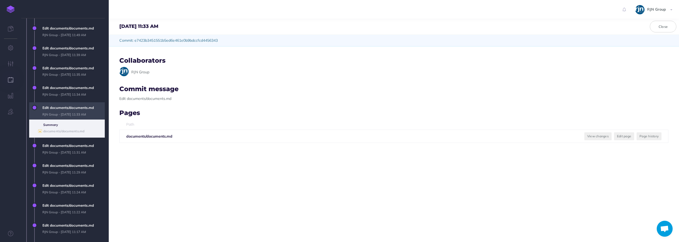
scroll to position [265, 0]
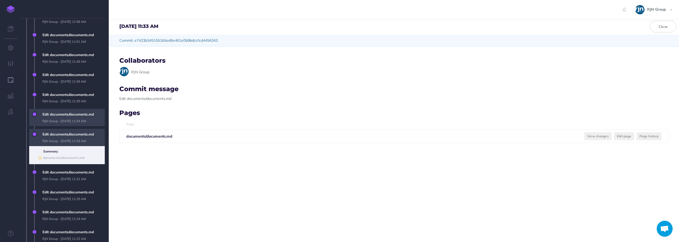
click at [66, 116] on span "Edit documents/documents.md RJN Group - Fri, May 30, 2025 11:34 AM" at bounding box center [72, 117] width 65 height 17
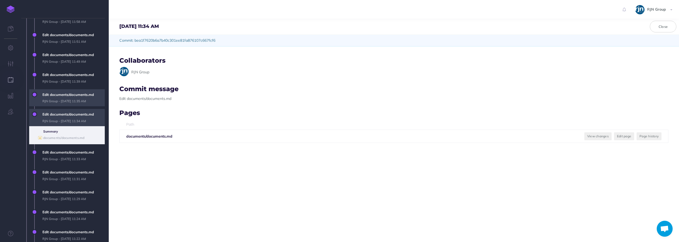
click at [67, 101] on span "Edit documents/documents.md RJN Group - Fri, May 30, 2025 11:35 AM" at bounding box center [72, 97] width 65 height 17
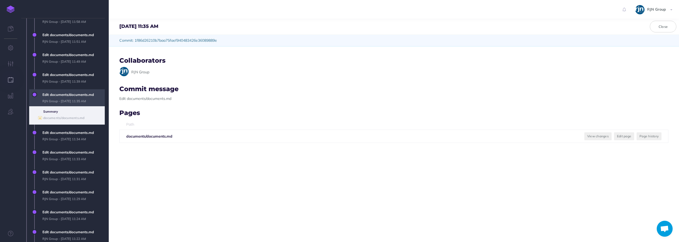
scroll to position [239, 0]
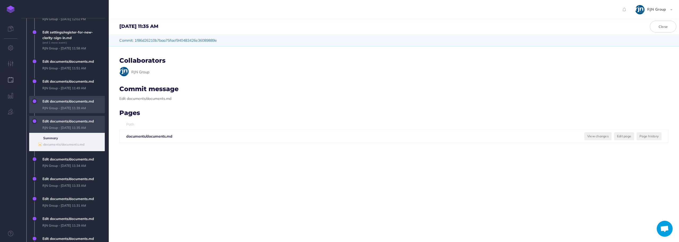
click at [71, 100] on span "Edit documents/documents.md RJN Group - Fri, May 30, 2025 11:39 AM" at bounding box center [72, 104] width 65 height 17
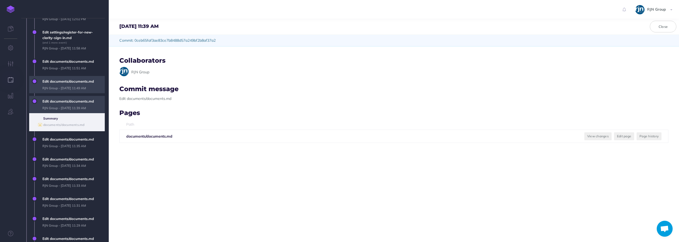
click at [68, 86] on span "Edit documents/documents.md RJN Group - Fri, May 30, 2025 11:49 AM" at bounding box center [72, 84] width 65 height 17
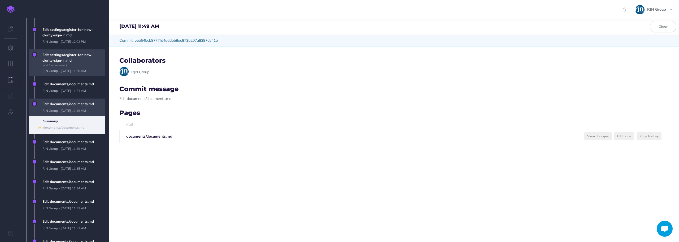
scroll to position [186, 0]
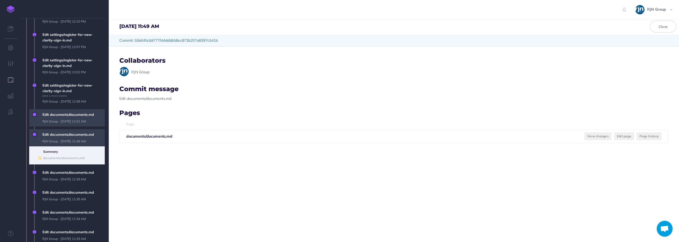
click at [69, 116] on span "Edit documents/documents.md RJN Group - Fri, May 30, 2025 11:51 AM" at bounding box center [72, 117] width 65 height 17
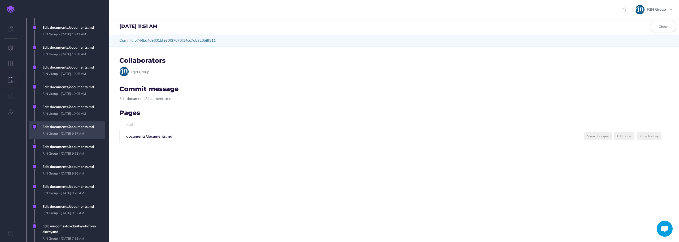
scroll to position [637, 0]
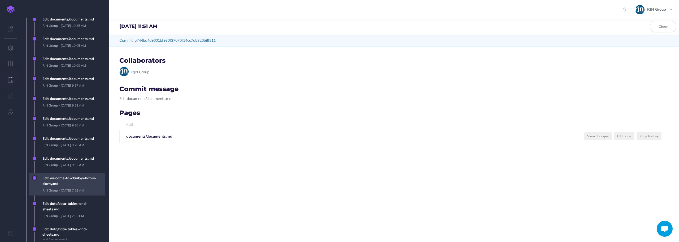
click at [72, 177] on span "Edit welcome-to-clarity/what-is-clarity.md RJN Group - Fri, Nov 8, 2024 7:53 AM" at bounding box center [72, 183] width 65 height 23
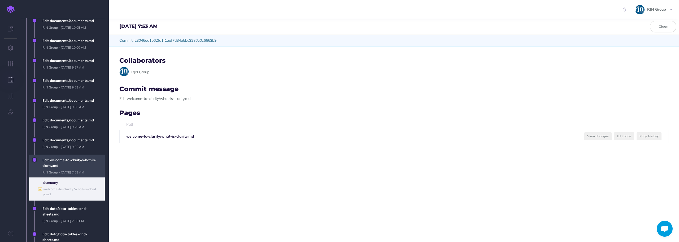
click at [151, 136] on b "welcome-to-clarity/what-is-clarity.md" at bounding box center [160, 136] width 68 height 5
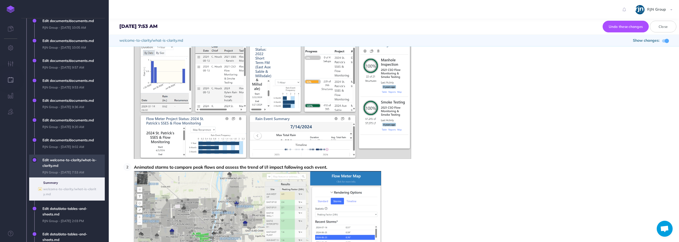
scroll to position [83, 0]
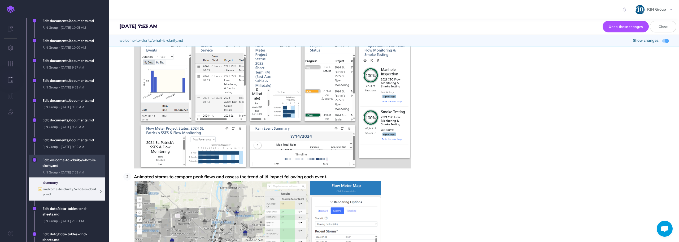
click at [48, 194] on b "welcome-to-clarity/what-is-clarity.md" at bounding box center [69, 191] width 53 height 9
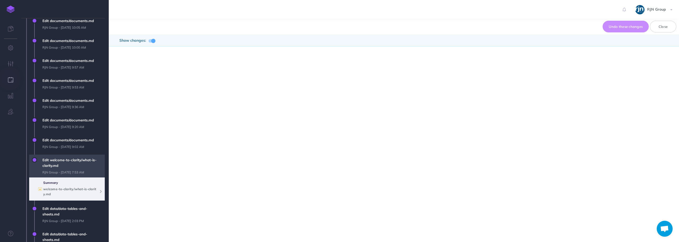
scroll to position [0, 0]
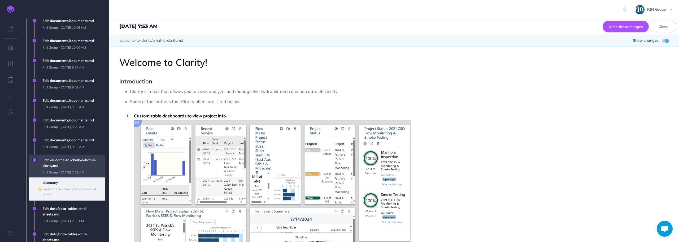
click at [62, 167] on span "Edit welcome-to-clarity/what-is-clarity.md RJN Group - Fri, Nov 8, 2024 7:53 AM" at bounding box center [72, 165] width 65 height 23
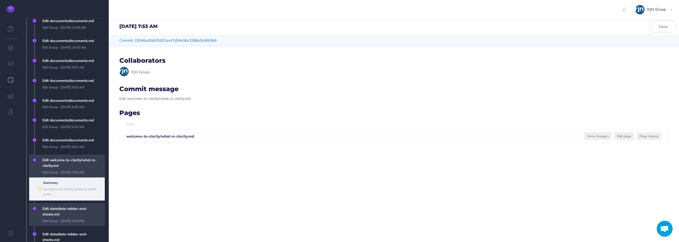
click at [69, 203] on span "Edit data/data-tables-and-sheets.md RJN Group - Fri, Nov 1, 2024 2:03 PM" at bounding box center [72, 214] width 65 height 23
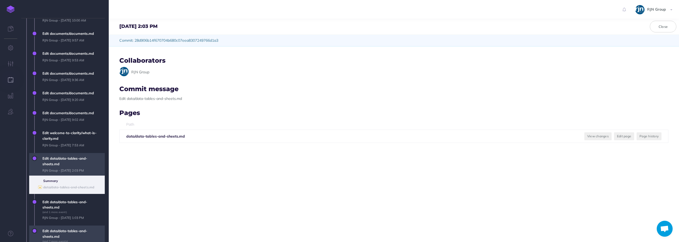
scroll to position [690, 0]
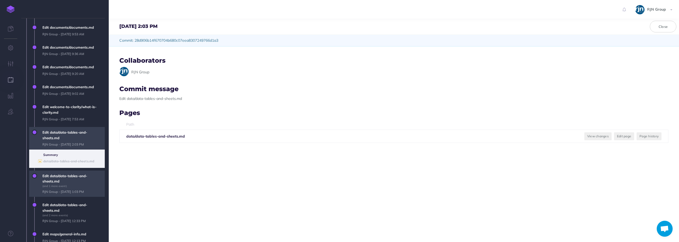
click at [69, 183] on span "Edit data/data-tables-and-sheets.md (and 1 more event) RJN Group - Fri, Nov 1, …" at bounding box center [72, 183] width 65 height 27
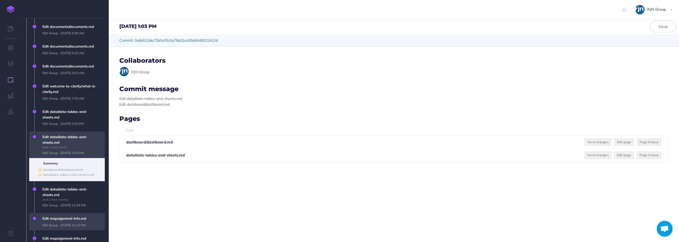
scroll to position [743, 0]
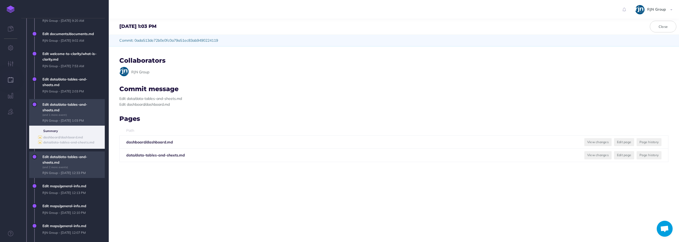
click at [63, 157] on span "Edit data/data-tables-and-sheets.md (and 2 more events) RJN Group - Fri, Oct 25…" at bounding box center [72, 164] width 65 height 27
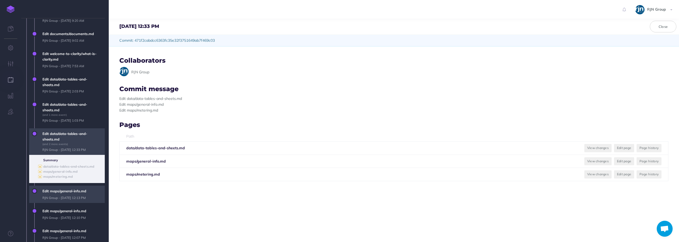
click at [65, 195] on span "Edit maps/general-info.md RJN Group - Fri, Oct 25, 2024 12:13 PM" at bounding box center [72, 193] width 65 height 17
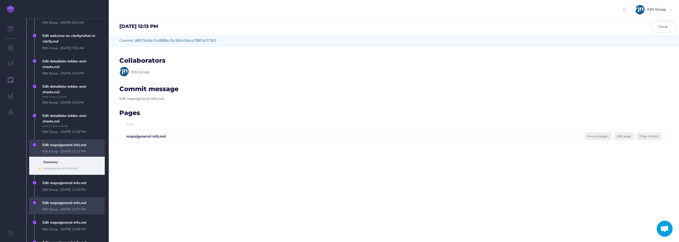
scroll to position [769, 0]
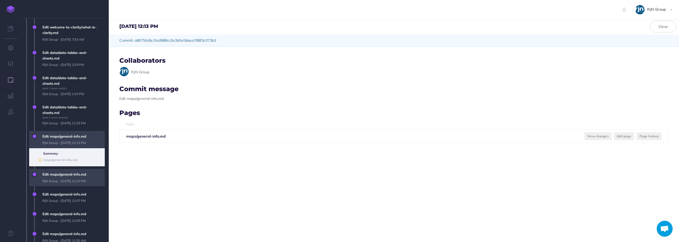
click at [65, 180] on span "Edit maps/general-info.md RJN Group - Fri, Oct 25, 2024 12:10 PM" at bounding box center [72, 177] width 65 height 17
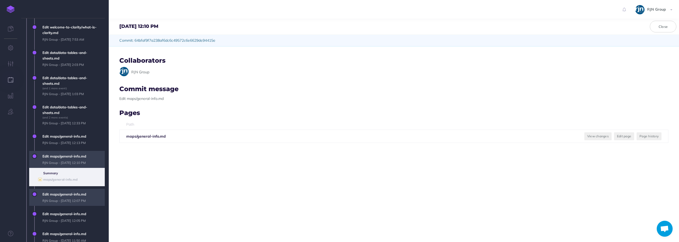
click at [72, 198] on span "Edit maps/general-info.md RJN Group - Fri, Oct 25, 2024 12:07 PM" at bounding box center [72, 197] width 65 height 17
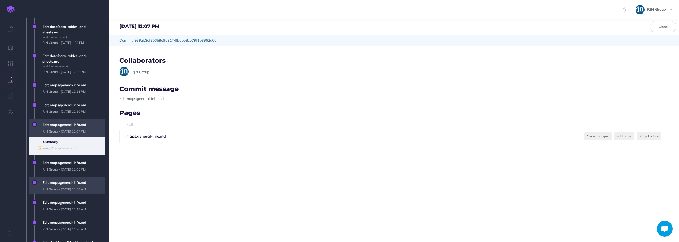
scroll to position [822, 0]
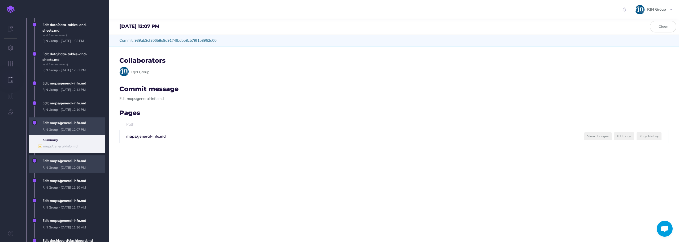
click at [67, 170] on span "Edit maps/general-info.md RJN Group - Fri, Oct 25, 2024 12:05 PM" at bounding box center [72, 163] width 65 height 17
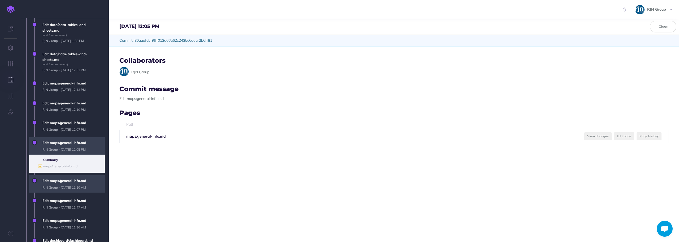
click at [69, 182] on span "Edit maps/general-info.md RJN Group - Fri, Oct 25, 2024 11:50 AM" at bounding box center [72, 183] width 65 height 17
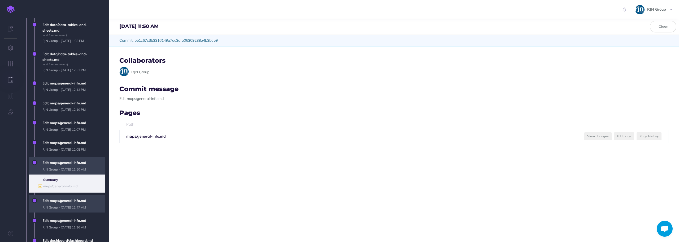
click at [69, 199] on span "Edit maps/general-info.md RJN Group - Fri, Oct 25, 2024 11:47 AM" at bounding box center [72, 203] width 65 height 17
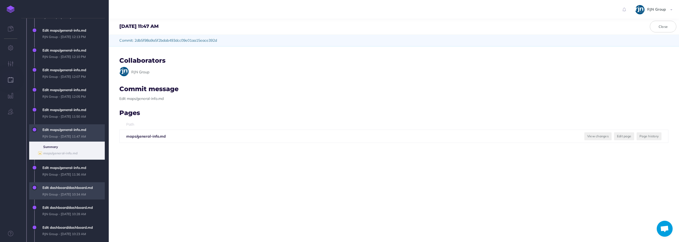
scroll to position [875, 0]
click at [68, 177] on span "Edit maps/general-info.md RJN Group - Fri, Oct 25, 2024 11:36 AM" at bounding box center [72, 170] width 65 height 17
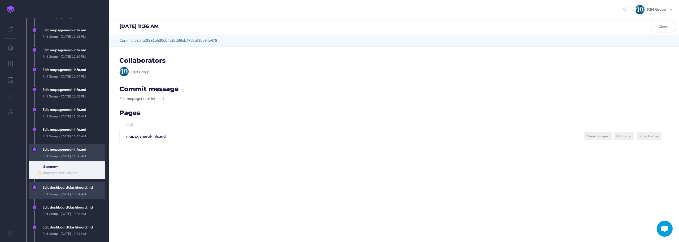
click at [68, 185] on span "Edit dashboard/dashboard.md RJN Group - Fri, Oct 25, 2024 10:34 AM" at bounding box center [72, 190] width 65 height 17
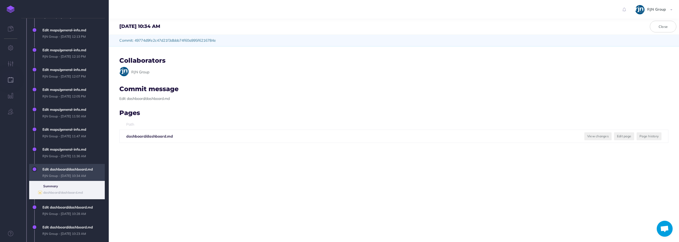
click at [67, 198] on ul "Summary ● dashboard/dashboard.md" at bounding box center [67, 190] width 76 height 18
click at [67, 203] on span "Edit dashboard/dashboard.md RJN Group - Fri, Oct 25, 2024 10:28 AM" at bounding box center [72, 210] width 65 height 17
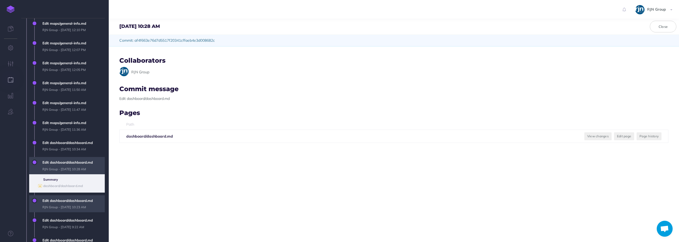
click at [65, 203] on span "Edit dashboard/dashboard.md RJN Group - Fri, Oct 25, 2024 10:23 AM" at bounding box center [72, 203] width 65 height 17
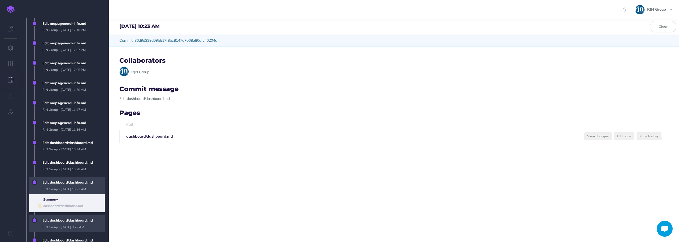
click at [64, 223] on span "Edit dashboard/dashboard.md RJN Group - Fri, Oct 25, 2024 9:22 AM" at bounding box center [72, 223] width 65 height 17
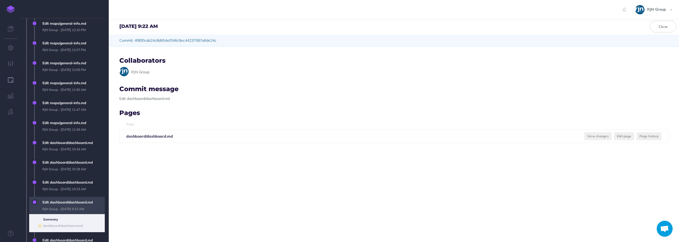
scroll to position [955, 0]
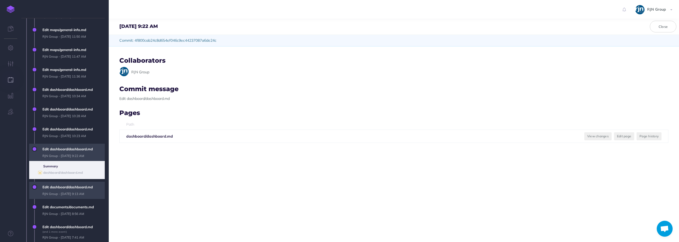
click at [68, 198] on span "Edit dashboard/dashboard.md RJN Group - Fri, Oct 25, 2024 9:13 AM" at bounding box center [72, 189] width 65 height 17
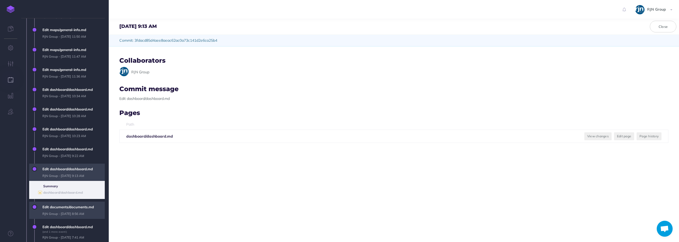
click at [67, 212] on span "Edit documents/documents.md RJN Group - Fri, Oct 25, 2024 8:56 AM" at bounding box center [72, 209] width 65 height 17
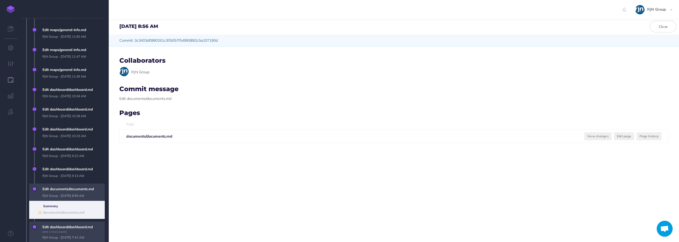
click at [67, 230] on span "Edit dashboard/dashboard.md (and 1 more event) RJN Group - Fri, Sep 13, 2024 7:…" at bounding box center [72, 231] width 65 height 21
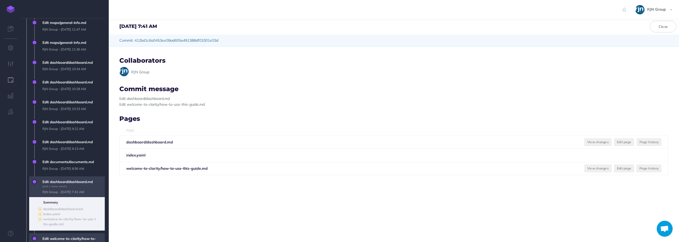
scroll to position [1008, 0]
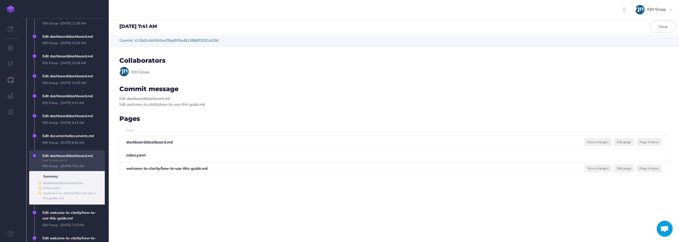
click at [137, 155] on b "index.yaml" at bounding box center [135, 155] width 19 height 5
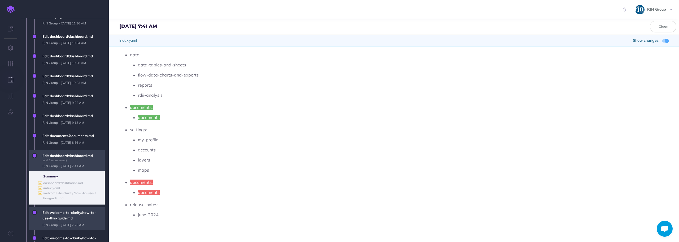
scroll to position [1034, 0]
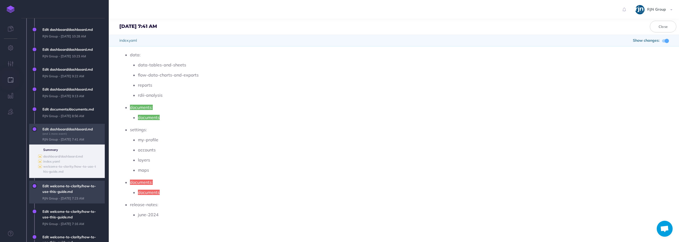
click at [82, 195] on span "Edit welcome-to-clarity/how-to-use-this-guide.md RJN Group - Fri, Sep 13, 2024 …" at bounding box center [72, 191] width 65 height 23
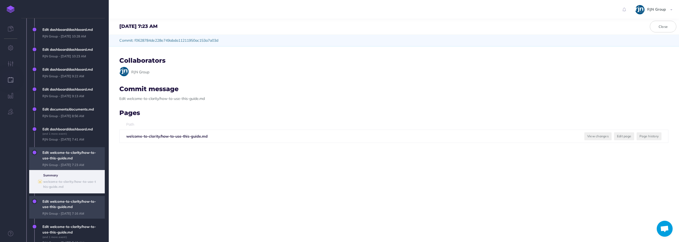
click at [77, 213] on span "Edit welcome-to-clarity/how-to-use-this-guide.md RJN Group - Fri, Sep 13, 2024 …" at bounding box center [72, 207] width 65 height 23
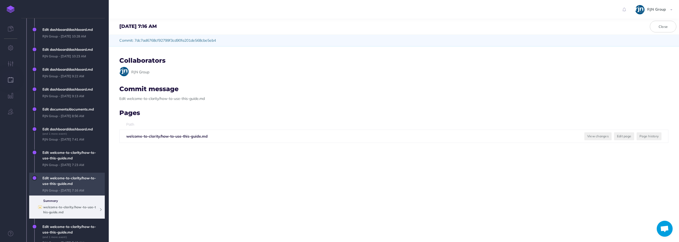
scroll to position [1087, 0]
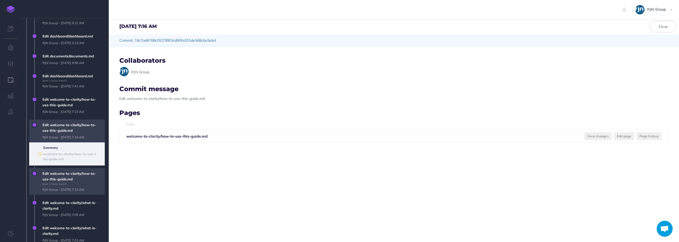
click at [85, 183] on span "Edit welcome-to-clarity/how-to-use-this-guide.md (and 1 more event) RJN Group -…" at bounding box center [72, 181] width 65 height 27
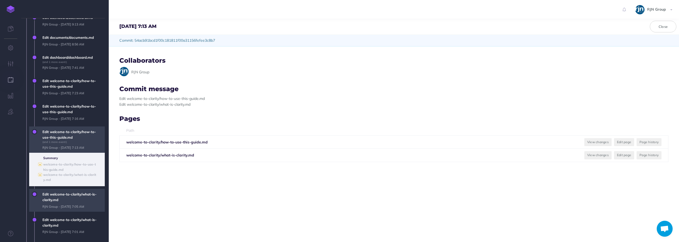
scroll to position [1114, 0]
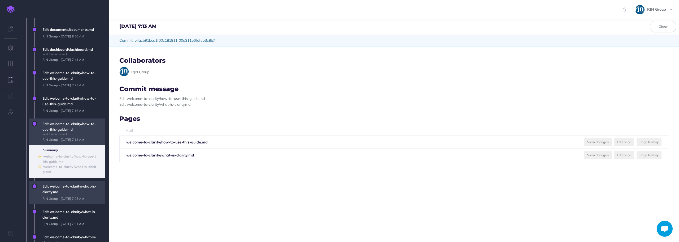
click at [76, 195] on span "Edit welcome-to-clarity/what-is-clarity.md RJN Group - Fri, Sep 13, 2024 7:05 AM" at bounding box center [72, 192] width 65 height 23
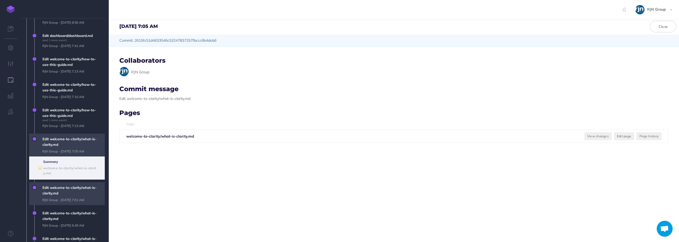
scroll to position [1140, 0]
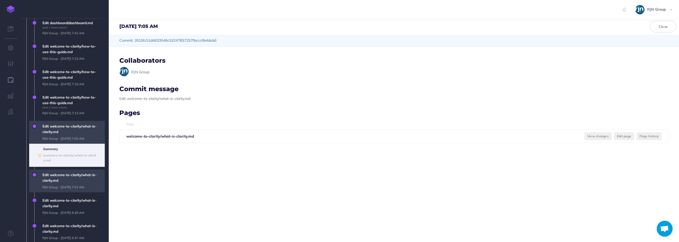
click at [77, 186] on span "Edit welcome-to-clarity/what-is-clarity.md RJN Group - Fri, Sep 13, 2024 7:01 AM" at bounding box center [72, 180] width 65 height 23
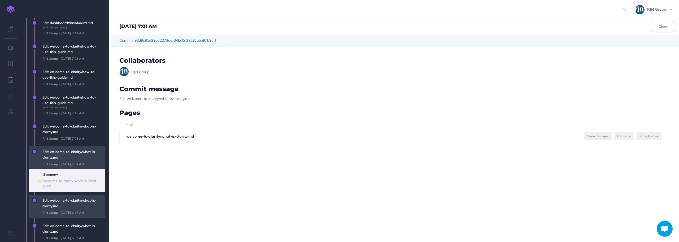
click at [76, 204] on span "Edit welcome-to-clarity/what-is-clarity.md RJN Group - Fri, Sep 13, 2024 6:45 AM" at bounding box center [72, 206] width 65 height 23
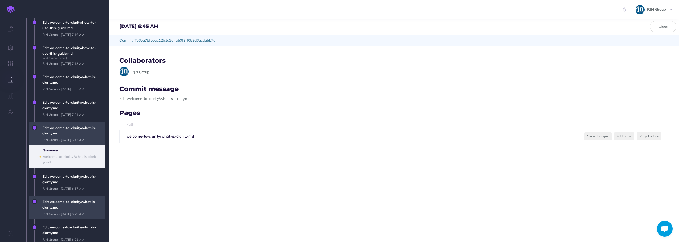
scroll to position [1193, 0]
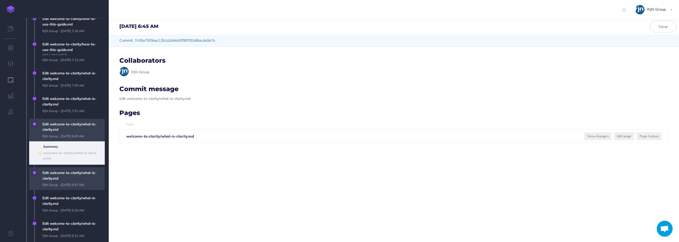
click at [80, 184] on span "Edit welcome-to-clarity/what-is-clarity.md RJN Group - Fri, Sep 13, 2024 6:37 AM" at bounding box center [72, 178] width 65 height 23
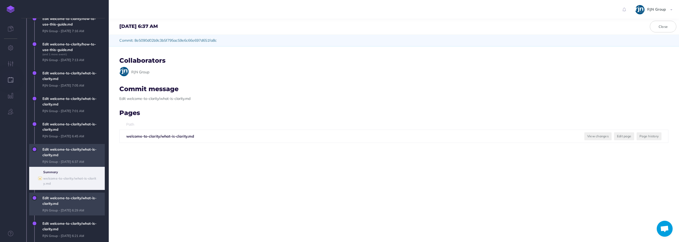
click at [81, 203] on span "Edit welcome-to-clarity/what-is-clarity.md RJN Group - Fri, Sep 13, 2024 6:29 AM" at bounding box center [72, 203] width 65 height 23
click at [80, 200] on span "Edit welcome-to-clarity/what-is-clarity.md RJN Group - Fri, Sep 13, 2024 6:21 AM" at bounding box center [72, 202] width 65 height 23
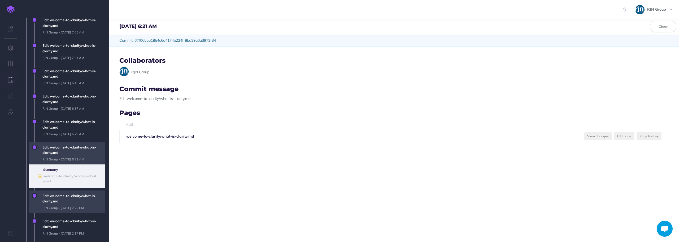
click at [79, 202] on span "Edit welcome-to-clarity/what-is-clarity.md RJN Group - Tue, Aug 20, 2024 2:22 PM" at bounding box center [72, 201] width 65 height 23
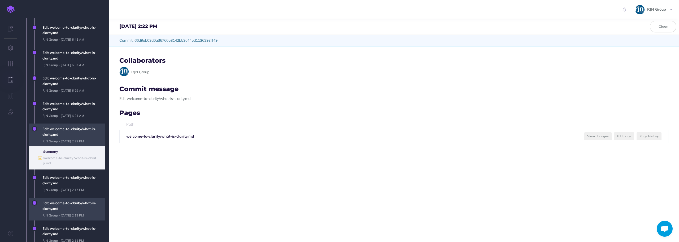
scroll to position [1300, 0]
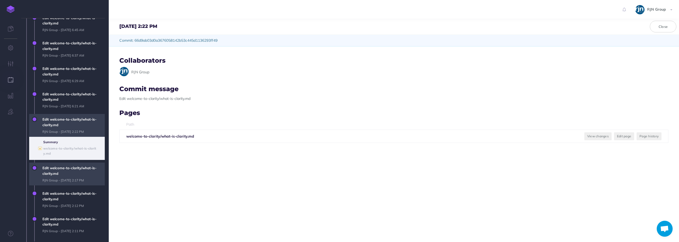
click at [85, 182] on span "Edit welcome-to-clarity/what-is-clarity.md RJN Group - Tue, Aug 20, 2024 2:17 PM" at bounding box center [72, 173] width 65 height 23
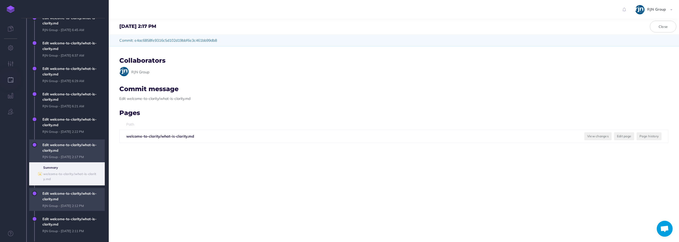
click at [85, 196] on span "Edit welcome-to-clarity/what-is-clarity.md RJN Group - Tue, Aug 20, 2024 2:12 PM" at bounding box center [72, 199] width 65 height 23
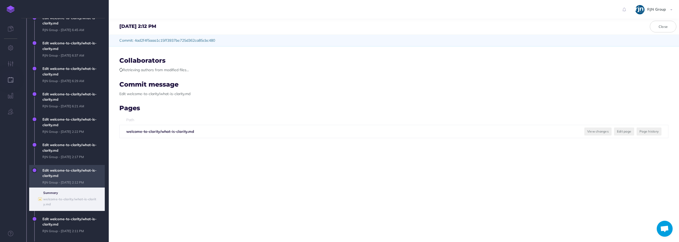
click at [81, 212] on span "Edit welcome-to-clarity/what-is-clarity.md RJN Group - Tue, Aug 20, 2024 2:12 P…" at bounding box center [63, 189] width 84 height 49
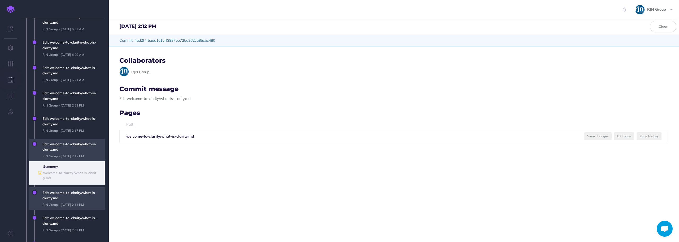
scroll to position [1326, 0]
drag, startPoint x: 85, startPoint y: 198, endPoint x: 80, endPoint y: 211, distance: 13.3
click at [85, 199] on span "Edit welcome-to-clarity/what-is-clarity.md RJN Group - Tue, Aug 20, 2024 2:11 PM" at bounding box center [72, 198] width 65 height 23
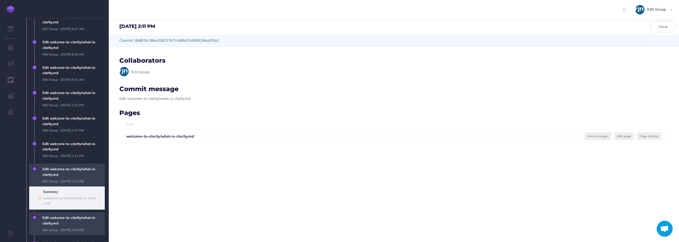
click at [80, 218] on span "Edit welcome-to-clarity/what-is-clarity.md RJN Group - Tue, Aug 20, 2024 2:09 PM" at bounding box center [72, 223] width 65 height 23
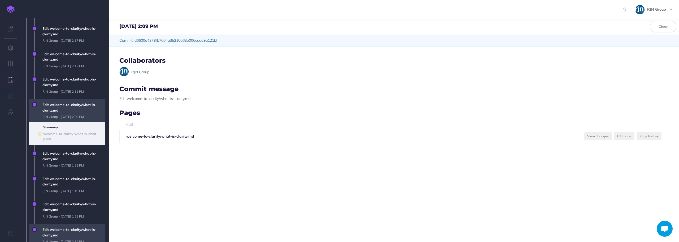
scroll to position [1432, 0]
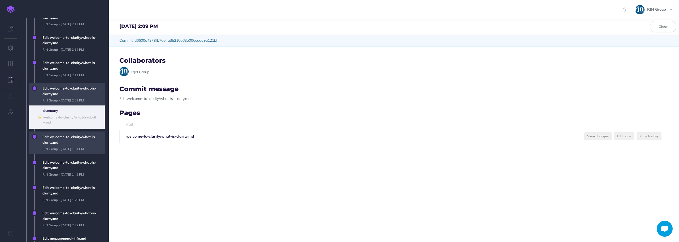
click at [74, 147] on span "Edit welcome-to-clarity/what-is-clarity.md RJN Group - Tue, Aug 20, 2024 1:51 PM" at bounding box center [72, 142] width 65 height 23
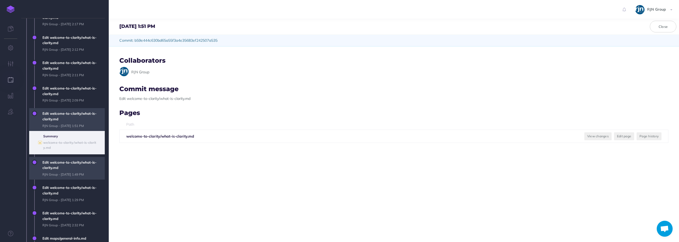
click at [75, 165] on span "Edit welcome-to-clarity/what-is-clarity.md RJN Group - Tue, Aug 20, 2024 1:49 PM" at bounding box center [72, 168] width 65 height 23
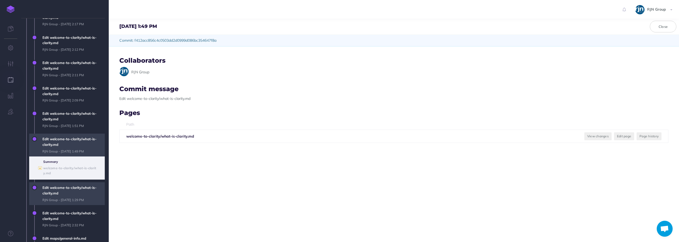
click at [75, 184] on span "Edit welcome-to-clarity/what-is-clarity.md RJN Group - Tue, Aug 20, 2024 1:29 PM" at bounding box center [72, 193] width 65 height 23
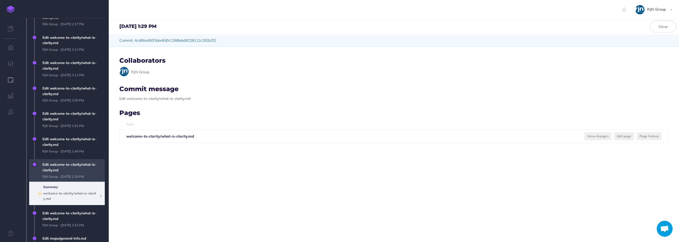
click at [73, 197] on div "● welcome-to-clarity/what-is-clarity.md" at bounding box center [71, 195] width 56 height 10
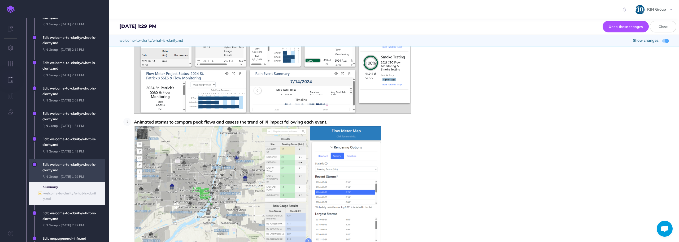
click at [73, 203] on ul "Summary ● welcome-to-clarity/what-is-clarity.md" at bounding box center [67, 192] width 76 height 23
click at [71, 214] on span "Edit welcome-to-clarity/what-is-clarity.md RJN Group - Mon, Aug 19, 2024 2:32 PM" at bounding box center [72, 218] width 65 height 23
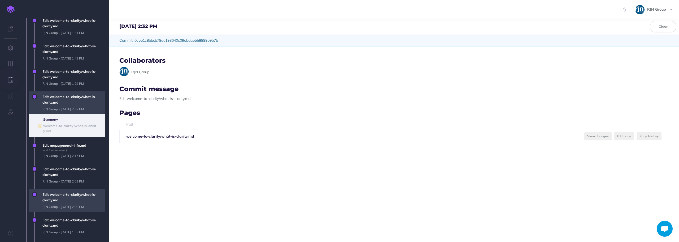
scroll to position [1538, 0]
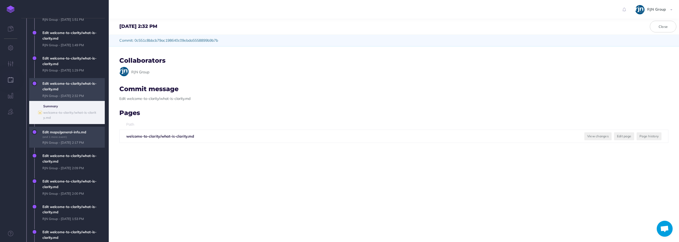
click at [74, 138] on span "Edit maps/general-info.md (and 1 more event) RJN Group - Mon, Aug 19, 2024 2:17…" at bounding box center [72, 137] width 65 height 21
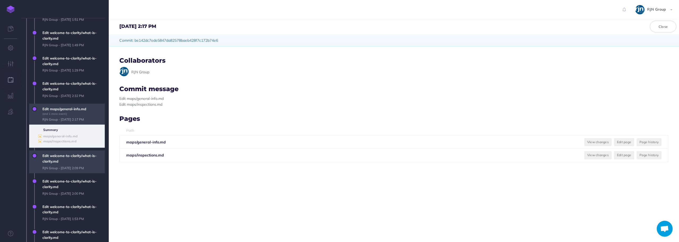
click at [72, 160] on span "Edit welcome-to-clarity/what-is-clarity.md RJN Group - Mon, Aug 19, 2024 2:09 PM" at bounding box center [72, 161] width 65 height 23
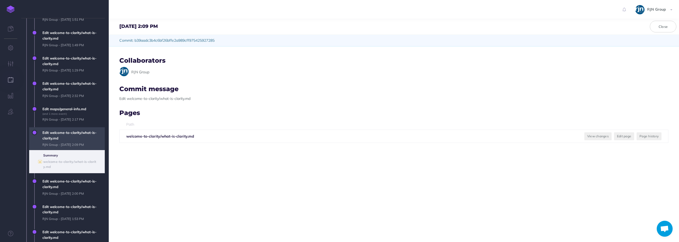
click at [74, 137] on span "Edit welcome-to-clarity/what-is-clarity.md RJN Group - Mon, Aug 19, 2024 2:09 PM" at bounding box center [72, 138] width 65 height 23
click at [76, 132] on span "Edit welcome-to-clarity/what-is-clarity.md RJN Group - Mon, Aug 19, 2024 2:09 PM" at bounding box center [72, 138] width 65 height 23
click at [80, 118] on span "Edit maps/general-info.md (and 1 more event) RJN Group - Mon, Aug 19, 2024 2:17…" at bounding box center [72, 113] width 65 height 21
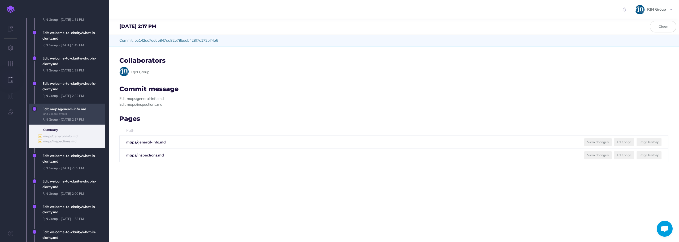
click at [64, 174] on span "Edit welcome-to-clarity/what-is-clarity.md RJN Group - Mon, Aug 19, 2024 2:09 PM" at bounding box center [63, 162] width 84 height 25
click at [68, 183] on span "Edit welcome-to-clarity/what-is-clarity.md RJN Group - Mon, Aug 19, 2024 2:00 PM" at bounding box center [72, 187] width 65 height 23
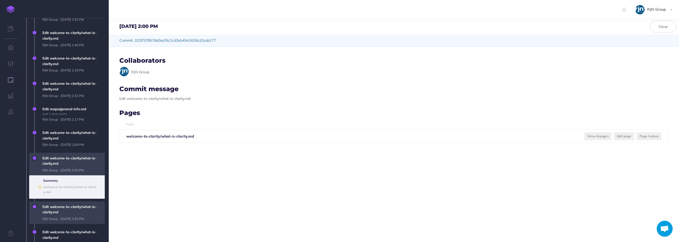
click at [73, 208] on span "Edit welcome-to-clarity/what-is-clarity.md RJN Group - Mon, Aug 19, 2024 1:53 PM" at bounding box center [72, 212] width 65 height 23
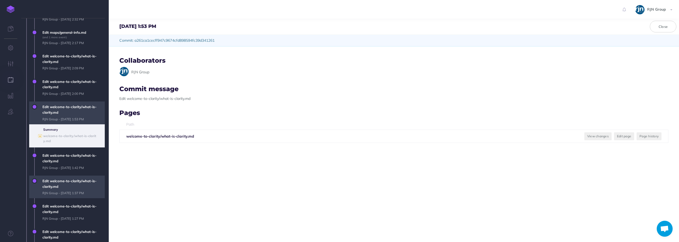
scroll to position [1618, 0]
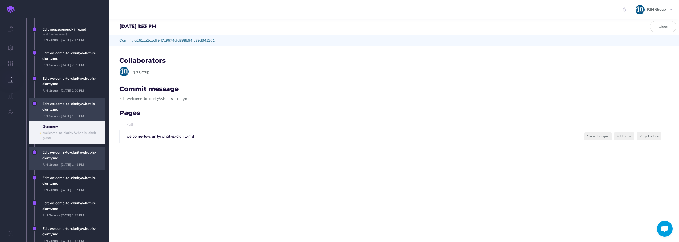
click at [68, 158] on span "Edit welcome-to-clarity/what-is-clarity.md RJN Group - Mon, Aug 19, 2024 1:42 PM" at bounding box center [72, 158] width 65 height 23
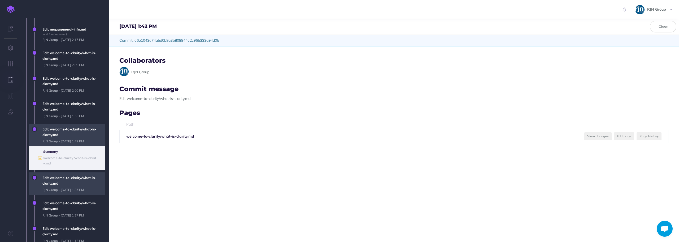
click at [72, 188] on span "Edit welcome-to-clarity/what-is-clarity.md RJN Group - Mon, Aug 19, 2024 1:37 PM" at bounding box center [72, 183] width 65 height 23
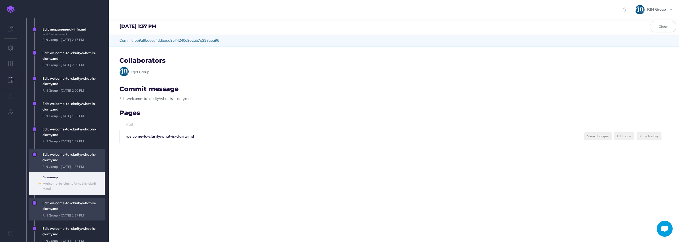
scroll to position [1644, 0]
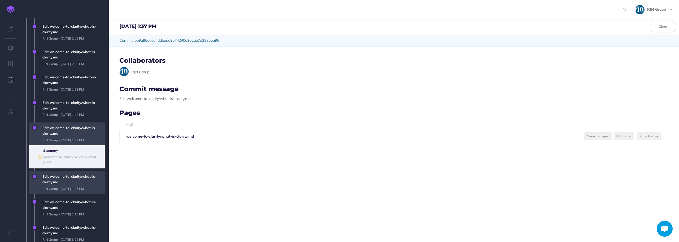
click at [69, 180] on span "Edit welcome-to-clarity/what-is-clarity.md RJN Group - Mon, Aug 19, 2024 1:27 PM" at bounding box center [72, 182] width 65 height 23
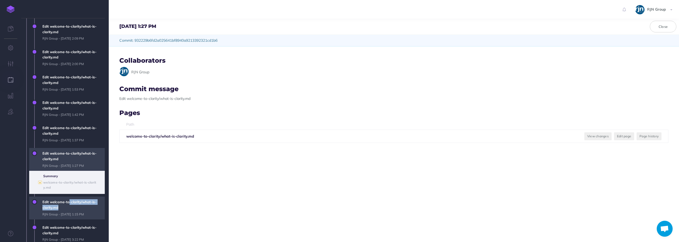
click at [69, 204] on span "Edit welcome-to-clarity/what-is-clarity.md RJN Group - Mon, Aug 19, 2024 1:15 PM" at bounding box center [72, 207] width 65 height 23
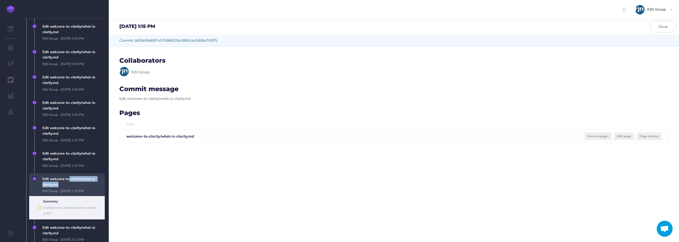
scroll to position [1697, 0]
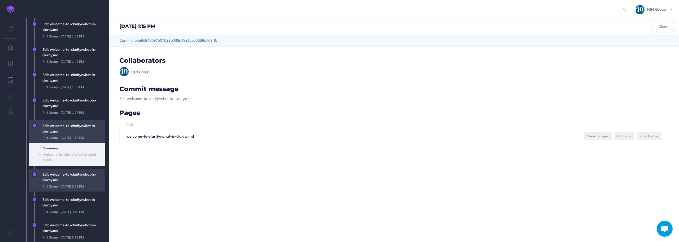
click at [68, 183] on span "Edit welcome-to-clarity/what-is-clarity.md RJN Group - Mon, Aug 19, 2024 3:22 PM" at bounding box center [72, 180] width 65 height 23
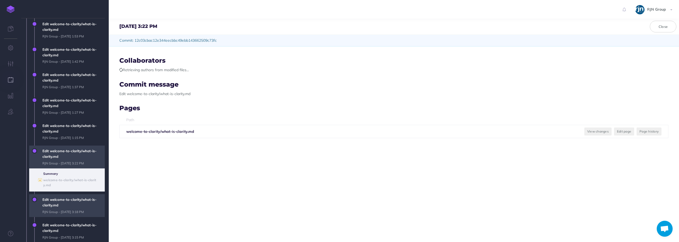
click at [69, 203] on span "Edit welcome-to-clarity/what-is-clarity.md RJN Group - Mon, Aug 19, 2024 3:18 PM" at bounding box center [72, 205] width 65 height 23
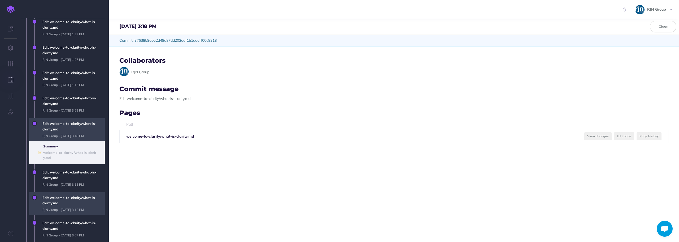
scroll to position [1750, 0]
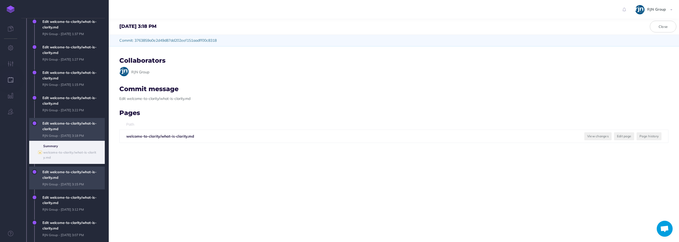
click at [64, 184] on span "Edit welcome-to-clarity/what-is-clarity.md RJN Group - Mon, Aug 19, 2024 3:15 PM" at bounding box center [72, 177] width 65 height 23
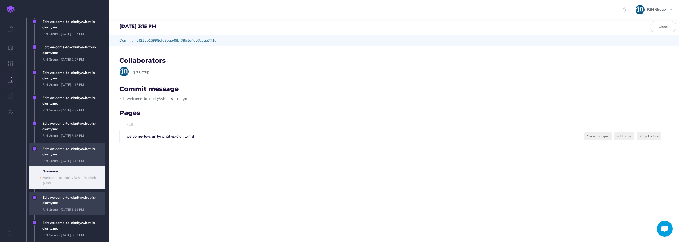
click at [62, 203] on span "Edit welcome-to-clarity/what-is-clarity.md RJN Group - Mon, Aug 19, 2024 3:12 PM" at bounding box center [72, 203] width 65 height 23
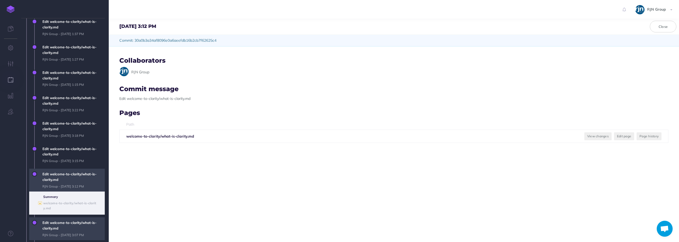
click at [65, 222] on span "Edit welcome-to-clarity/what-is-clarity.md RJN Group - Mon, Aug 19, 2024 3:07 PM" at bounding box center [72, 228] width 65 height 23
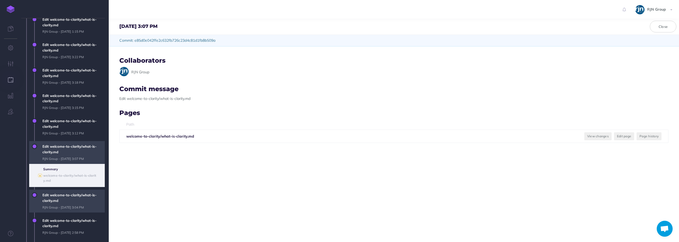
click at [63, 194] on span "Edit welcome-to-clarity/what-is-clarity.md RJN Group - Mon, Aug 19, 2024 3:04 PM" at bounding box center [72, 200] width 65 height 23
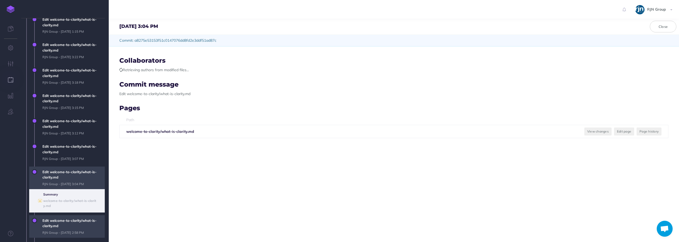
click at [66, 219] on span "Edit welcome-to-clarity/what-is-clarity.md RJN Group - Mon, Aug 19, 2024 2:58 PM" at bounding box center [72, 226] width 65 height 23
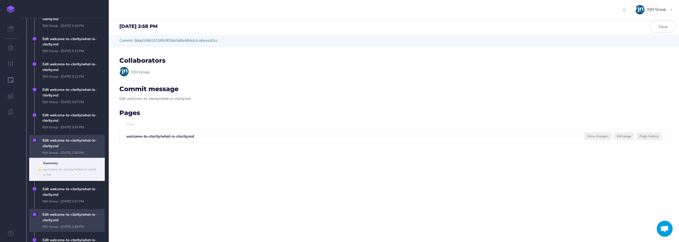
scroll to position [1883, 0]
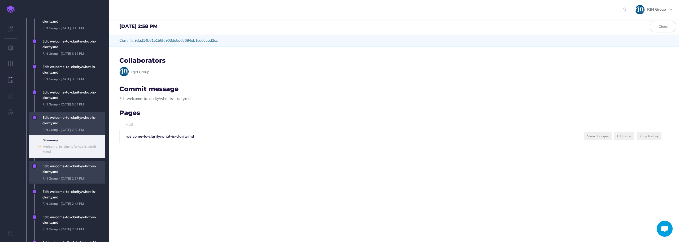
click at [64, 174] on span "Edit welcome-to-clarity/what-is-clarity.md RJN Group - Mon, Aug 19, 2024 2:57 PM" at bounding box center [72, 171] width 65 height 23
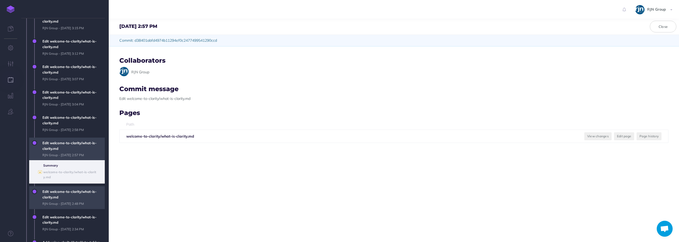
click at [67, 199] on span "Edit welcome-to-clarity/what-is-clarity.md RJN Group - Mon, Aug 19, 2024 2:48 PM" at bounding box center [72, 197] width 65 height 23
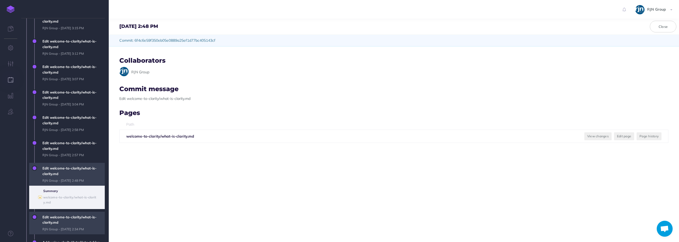
click at [63, 222] on span "Edit welcome-to-clarity/what-is-clarity.md RJN Group - Mon, Aug 19, 2024 2:34 PM" at bounding box center [72, 222] width 65 height 23
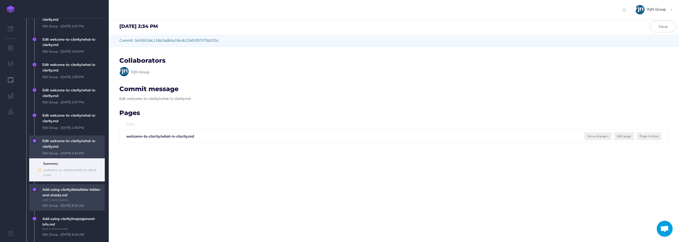
scroll to position [1936, 0]
click at [67, 190] on span "Add using-clarity/data/data-tables-and-sheets.md (and 7 more events) RJN Group …" at bounding box center [72, 197] width 65 height 27
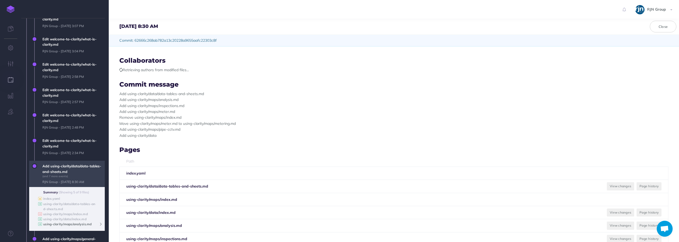
click at [68, 222] on b "using-clarity/maps/analysis.md" at bounding box center [67, 224] width 49 height 4
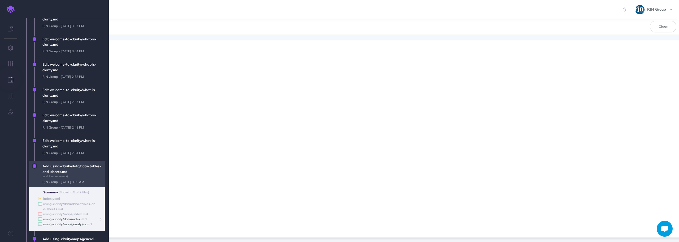
scroll to position [0, 0]
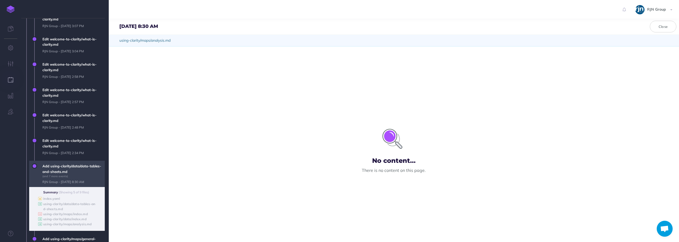
click at [72, 177] on span "Add using-clarity/data/data-tables-and-sheets.md (and 7 more events) RJN Group …" at bounding box center [72, 173] width 65 height 27
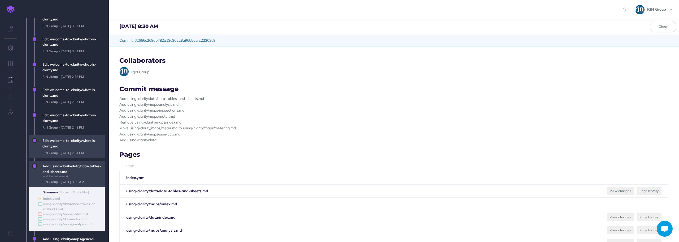
click at [64, 142] on span "Edit welcome-to-clarity/what-is-clarity.md RJN Group - Mon, Aug 19, 2024 2:34 PM" at bounding box center [72, 146] width 65 height 23
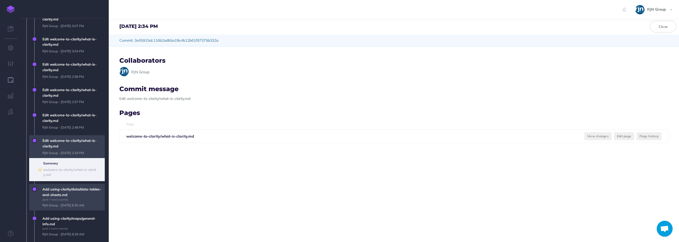
click at [75, 190] on span "Add using-clarity/data/data-tables-and-sheets.md (and 7 more events) RJN Group …" at bounding box center [72, 197] width 65 height 27
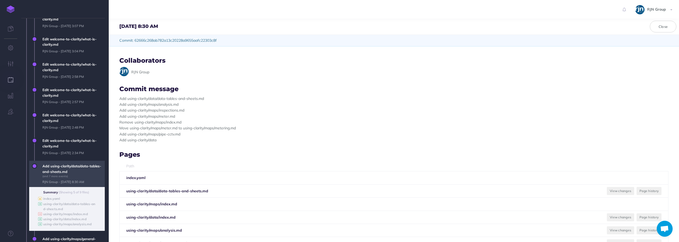
click at [142, 175] on b "index.yaml" at bounding box center [135, 177] width 19 height 5
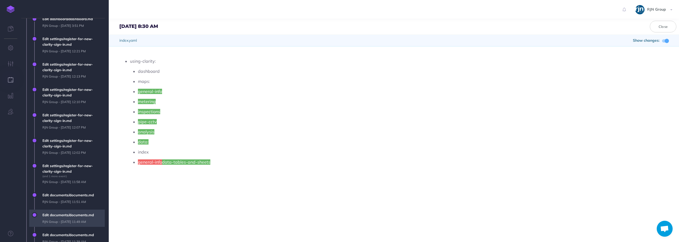
scroll to position [159, 0]
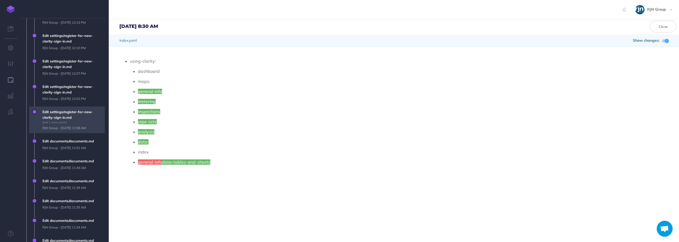
click at [70, 127] on span "Edit settings/register-for-new-clarity-sign-in.md (and 1 more event) RJN Group …" at bounding box center [72, 119] width 65 height 27
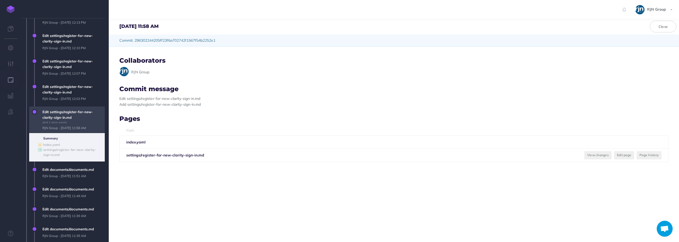
click at [137, 141] on b "index.yaml" at bounding box center [135, 142] width 19 height 5
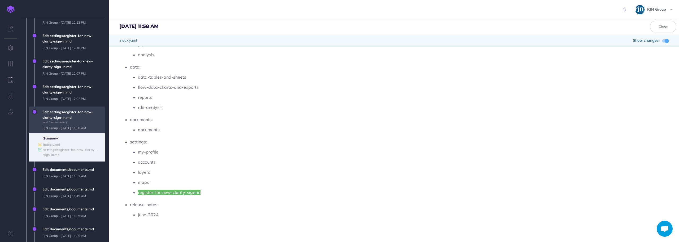
scroll to position [0, 0]
click at [11, 32] on link at bounding box center [10, 29] width 21 height 16
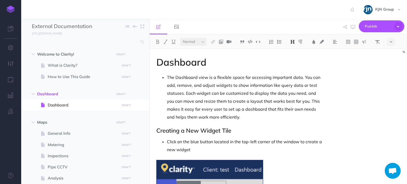
select select "null"
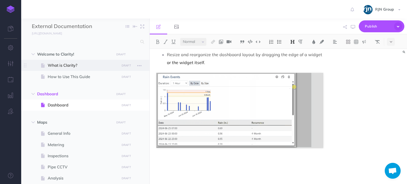
click at [101, 69] on span at bounding box center [85, 65] width 128 height 11
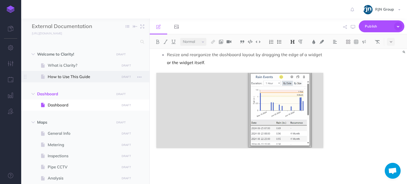
select select "null"
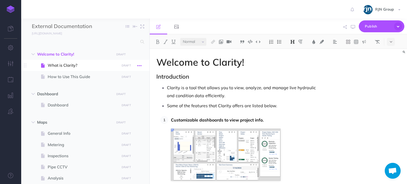
click at [138, 66] on icon "button" at bounding box center [139, 66] width 4 height 6
click at [120, 103] on link "Settings" at bounding box center [124, 101] width 40 height 9
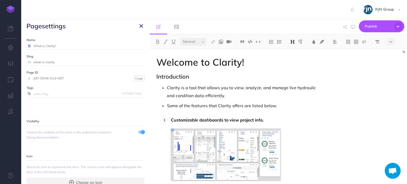
click at [139, 28] on button "button" at bounding box center [141, 26] width 6 height 6
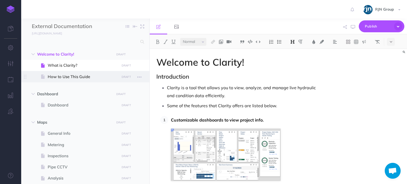
click at [103, 77] on span "How to Use This Guide" at bounding box center [83, 77] width 70 height 6
select select "null"
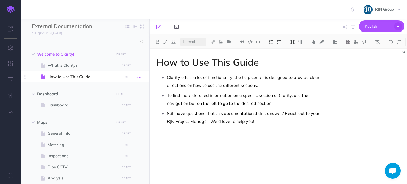
click at [138, 77] on icon "button" at bounding box center [139, 77] width 4 height 6
drag, startPoint x: 123, startPoint y: 112, endPoint x: 115, endPoint y: 106, distance: 10.2
click at [123, 112] on link "Settings" at bounding box center [124, 112] width 40 height 9
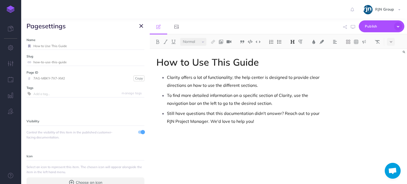
click at [141, 26] on icon "button" at bounding box center [142, 26] width 4 height 6
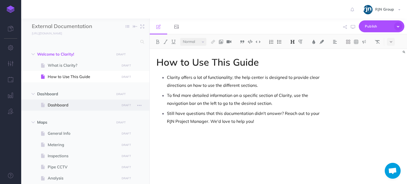
click at [75, 105] on span "Dashboard" at bounding box center [83, 105] width 70 height 6
select select "null"
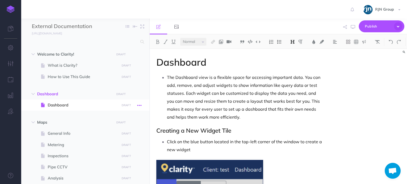
click at [141, 106] on icon "button" at bounding box center [139, 105] width 4 height 6
click at [123, 141] on link "Settings" at bounding box center [124, 141] width 40 height 9
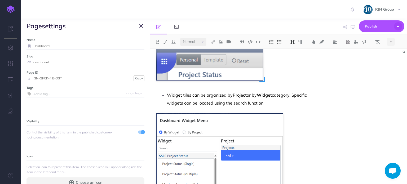
scroll to position [80, 0]
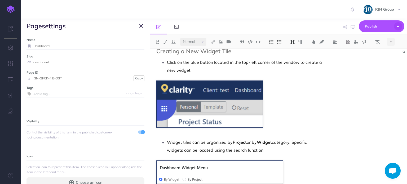
click at [143, 28] on icon "button" at bounding box center [142, 26] width 4 height 6
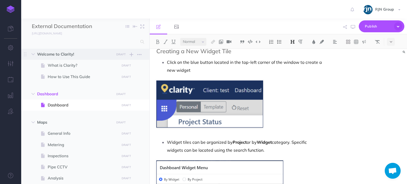
click at [71, 52] on span "Welcome to Clarity!" at bounding box center [74, 54] width 74 height 6
select select "null"
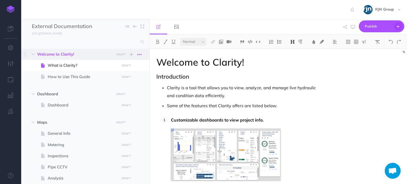
click at [138, 54] on icon "button" at bounding box center [139, 54] width 4 height 6
click at [129, 82] on link "Settings" at bounding box center [124, 81] width 40 height 9
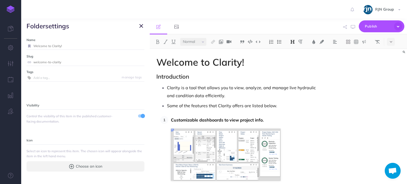
click at [141, 27] on icon "button" at bounding box center [142, 26] width 4 height 6
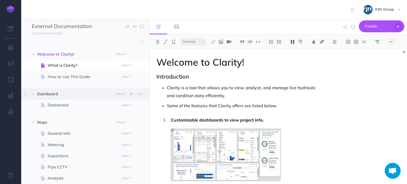
click at [97, 97] on span "Dashboard" at bounding box center [74, 94] width 74 height 6
select select "null"
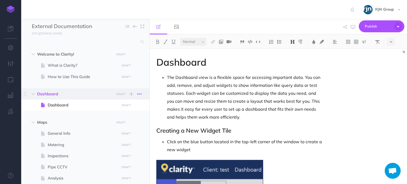
click at [140, 96] on icon "button" at bounding box center [139, 94] width 4 height 6
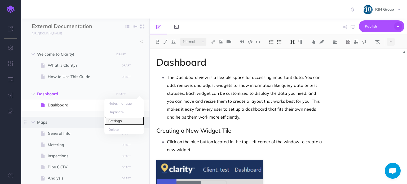
click at [124, 122] on link "Settings" at bounding box center [124, 121] width 40 height 9
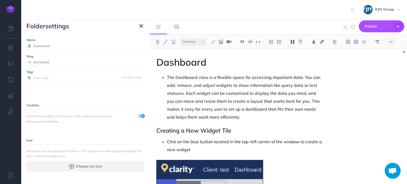
scroll to position [4, 0]
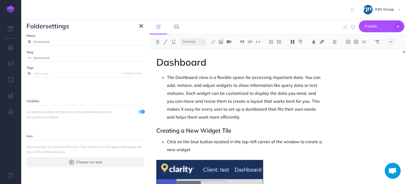
click at [143, 25] on icon "button" at bounding box center [142, 26] width 4 height 6
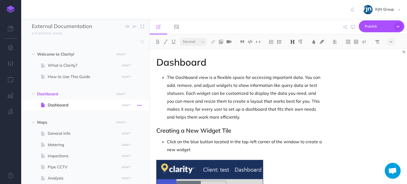
click at [140, 107] on icon "button" at bounding box center [139, 105] width 4 height 6
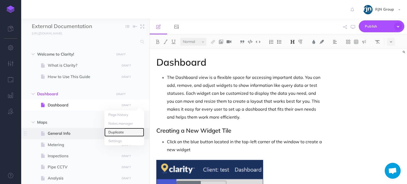
click at [132, 137] on ul "Page history Notes manager Duplicate Settings" at bounding box center [124, 128] width 40 height 35
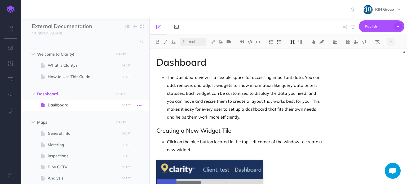
click at [140, 106] on icon "button" at bounding box center [139, 105] width 4 height 6
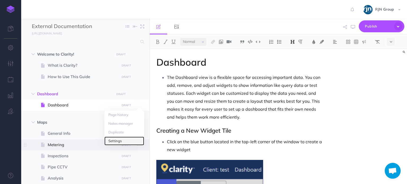
click at [131, 141] on link "Settings" at bounding box center [124, 141] width 40 height 9
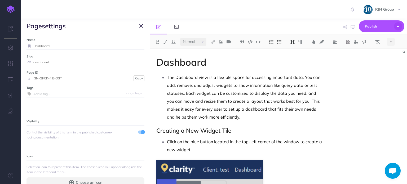
click at [141, 30] on span "page settings" at bounding box center [85, 26] width 129 height 15
click at [141, 26] on icon "button" at bounding box center [142, 26] width 4 height 6
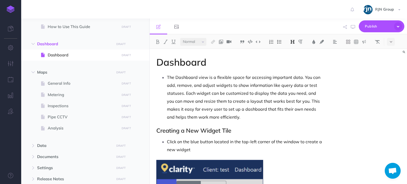
scroll to position [91, 0]
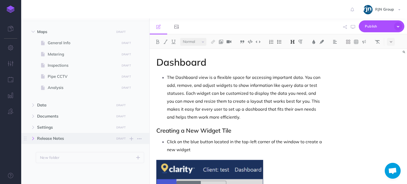
click at [32, 138] on icon "button" at bounding box center [33, 138] width 3 height 3
click at [36, 129] on button "button" at bounding box center [33, 127] width 10 height 6
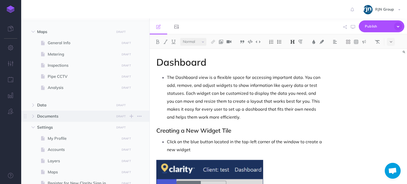
click at [37, 121] on span "Documents DRAFT Publish these changes Nevermind Publish New folder Add a new fo…" at bounding box center [91, 116] width 108 height 11
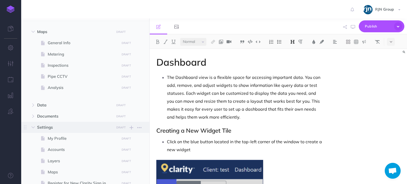
select select "null"
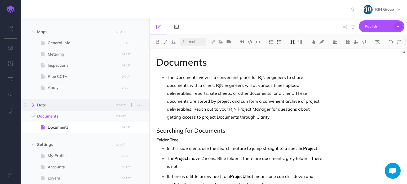
click at [37, 107] on button "button" at bounding box center [33, 105] width 10 height 6
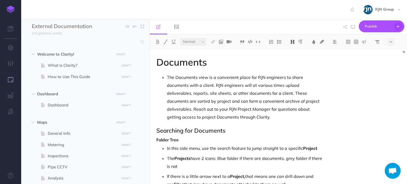
click at [12, 84] on button "button" at bounding box center [10, 80] width 21 height 16
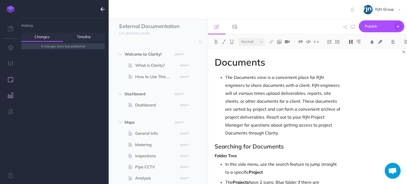
click at [9, 94] on icon "button" at bounding box center [11, 95] width 6 height 5
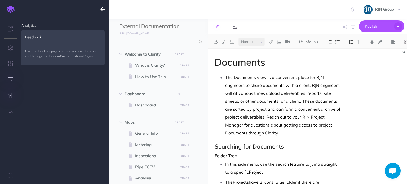
click at [14, 79] on button "button" at bounding box center [10, 80] width 21 height 16
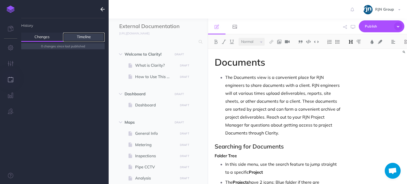
click at [74, 35] on link "Timeline" at bounding box center [84, 37] width 42 height 9
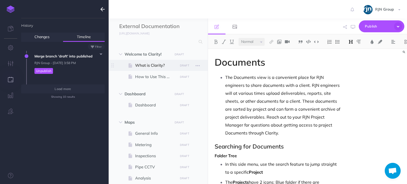
drag, startPoint x: 155, startPoint y: 64, endPoint x: 144, endPoint y: 65, distance: 10.6
click at [144, 65] on span "What is Clarity?" at bounding box center [155, 65] width 41 height 6
select select "null"
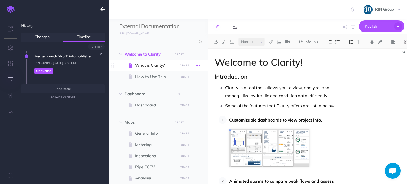
click at [196, 66] on icon "button" at bounding box center [198, 66] width 4 height 6
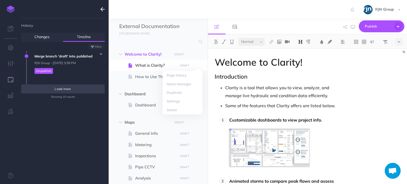
click at [67, 87] on span "Load more" at bounding box center [63, 89] width 16 height 4
click at [67, 87] on button "Load more" at bounding box center [63, 89] width 84 height 9
click at [67, 87] on button "button" at bounding box center [63, 89] width 84 height 9
click at [67, 88] on span "Load more" at bounding box center [63, 89] width 16 height 4
click at [67, 88] on button "button" at bounding box center [63, 89] width 84 height 9
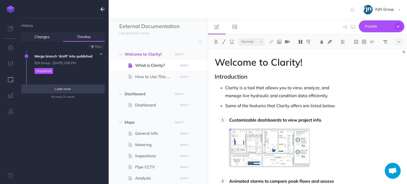
click at [67, 88] on button "Load more" at bounding box center [63, 89] width 84 height 9
click at [67, 89] on button "button" at bounding box center [63, 89] width 84 height 9
click at [67, 89] on span "Load more" at bounding box center [63, 89] width 16 height 4
click at [67, 89] on button "button" at bounding box center [63, 89] width 84 height 9
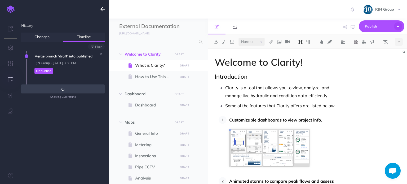
click at [67, 89] on button "button" at bounding box center [63, 89] width 84 height 9
click at [70, 102] on ul "History Changes Timeline 0 changes since last published Discard all changes... …" at bounding box center [63, 103] width 84 height 171
click at [69, 99] on ul "History Changes Timeline 0 changes since last published Discard all changes... …" at bounding box center [63, 103] width 84 height 171
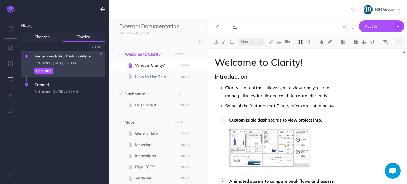
click at [49, 71] on button "Unpublish" at bounding box center [43, 71] width 19 height 6
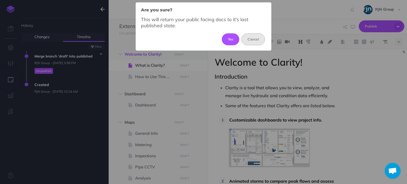
click at [259, 42] on button "Cancel" at bounding box center [254, 39] width 24 height 12
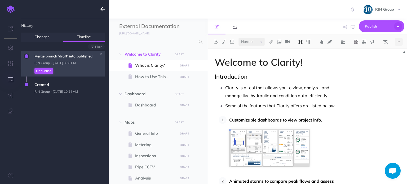
click at [41, 72] on button "Unpublish" at bounding box center [43, 71] width 19 height 6
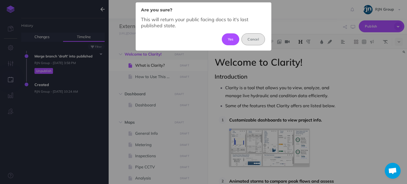
click at [259, 38] on button "Cancel" at bounding box center [254, 39] width 24 height 12
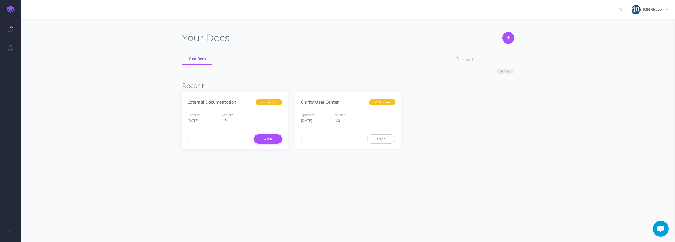
click at [272, 140] on link "Open" at bounding box center [268, 138] width 28 height 9
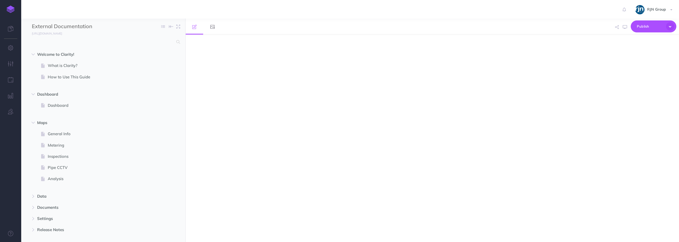
select select "null"
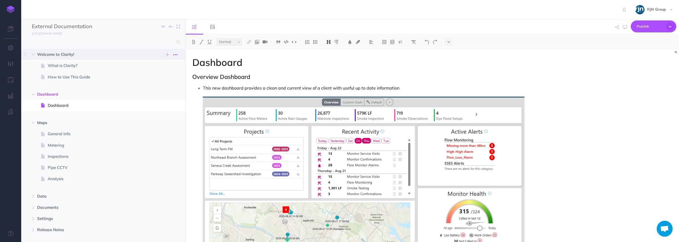
click at [176, 57] on icon "button" at bounding box center [175, 54] width 4 height 6
click at [162, 82] on link "Settings" at bounding box center [160, 81] width 40 height 9
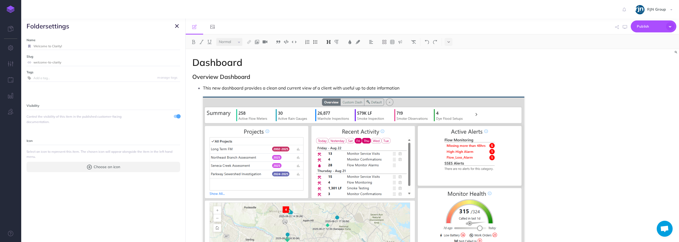
click at [176, 24] on icon "button" at bounding box center [177, 26] width 4 height 6
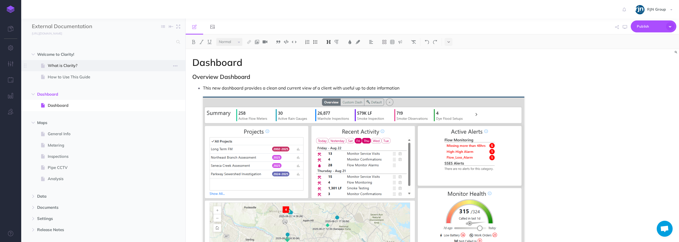
drag, startPoint x: 177, startPoint y: 66, endPoint x: 172, endPoint y: 74, distance: 8.9
click at [176, 66] on icon "button" at bounding box center [175, 66] width 4 height 6
click at [160, 102] on link "Settings" at bounding box center [160, 101] width 40 height 9
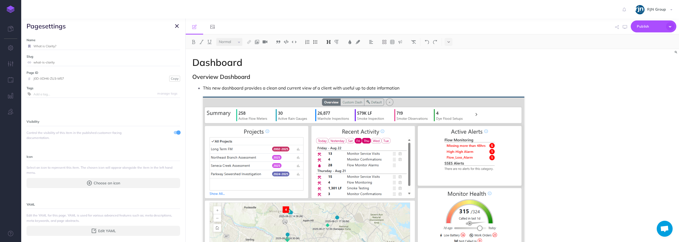
drag, startPoint x: 176, startPoint y: 26, endPoint x: 170, endPoint y: 35, distance: 10.7
click at [176, 27] on icon "button" at bounding box center [177, 26] width 4 height 6
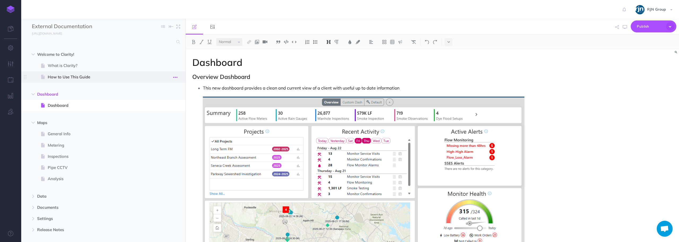
click at [173, 79] on icon "button" at bounding box center [175, 77] width 4 height 6
drag, startPoint x: 157, startPoint y: 111, endPoint x: 147, endPoint y: 102, distance: 12.8
click at [156, 111] on link "Settings" at bounding box center [160, 112] width 40 height 9
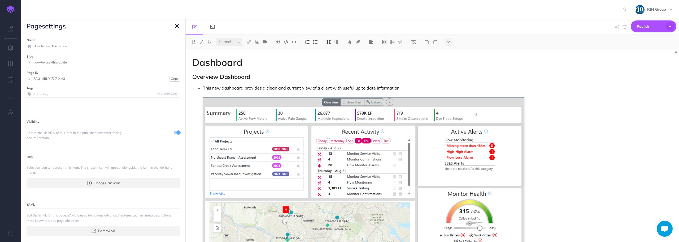
click at [177, 27] on icon "button" at bounding box center [177, 26] width 4 height 6
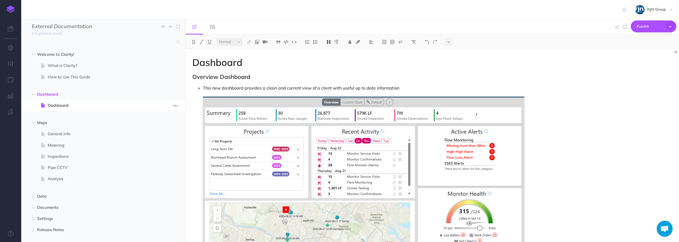
click at [173, 105] on icon "button" at bounding box center [175, 105] width 4 height 6
click at [159, 137] on link "Settings" at bounding box center [160, 141] width 40 height 9
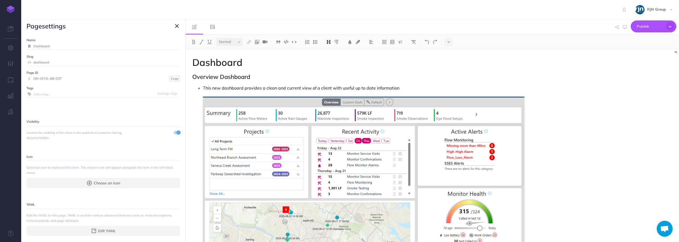
click at [176, 25] on icon "button" at bounding box center [177, 26] width 4 height 6
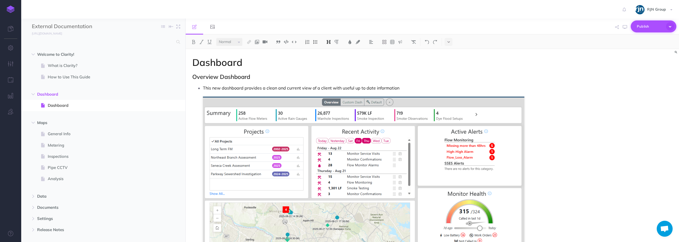
click at [669, 26] on icon "button" at bounding box center [670, 26] width 8 height 8
click at [173, 64] on icon "button" at bounding box center [175, 66] width 4 height 6
click at [165, 75] on link "Page history" at bounding box center [160, 75] width 40 height 9
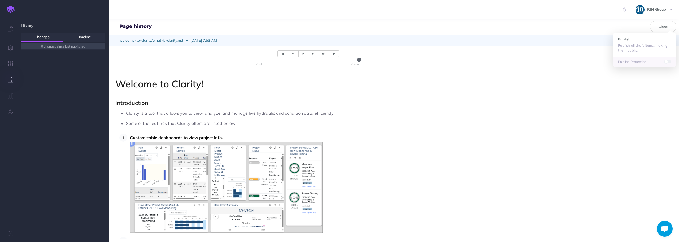
click at [14, 30] on link at bounding box center [10, 29] width 21 height 16
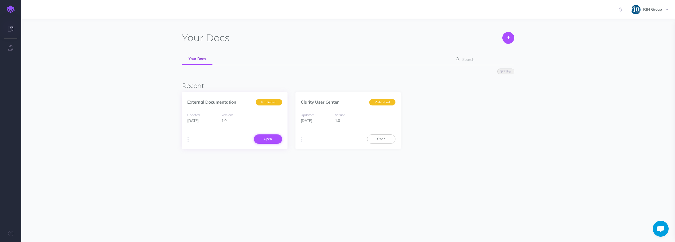
click at [266, 140] on link "Open" at bounding box center [268, 138] width 28 height 9
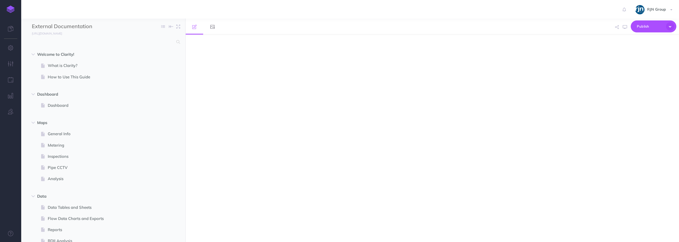
select select "null"
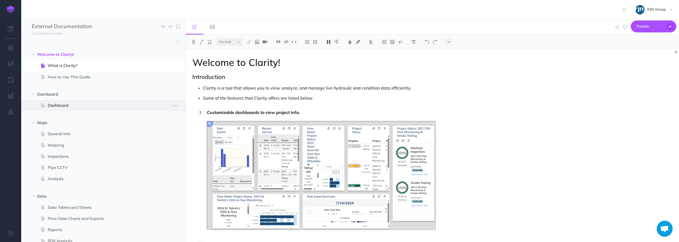
click at [66, 103] on span "Dashboard" at bounding box center [101, 105] width 106 height 6
select select "null"
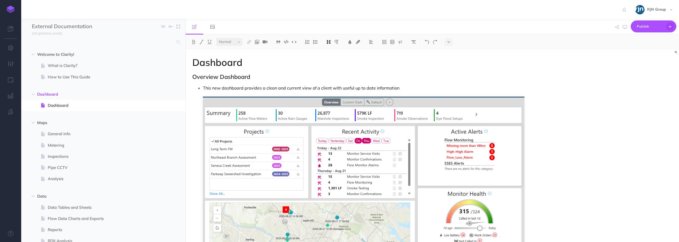
select select "null"
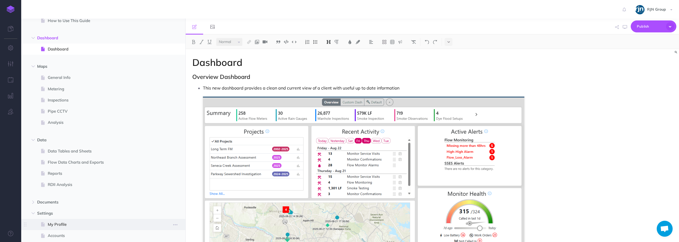
scroll to position [106, 0]
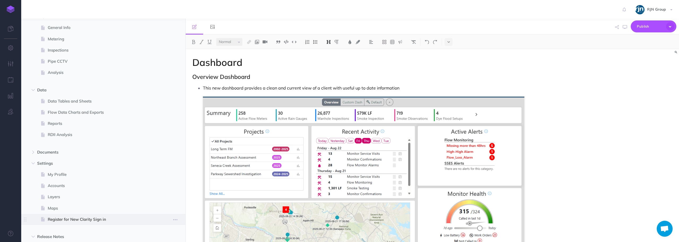
click at [89, 217] on span "Register for New Clarity Sign in" at bounding box center [101, 219] width 106 height 6
select select "null"
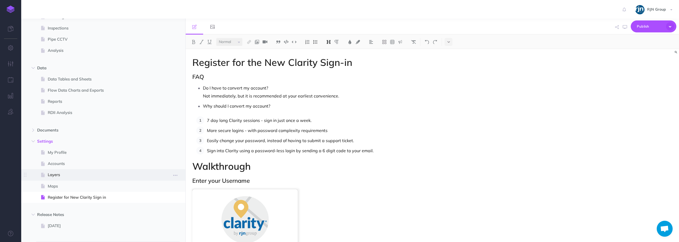
scroll to position [160, 0]
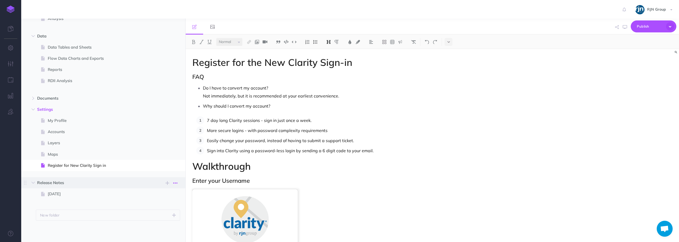
click at [177, 182] on icon "button" at bounding box center [175, 183] width 4 height 6
click at [156, 217] on link "Delete" at bounding box center [160, 218] width 40 height 9
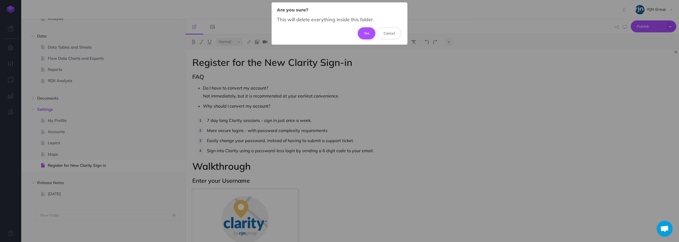
click at [366, 34] on button "Yes" at bounding box center [367, 33] width 18 height 12
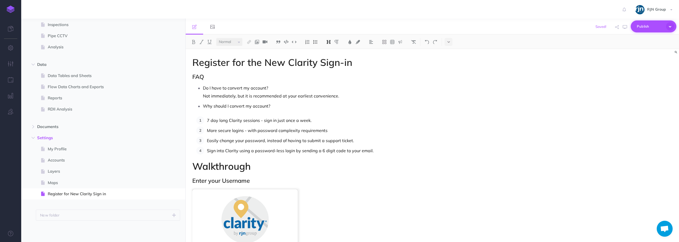
click at [670, 26] on icon "button" at bounding box center [670, 26] width 8 height 8
click at [640, 61] on p "Publish Protection" at bounding box center [644, 61] width 53 height 5
click at [653, 27] on span "Publish" at bounding box center [650, 26] width 27 height 8
click at [651, 29] on span "Publish" at bounding box center [650, 26] width 27 height 8
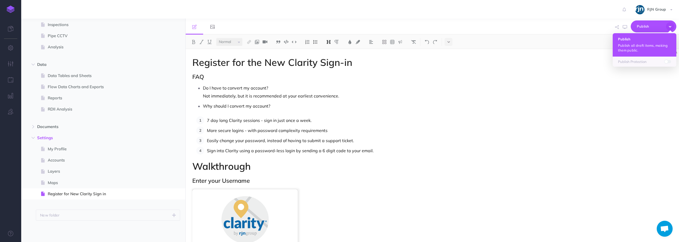
click at [645, 41] on button "Publish Publish all draft items, making them public." at bounding box center [645, 44] width 64 height 23
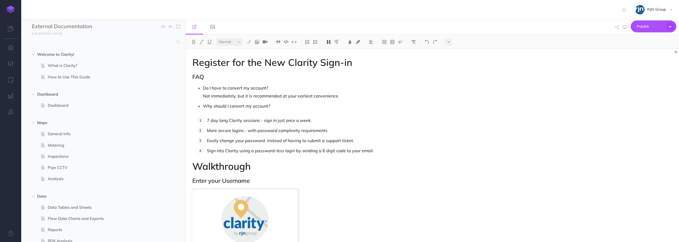
select select "null"
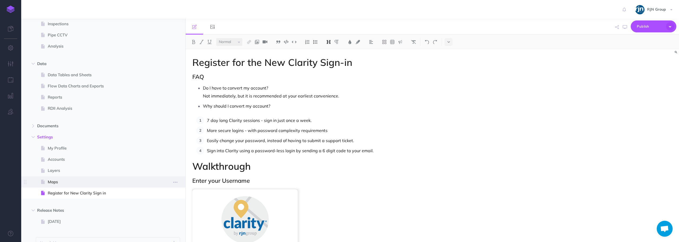
scroll to position [133, 0]
click at [69, 159] on span "Accounts" at bounding box center [101, 159] width 106 height 6
select select "null"
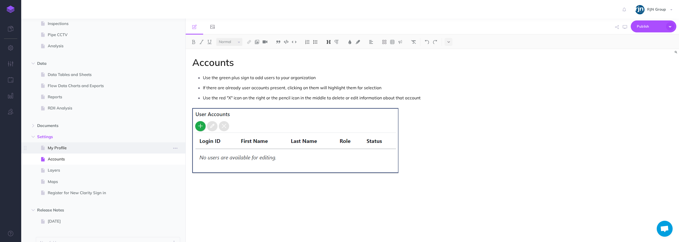
click at [78, 153] on span at bounding box center [103, 147] width 164 height 11
select select "null"
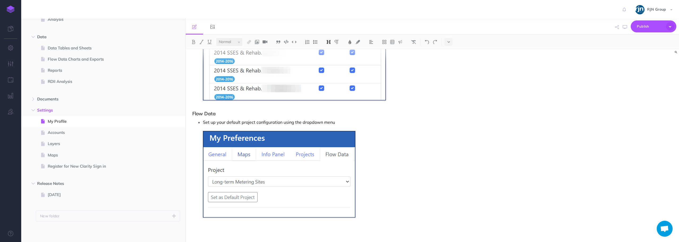
scroll to position [1503, 0]
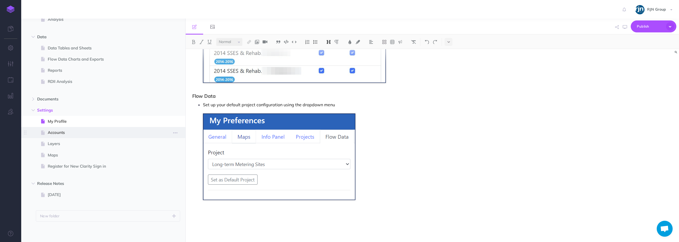
click at [65, 133] on span "Accounts" at bounding box center [101, 132] width 106 height 6
select select "null"
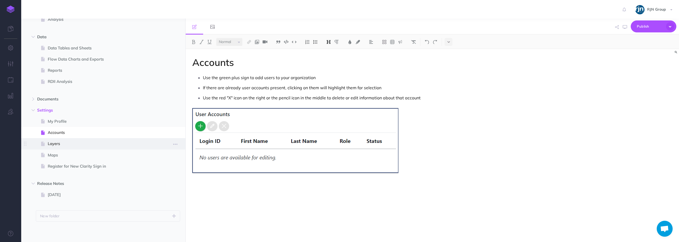
click at [63, 143] on span "Layers" at bounding box center [101, 143] width 106 height 6
select select "null"
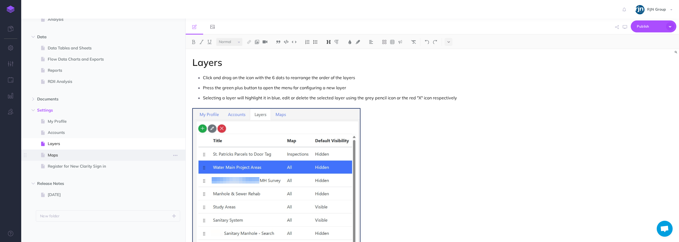
click at [72, 158] on span "Maps" at bounding box center [101, 155] width 106 height 6
select select "null"
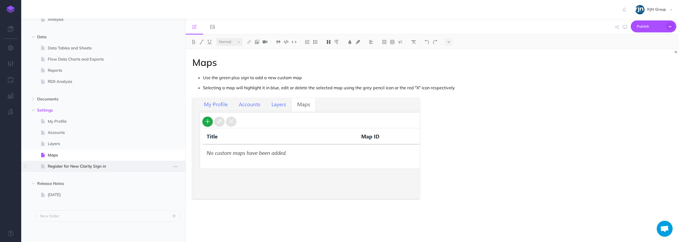
click at [84, 171] on span at bounding box center [103, 165] width 164 height 11
select select "null"
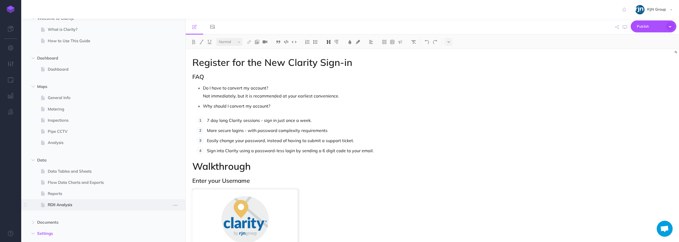
scroll to position [27, 0]
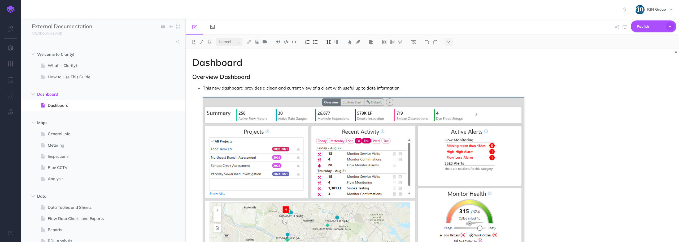
select select "null"
click at [15, 27] on link at bounding box center [10, 29] width 21 height 16
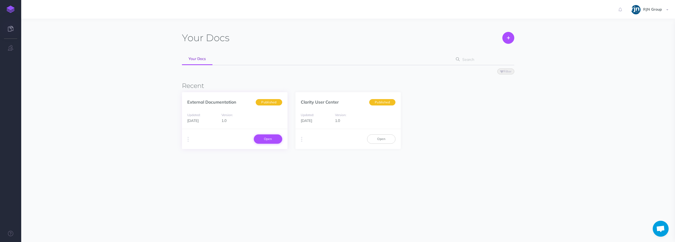
click at [261, 136] on link "Open" at bounding box center [268, 138] width 28 height 9
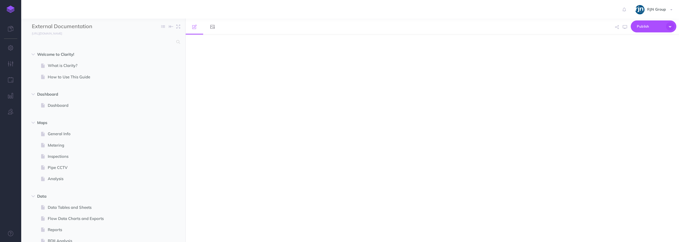
select select "null"
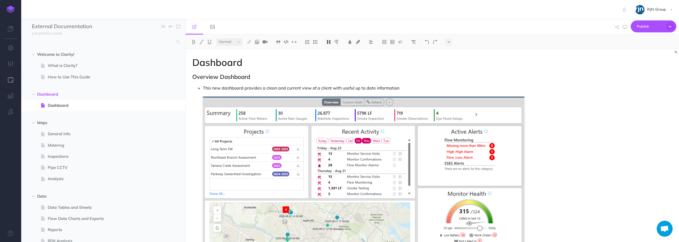
click at [10, 79] on icon "button" at bounding box center [11, 79] width 6 height 5
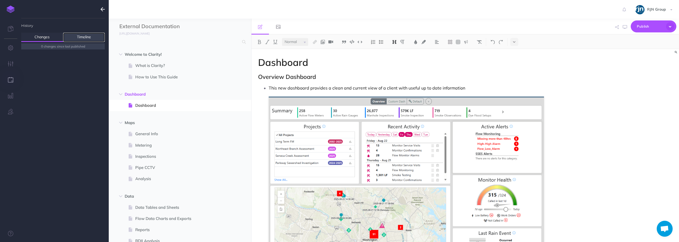
click at [84, 36] on link "Timeline" at bounding box center [84, 37] width 42 height 9
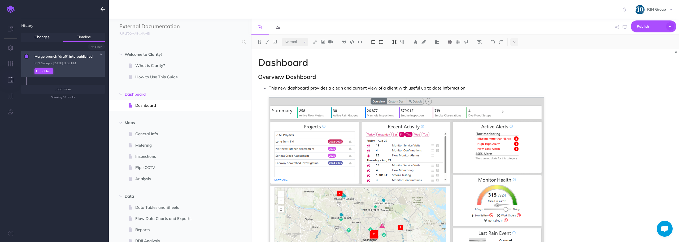
click at [47, 71] on button "Unpublish" at bounding box center [43, 71] width 19 height 6
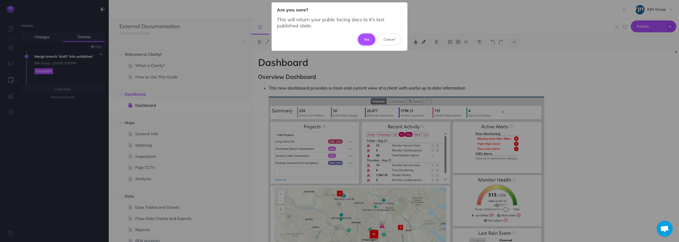
click at [367, 36] on button "Yes" at bounding box center [367, 39] width 18 height 12
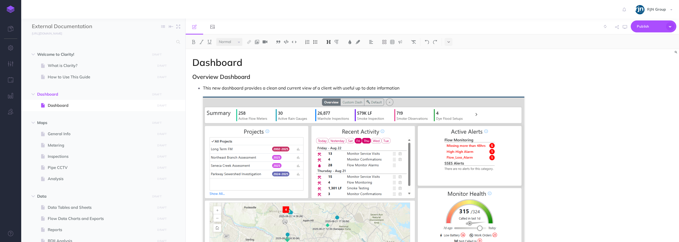
select select "null"
click at [13, 80] on button "button" at bounding box center [10, 80] width 21 height 16
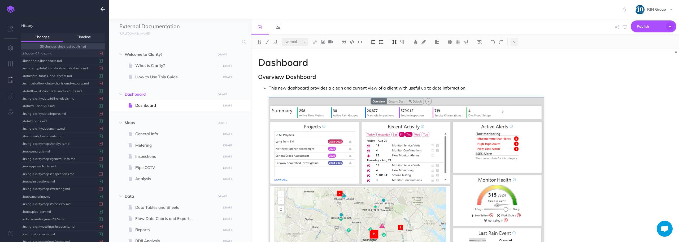
click at [74, 55] on div "/chapter-1/index.md" at bounding box center [62, 53] width 78 height 7
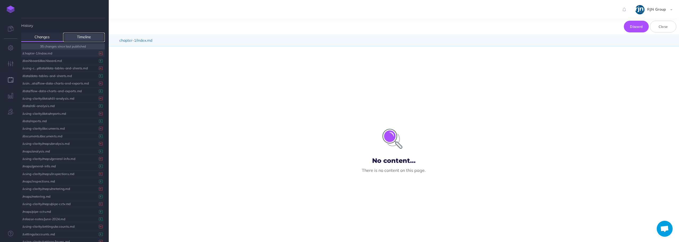
click at [82, 38] on link "Timeline" at bounding box center [84, 37] width 42 height 9
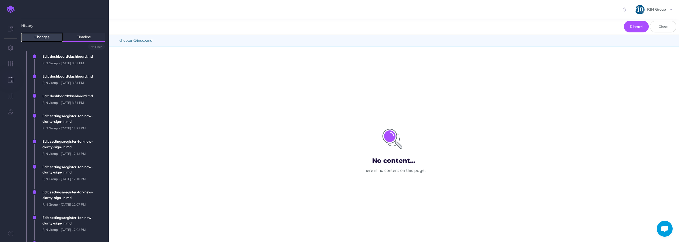
click at [47, 38] on link "Changes" at bounding box center [42, 37] width 42 height 9
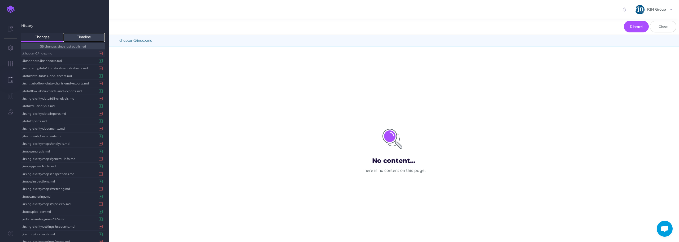
click at [84, 37] on link "Timeline" at bounding box center [84, 37] width 42 height 9
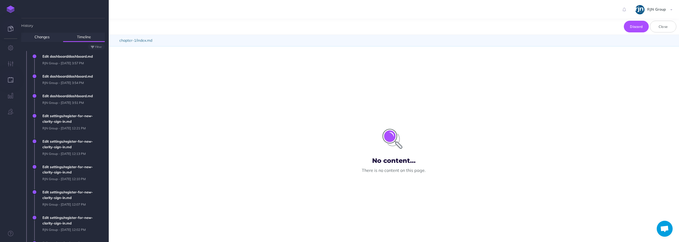
drag, startPoint x: 12, startPoint y: 31, endPoint x: 16, endPoint y: 31, distance: 3.7
click at [12, 31] on icon at bounding box center [10, 28] width 5 height 5
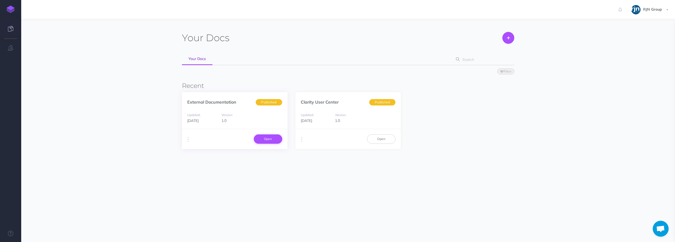
click at [264, 134] on link "Open" at bounding box center [268, 138] width 28 height 9
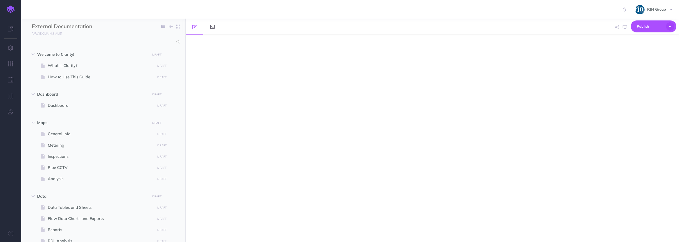
select select "null"
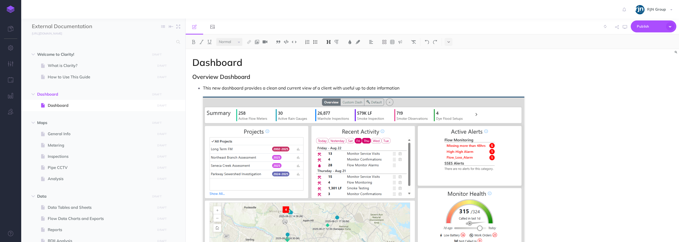
select select "null"
click at [10, 33] on link at bounding box center [10, 29] width 21 height 16
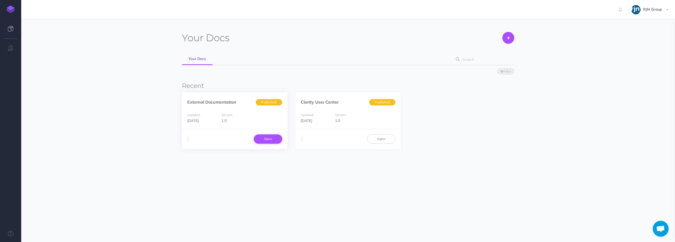
click at [267, 142] on link "Open" at bounding box center [268, 138] width 28 height 9
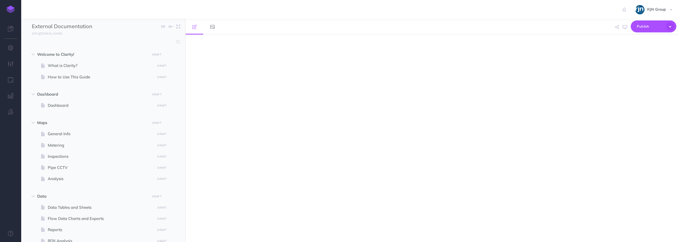
select select "null"
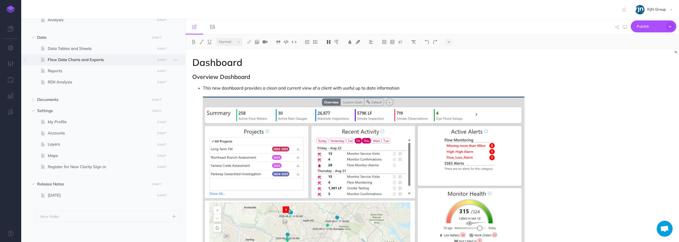
scroll to position [159, 0]
click at [119, 196] on span "[DATE]" at bounding box center [101, 194] width 106 height 6
select select "null"
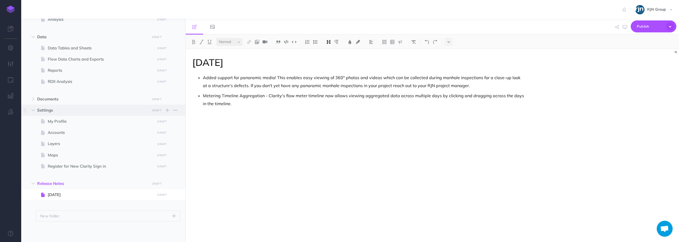
scroll to position [160, 0]
click at [35, 181] on button "button" at bounding box center [33, 182] width 10 height 6
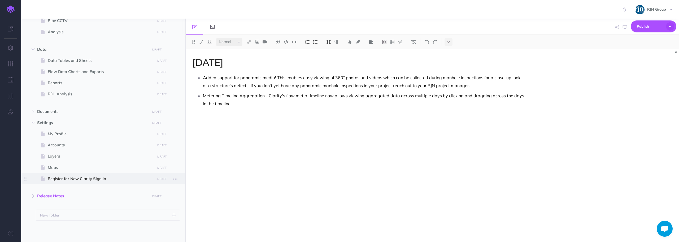
scroll to position [147, 0]
click at [49, 197] on span "Release Notes" at bounding box center [92, 196] width 110 height 6
click at [45, 208] on icon at bounding box center [43, 207] width 4 height 4
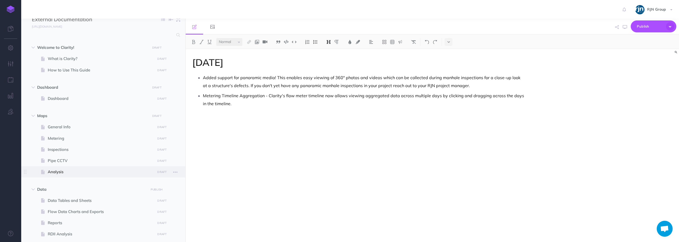
scroll to position [0, 0]
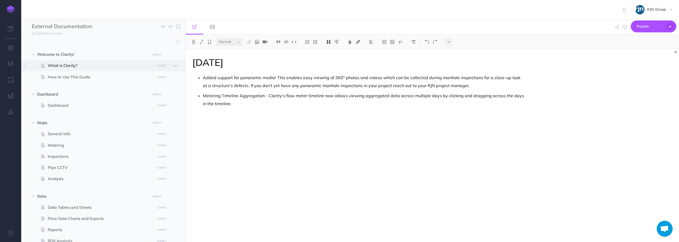
click at [127, 66] on span "What is Clarity?" at bounding box center [101, 65] width 106 height 6
select select "null"
